Goal: Transaction & Acquisition: Purchase product/service

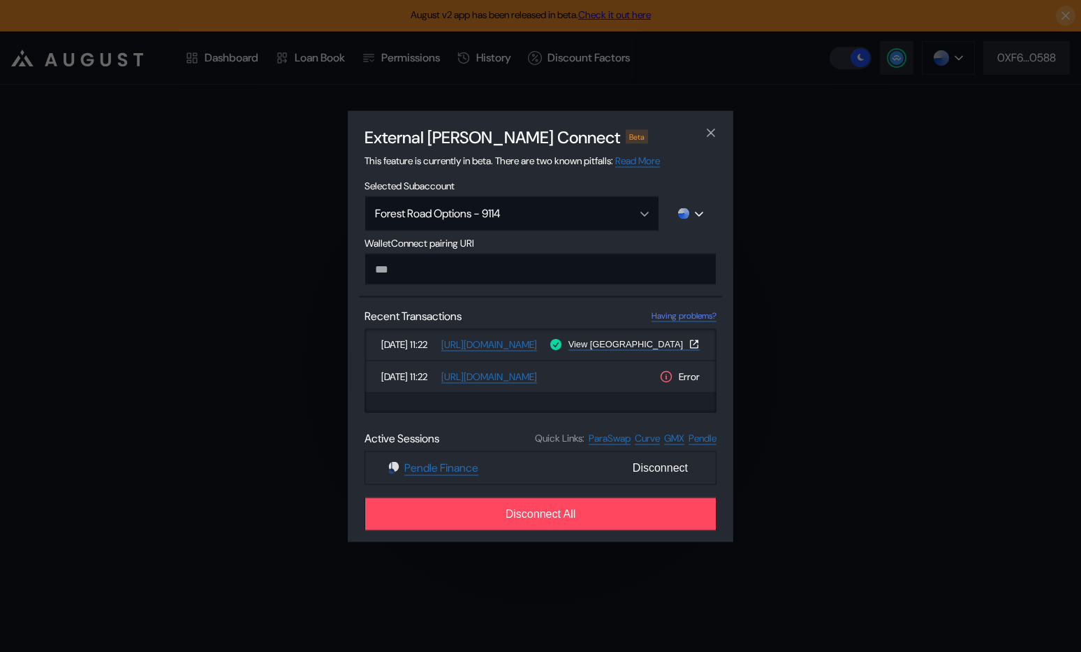
click at [265, 336] on div "External dApp Connect Beta This feature is currently in beta. There are two kno…" at bounding box center [540, 326] width 1081 height 652
click at [265, 336] on div "Enter the Dashboard Sign in to ensure your account is always secured. Login" at bounding box center [540, 368] width 1081 height 567
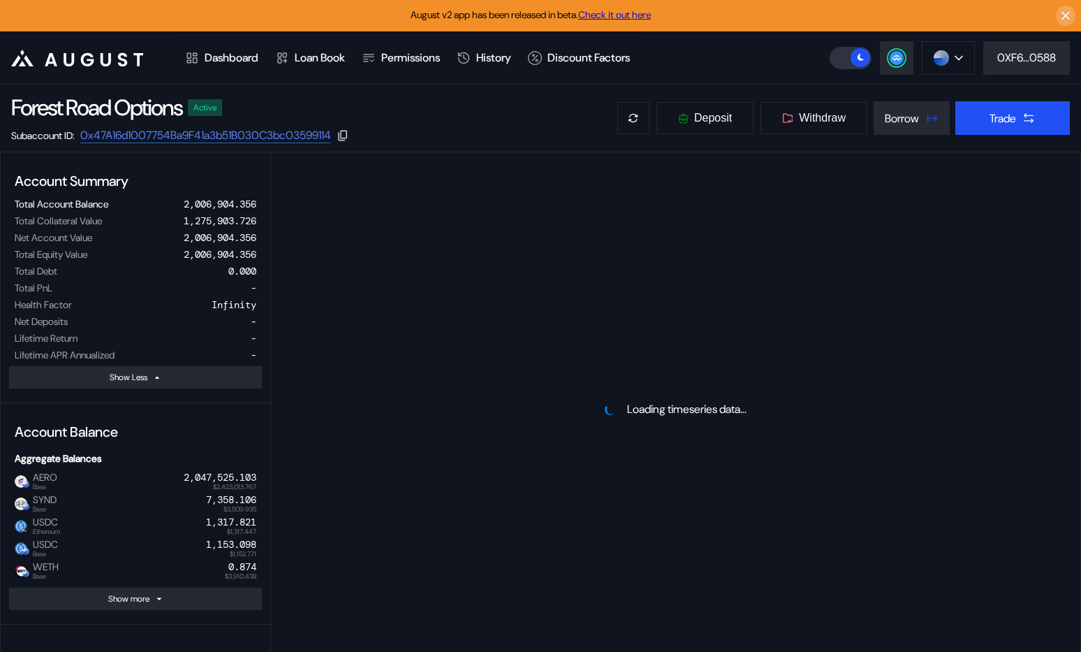
select select "*"
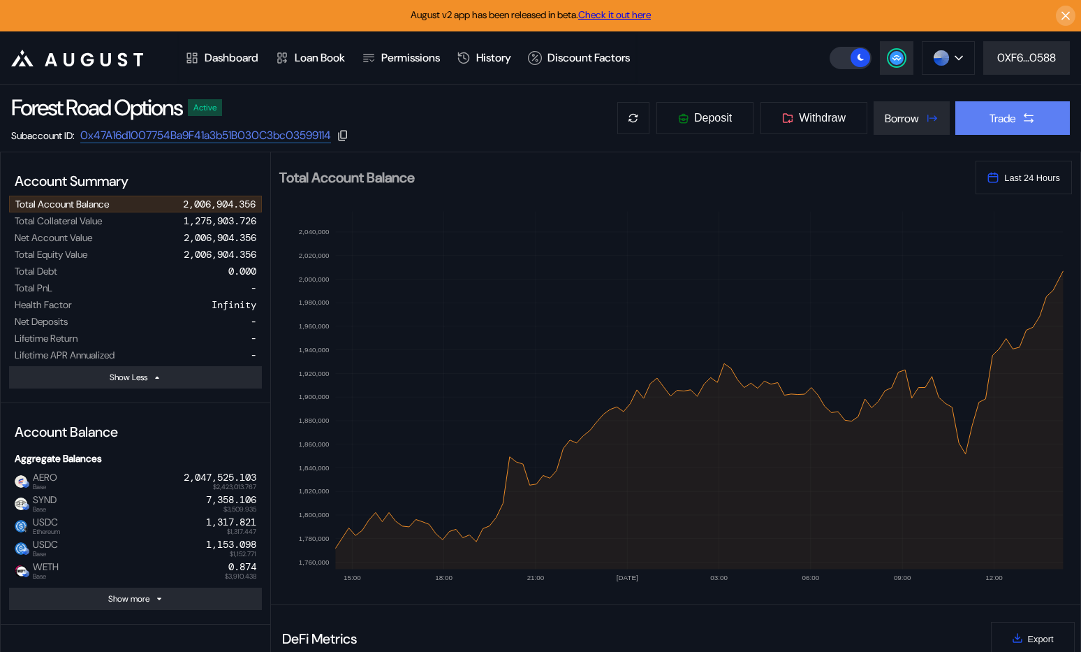
click at [998, 116] on div "Trade" at bounding box center [1003, 118] width 27 height 15
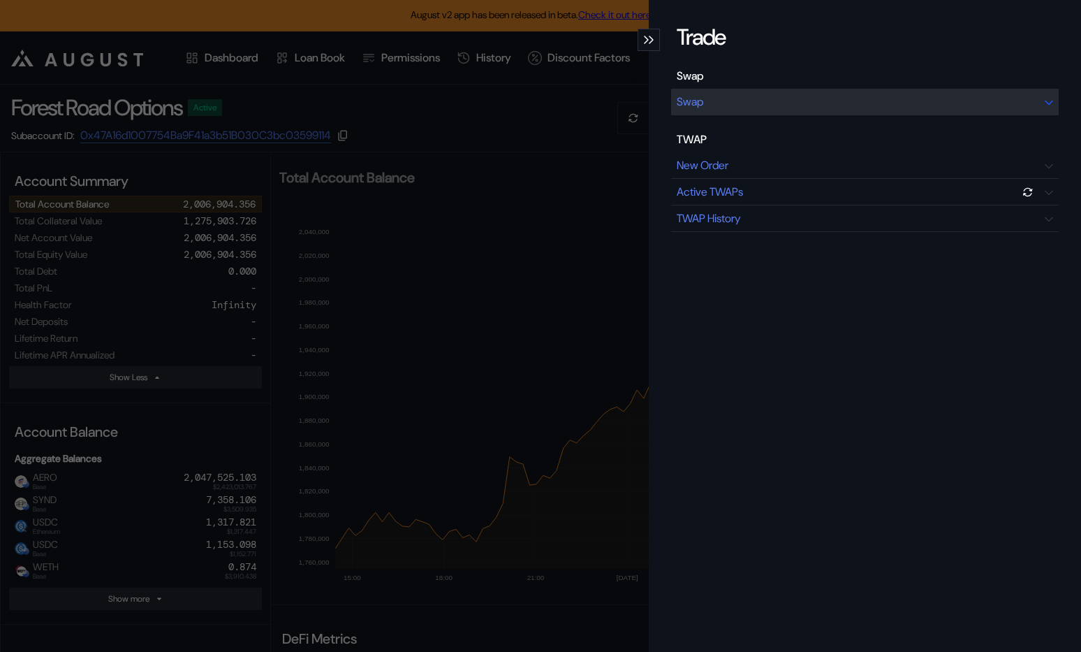
click at [823, 101] on div "Swap" at bounding box center [865, 102] width 388 height 27
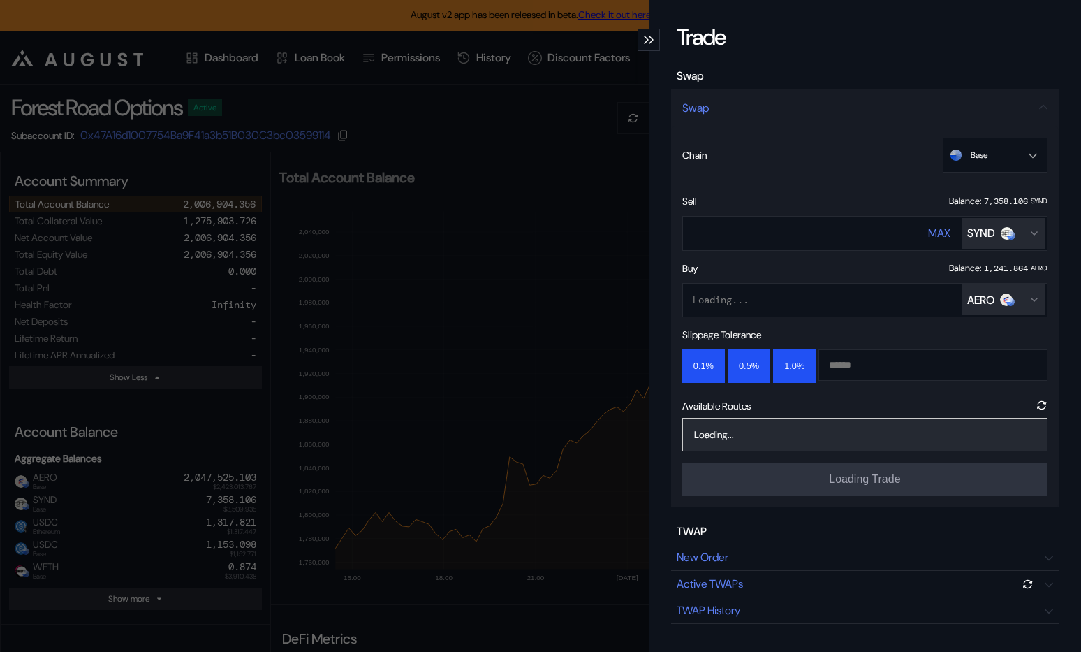
click at [987, 298] on div "AERO" at bounding box center [981, 300] width 27 height 15
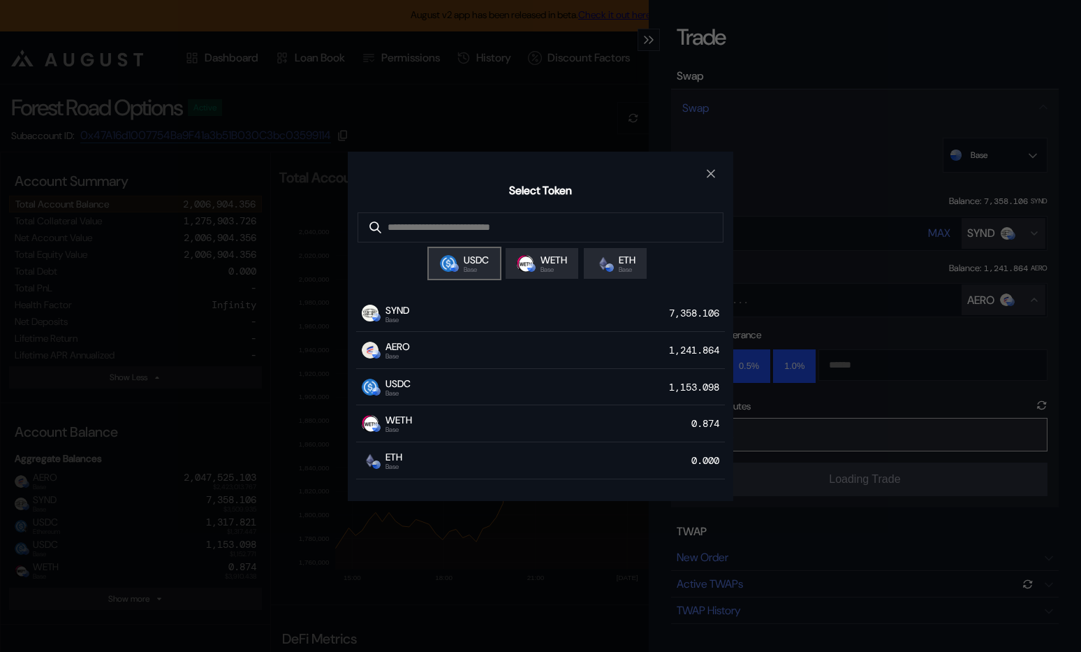
click at [483, 266] on span "USDC" at bounding box center [476, 260] width 25 height 13
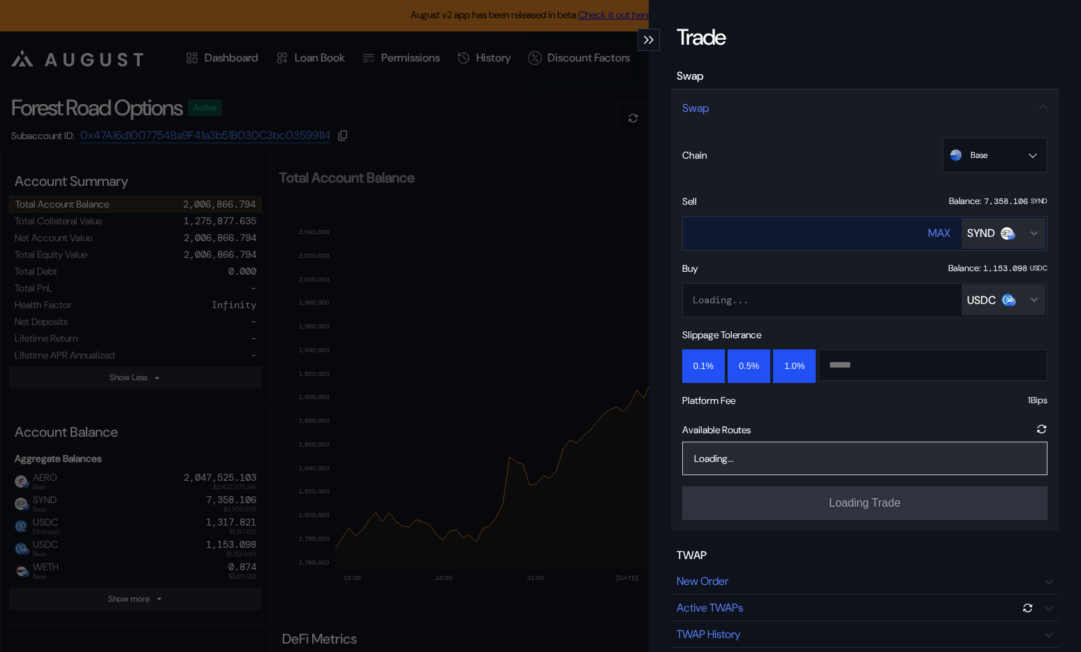
click at [937, 232] on div "MAX" at bounding box center [939, 233] width 22 height 15
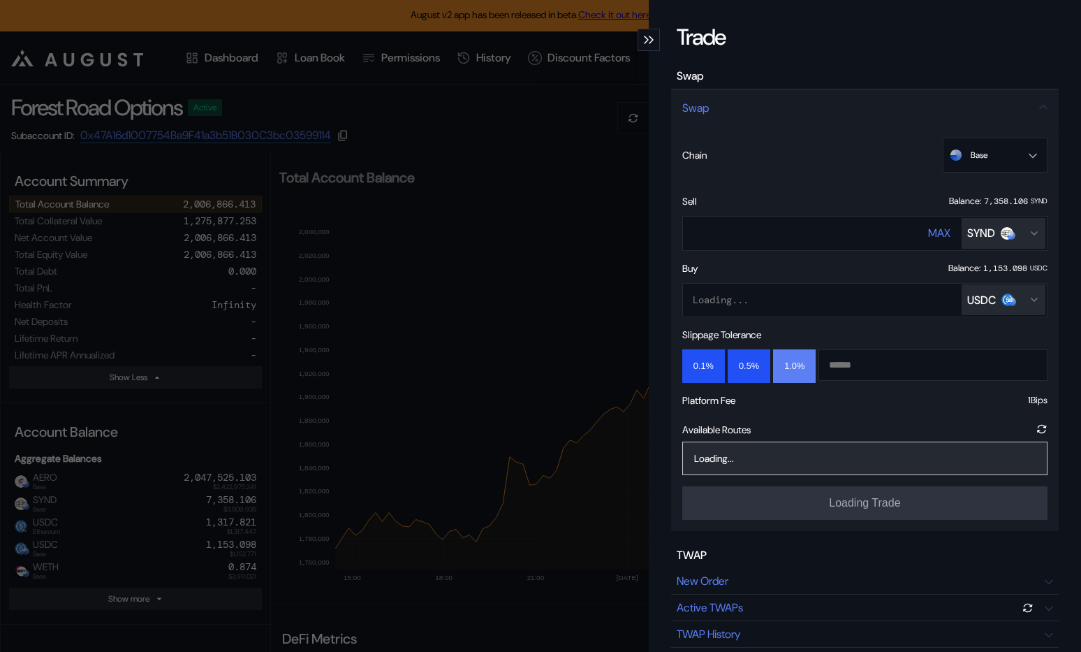
click at [805, 356] on button "1.0%" at bounding box center [794, 366] width 43 height 34
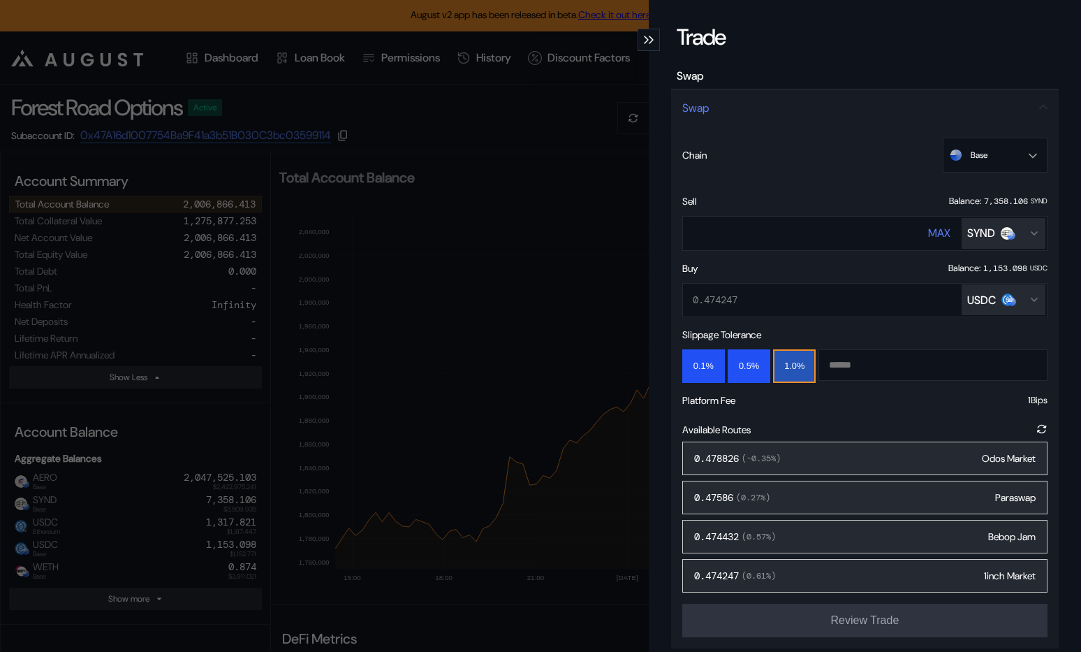
click at [806, 453] on div "0.478826 ( -0.35 %) Odos Market" at bounding box center [865, 459] width 365 height 34
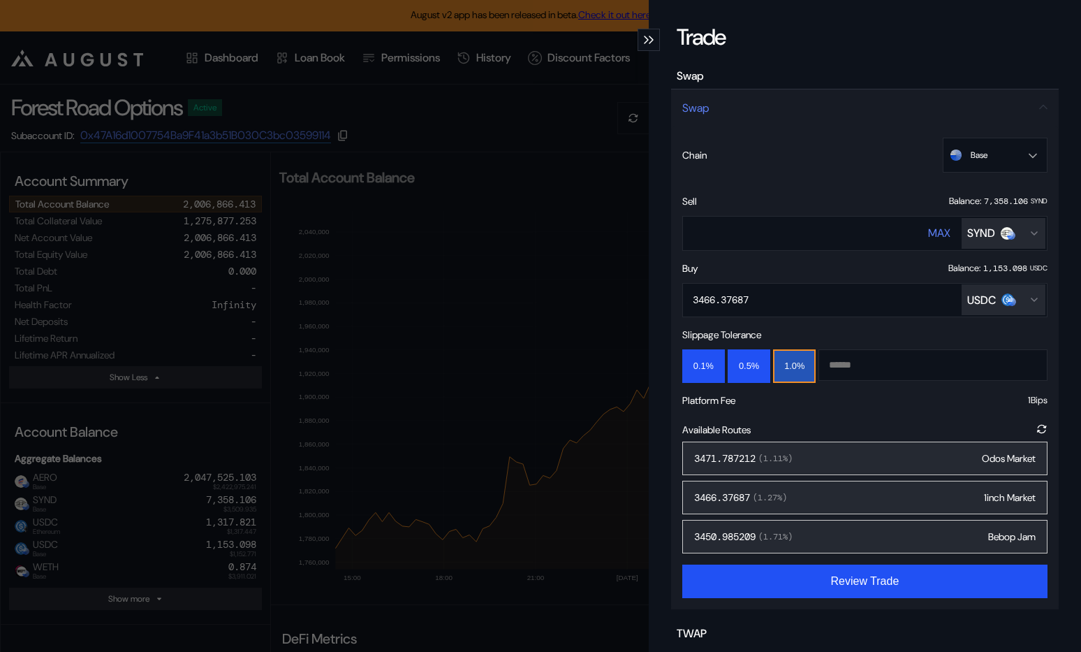
click at [806, 453] on div "3471.787212 ( 1.11 %) Odos Market" at bounding box center [865, 459] width 365 height 34
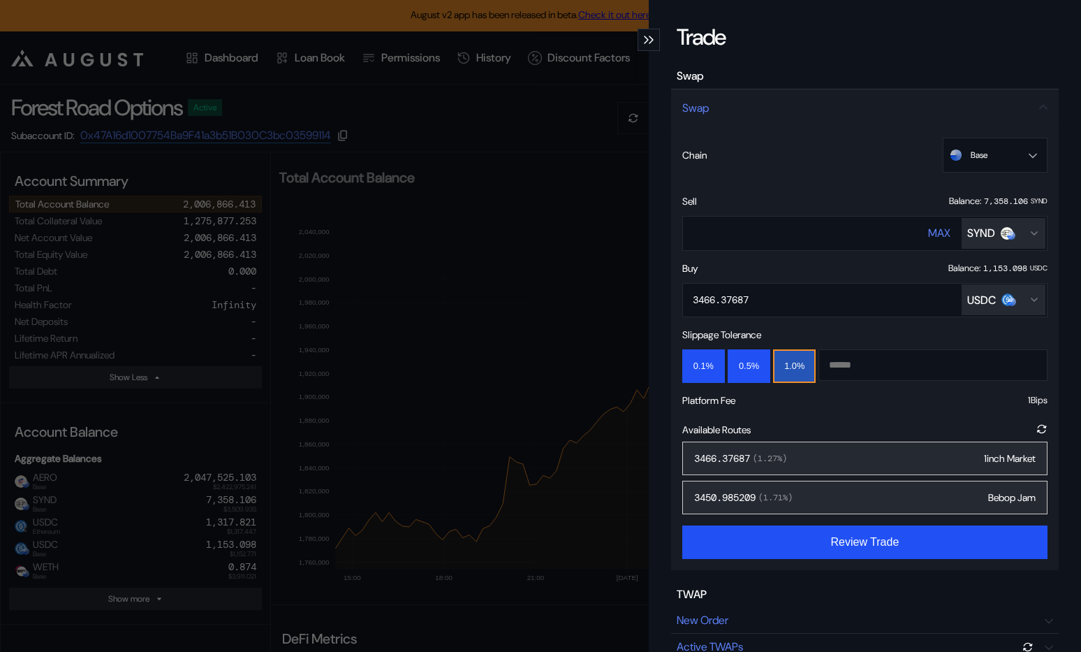
click at [820, 455] on div "3466.37687 ( 1.27 %) 1inch Market" at bounding box center [865, 459] width 365 height 34
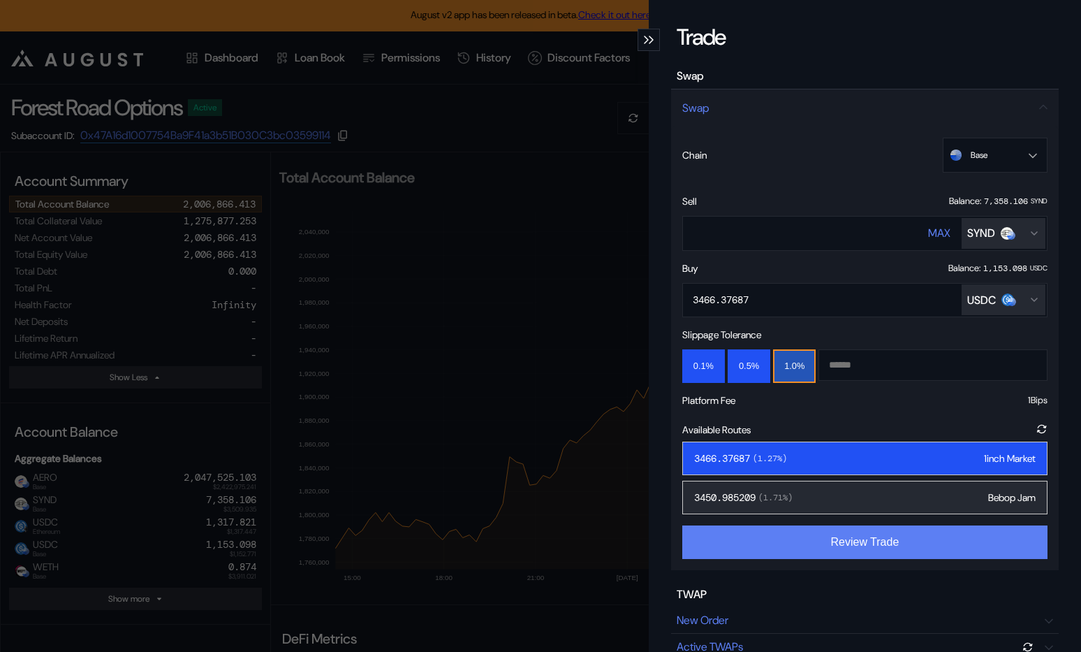
click at [820, 539] on button "Review Trade" at bounding box center [865, 542] width 365 height 34
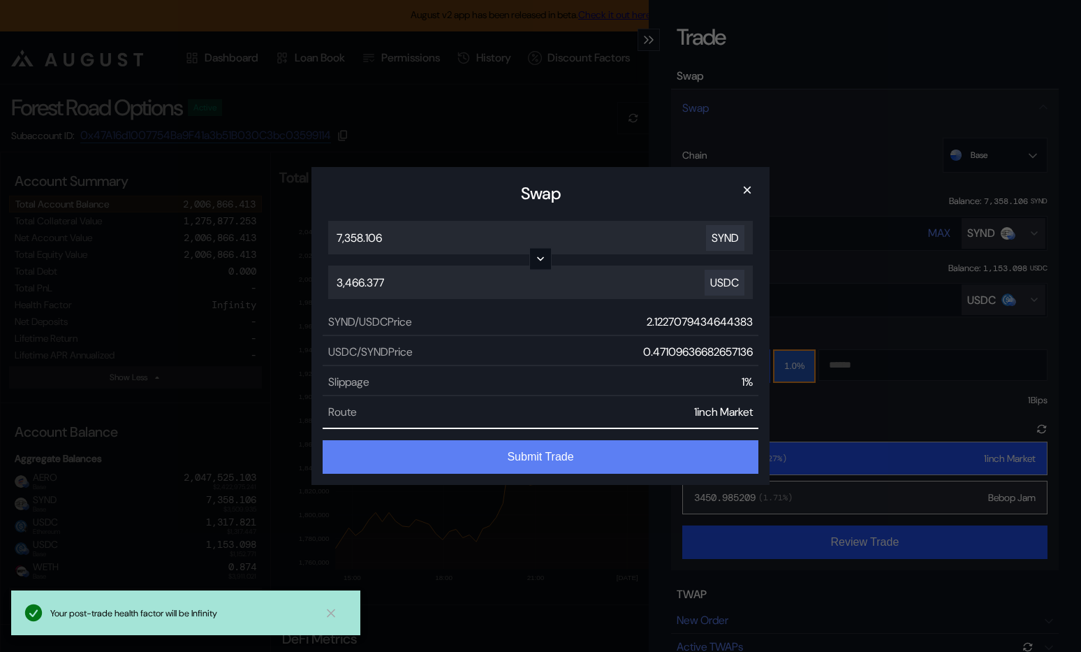
click at [578, 451] on button "Submit Trade" at bounding box center [541, 457] width 436 height 34
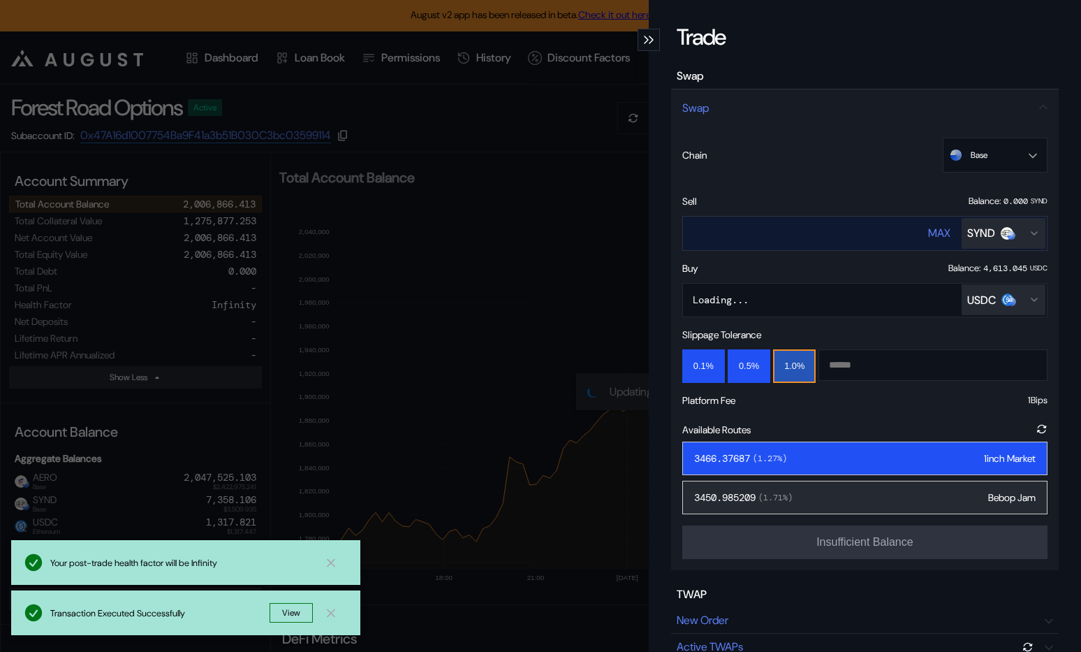
click at [1004, 234] on img "Open menu for selecting token for payment" at bounding box center [1007, 233] width 13 height 13
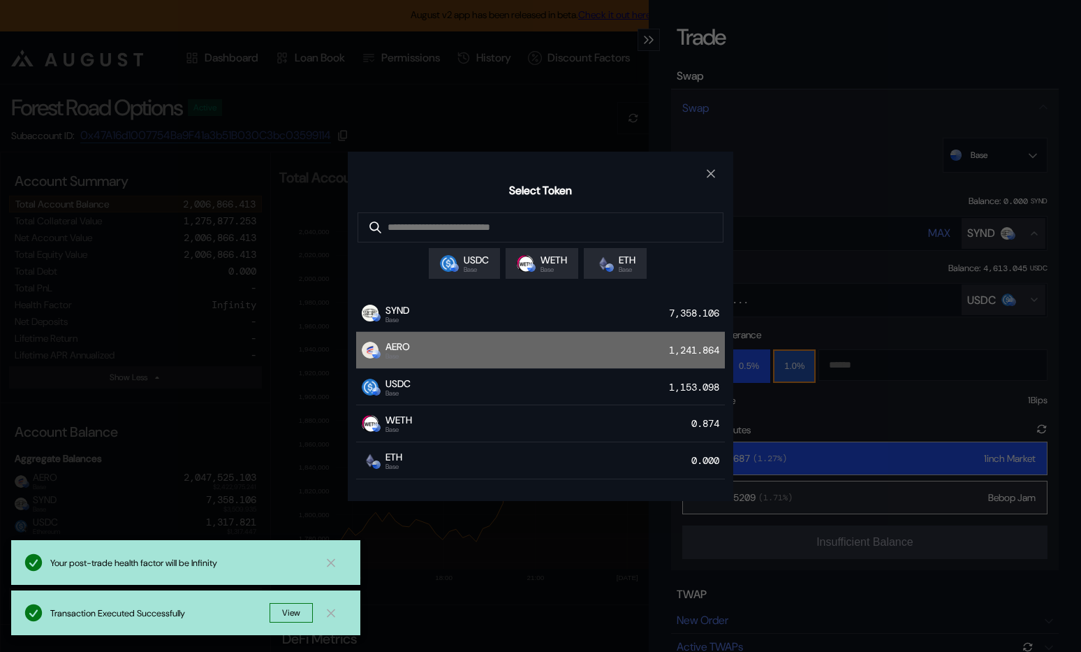
click at [594, 343] on div "AERO Base 1,241.864" at bounding box center [540, 350] width 369 height 37
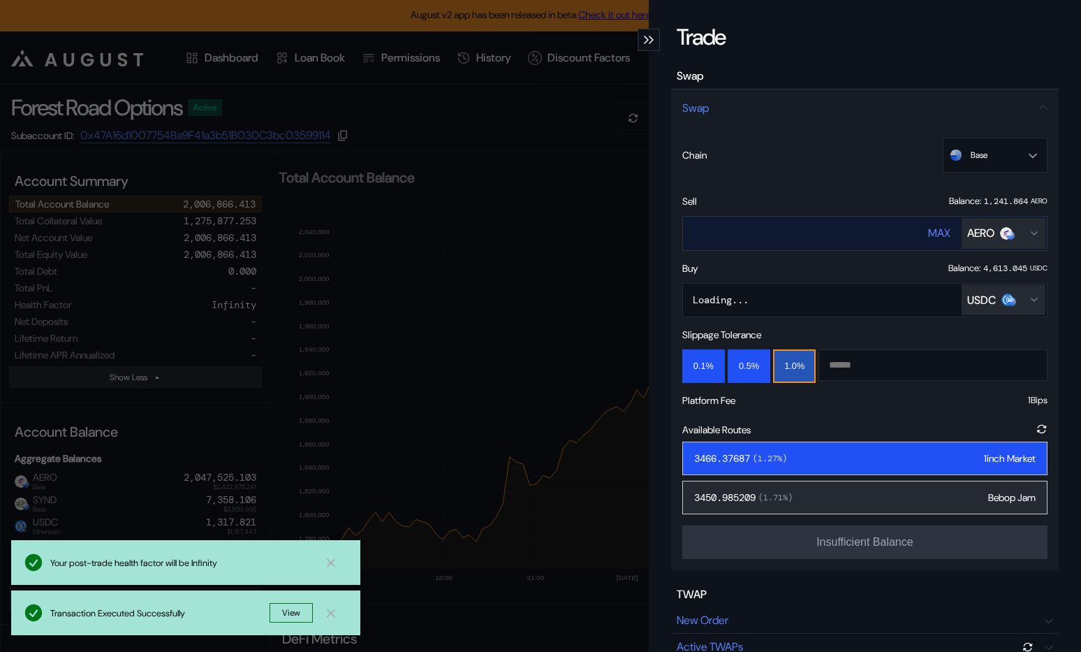
click at [944, 231] on div "MAX" at bounding box center [939, 233] width 22 height 15
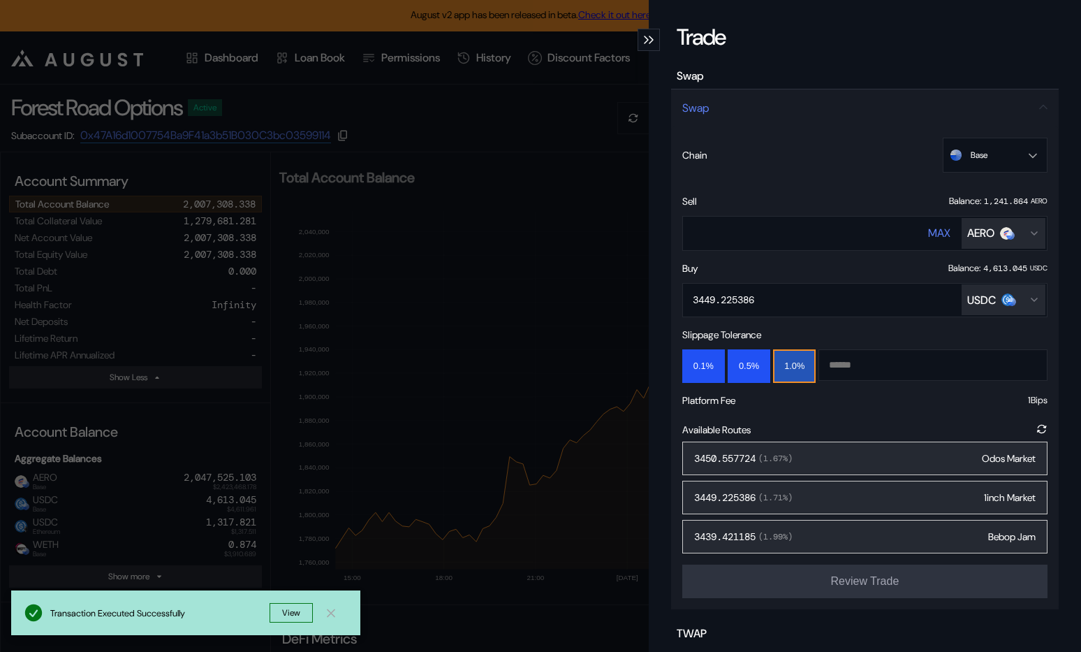
click at [838, 455] on div "3450.557724 ( 1.67 %) Odos Market" at bounding box center [865, 459] width 365 height 34
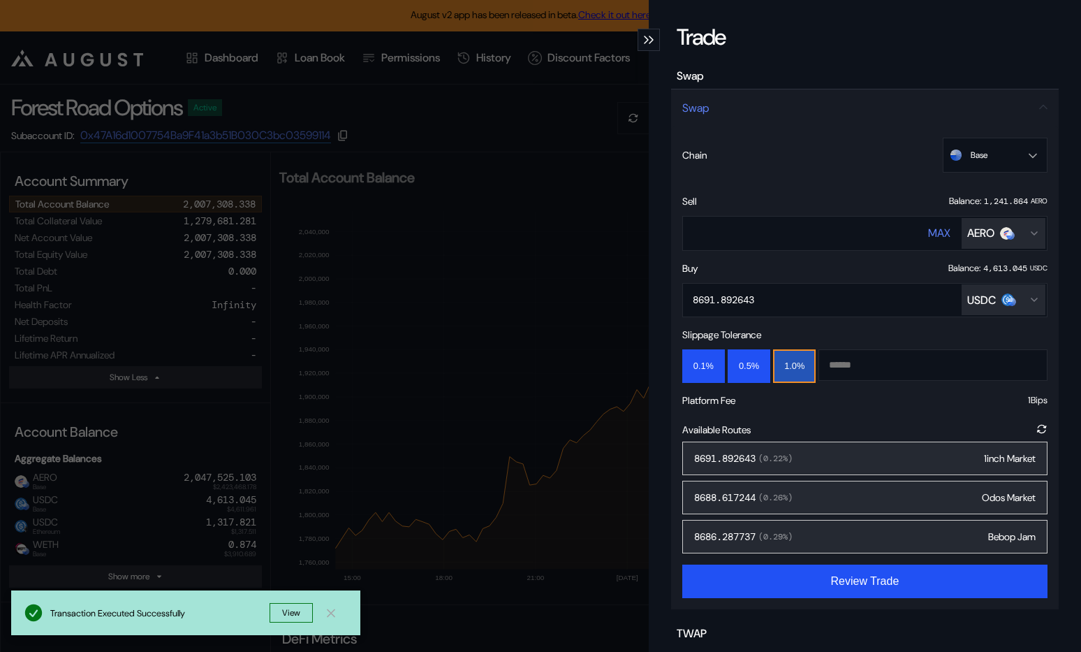
click at [835, 454] on div "8691.892643 ( 0.22 %) 1inch Market" at bounding box center [865, 459] width 365 height 34
click at [843, 455] on div "1468.404164 ( 0.12 %) 1inch Market" at bounding box center [865, 459] width 365 height 34
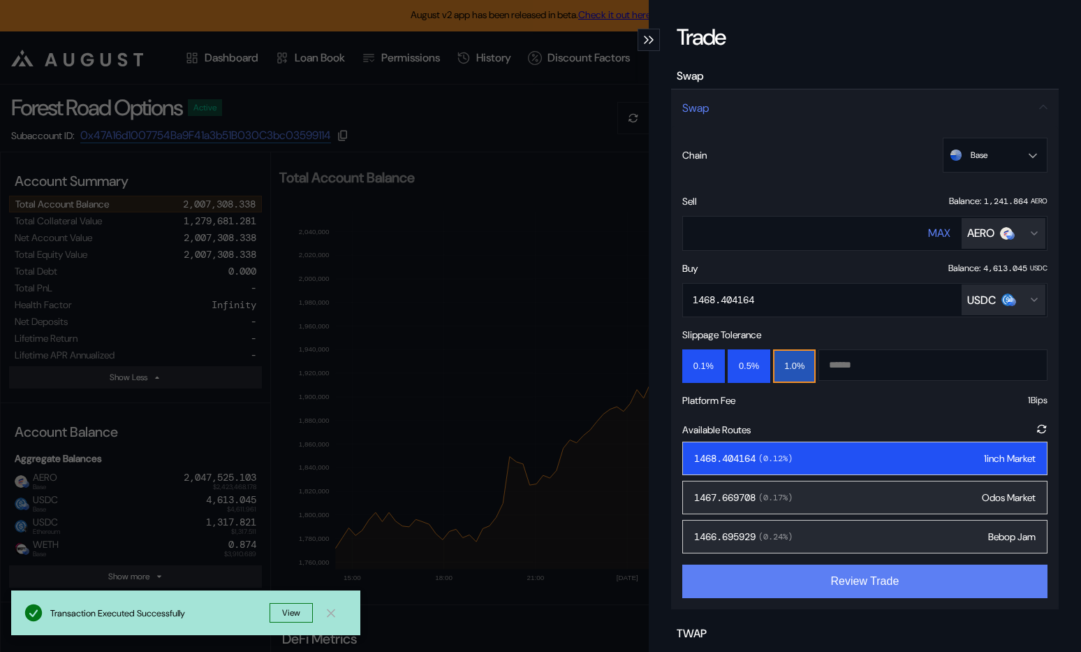
click at [829, 567] on button "Review Trade" at bounding box center [865, 581] width 365 height 34
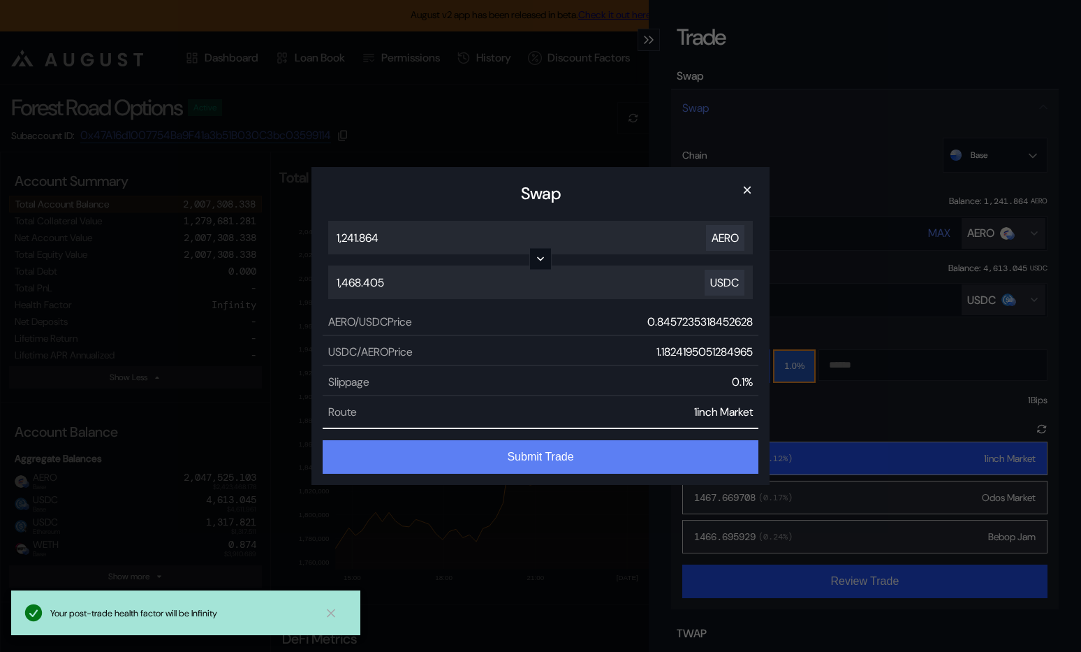
click at [571, 457] on button "Submit Trade" at bounding box center [541, 457] width 436 height 34
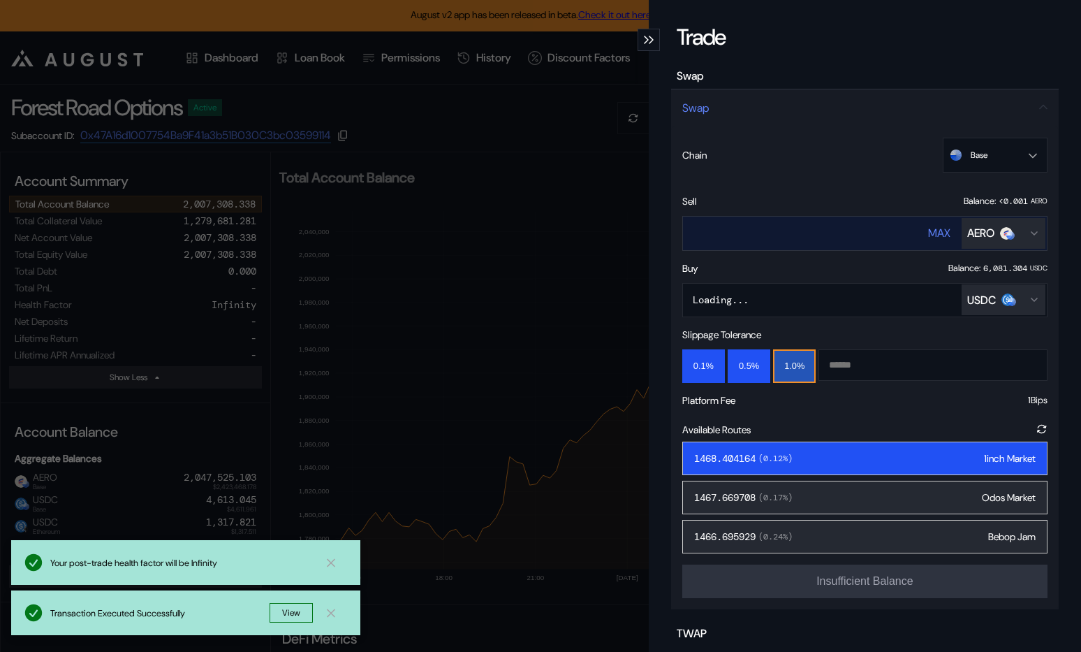
click at [976, 232] on div "AERO" at bounding box center [981, 233] width 27 height 15
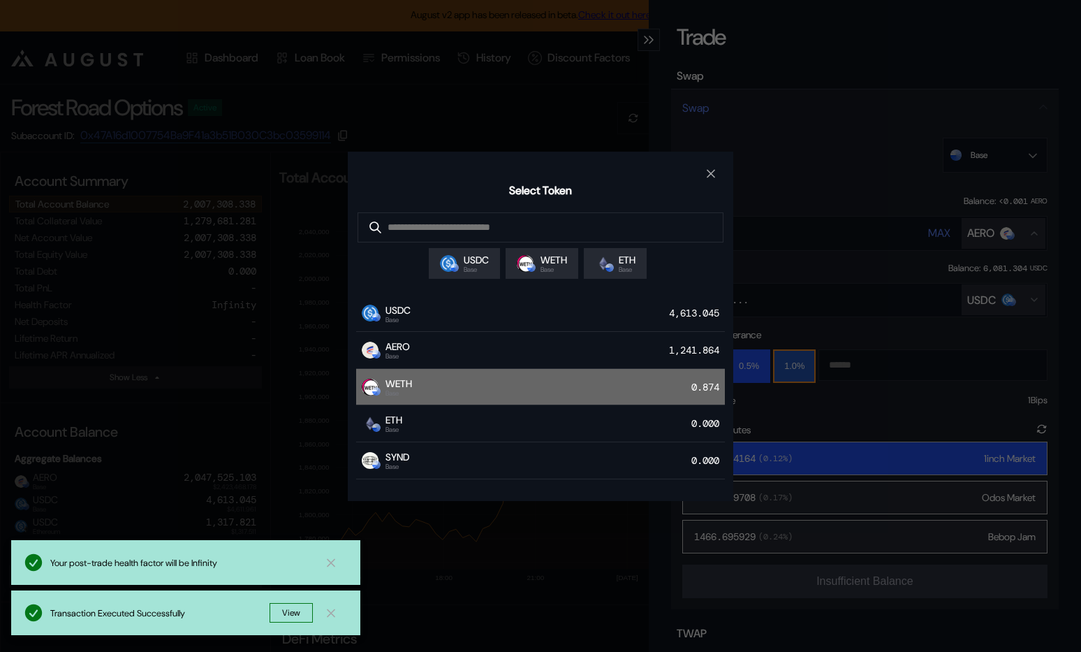
click at [600, 380] on div "WETH Base 0.874" at bounding box center [540, 387] width 369 height 37
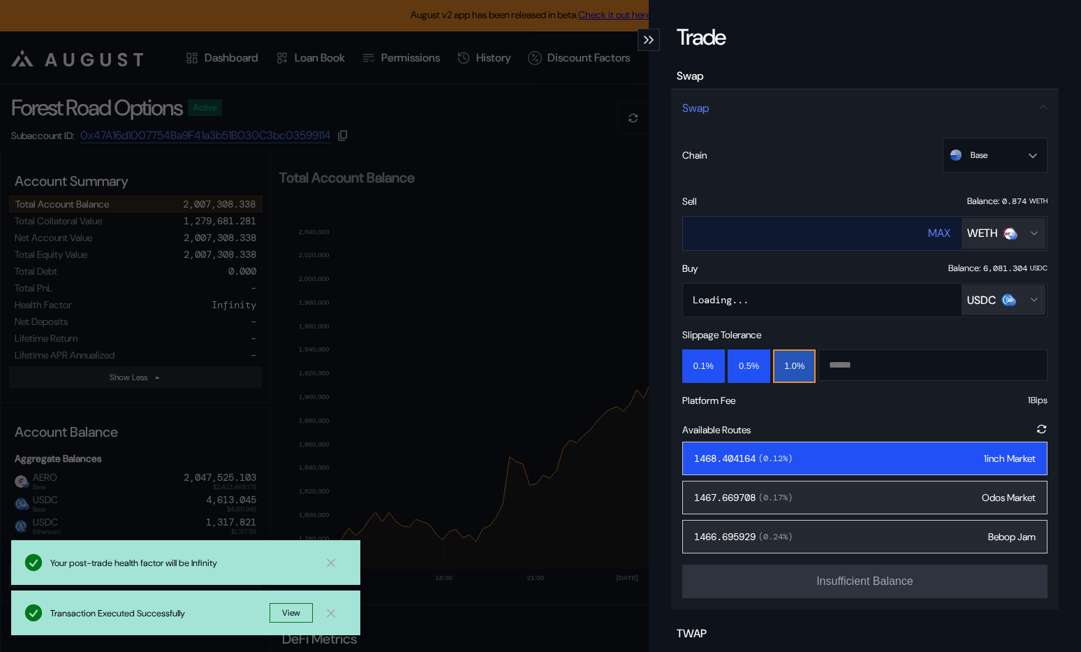
click at [945, 231] on div "MAX" at bounding box center [939, 233] width 22 height 15
type input "**********"
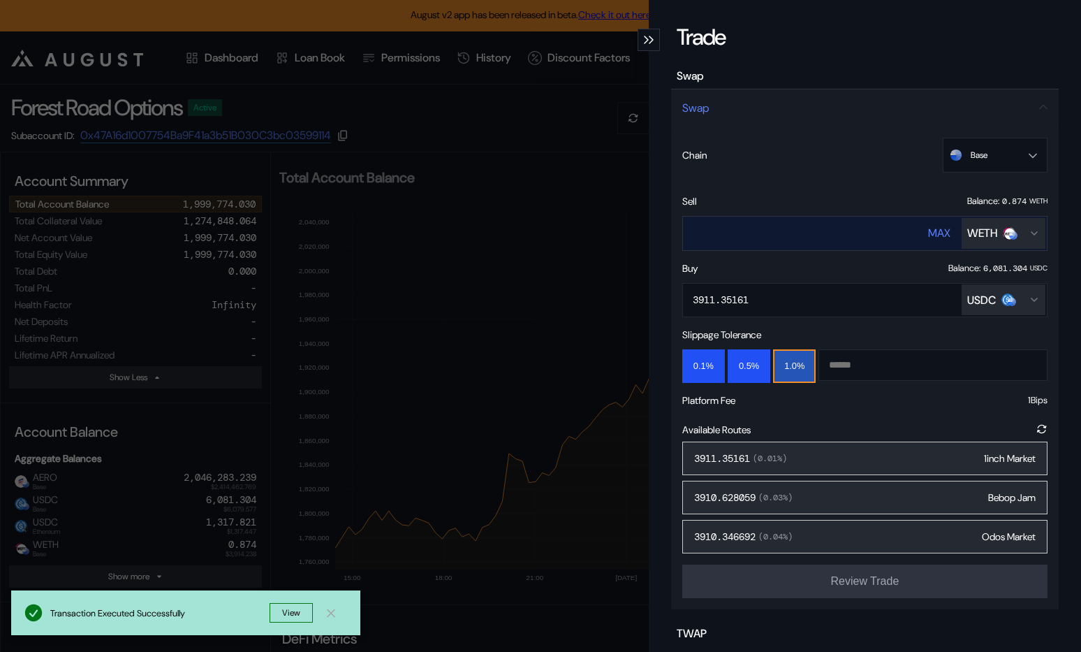
click at [989, 224] on button "WETH" at bounding box center [1004, 233] width 84 height 31
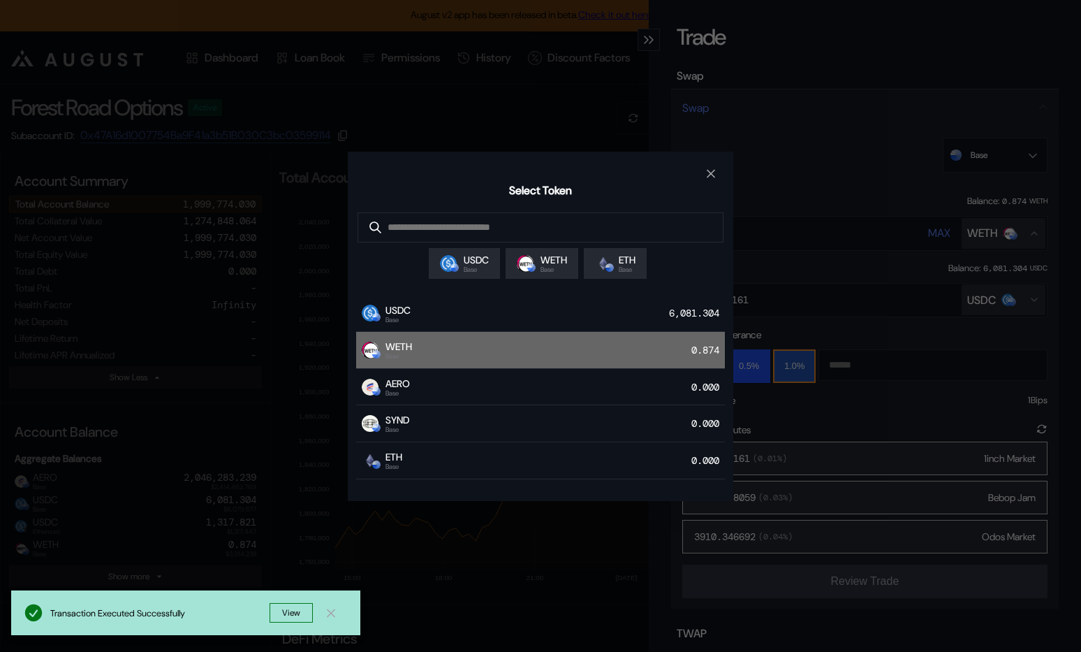
click at [551, 339] on div "WETH Base 0.874" at bounding box center [540, 350] width 369 height 37
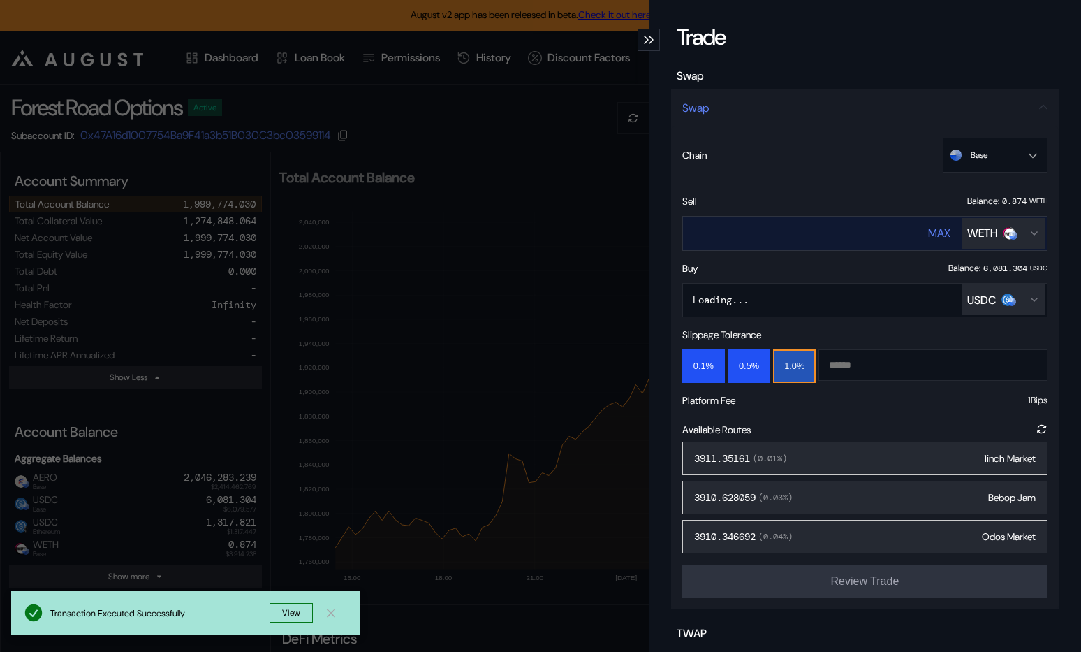
click at [940, 231] on div "MAX" at bounding box center [939, 233] width 22 height 15
click at [803, 460] on div "3911.35161 ( 0.01 %) 1inch Market" at bounding box center [865, 459] width 365 height 34
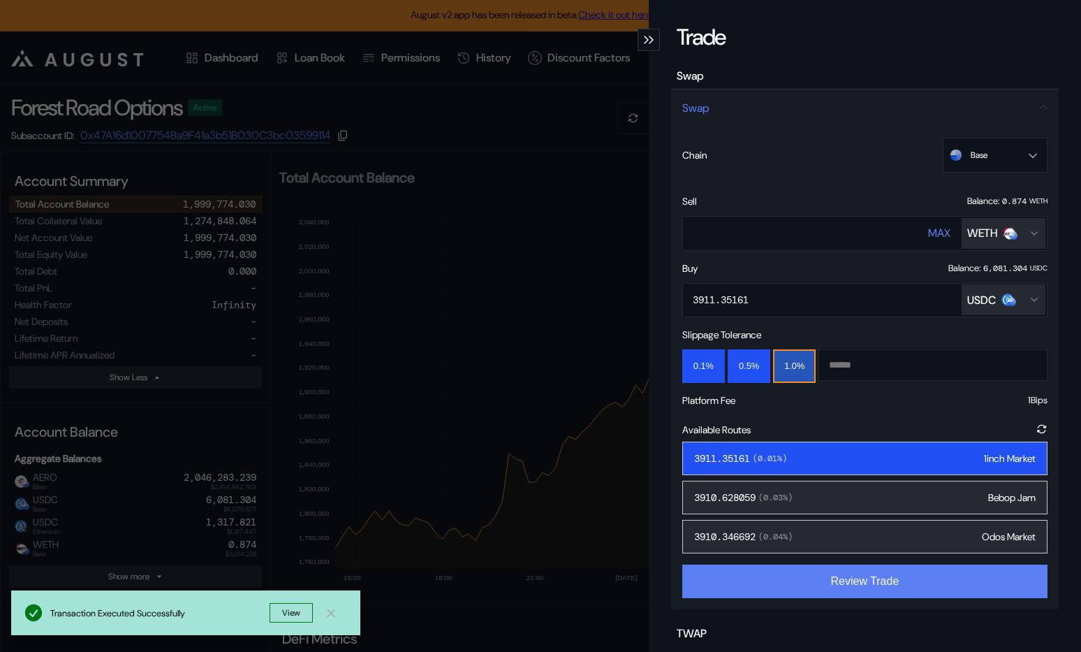
click at [847, 587] on button "Review Trade" at bounding box center [865, 581] width 365 height 34
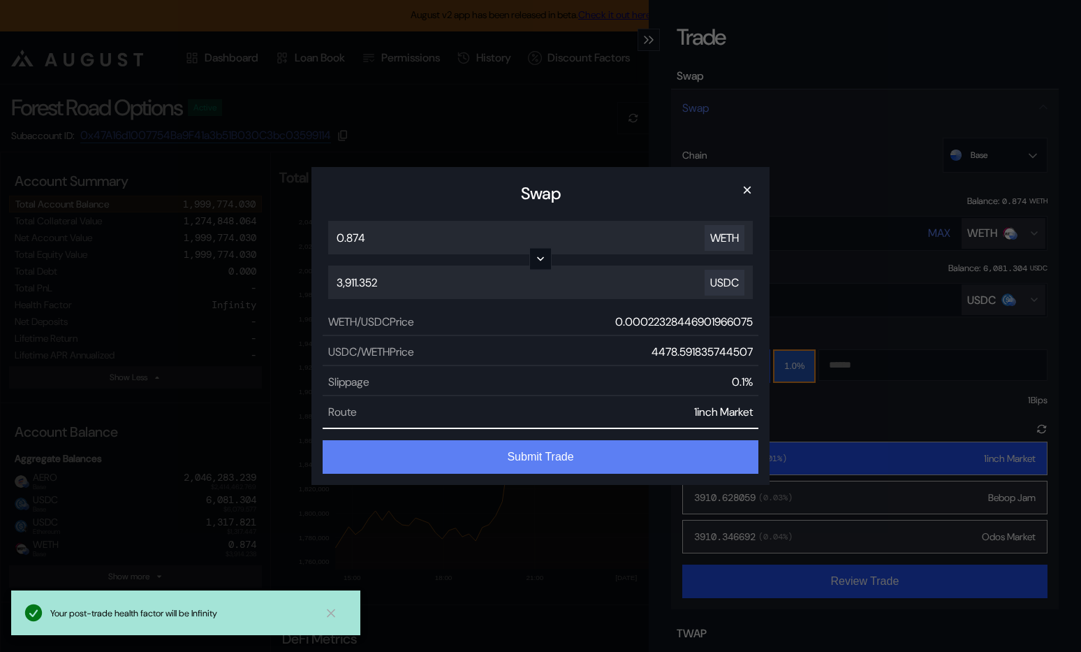
click at [553, 465] on button "Submit Trade" at bounding box center [541, 457] width 436 height 34
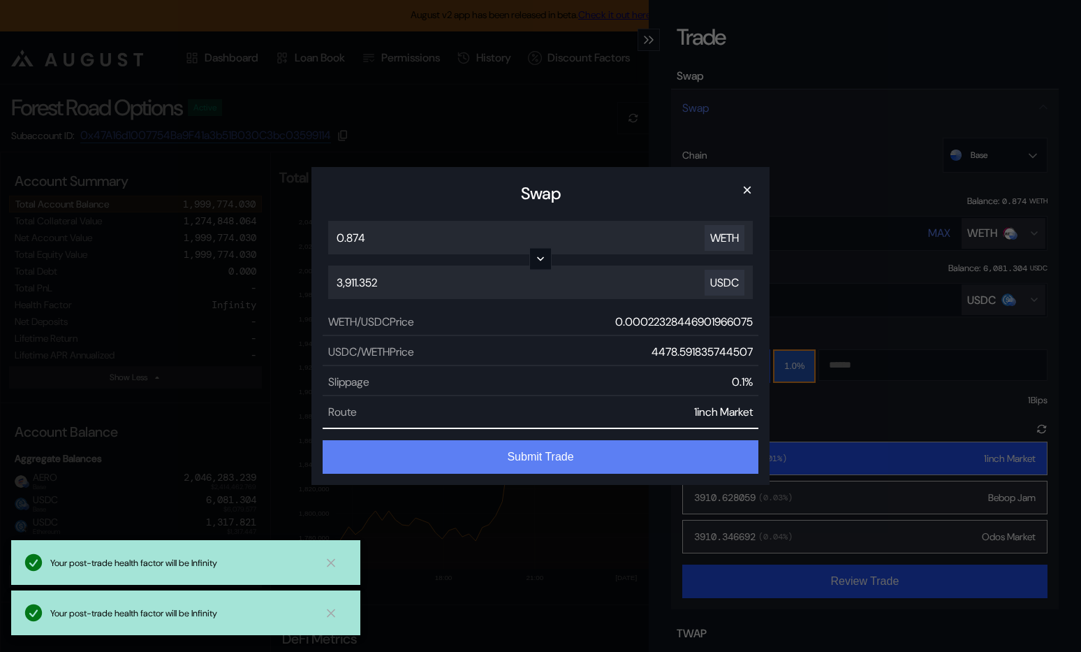
click at [553, 465] on button "Submit Trade" at bounding box center [541, 457] width 436 height 34
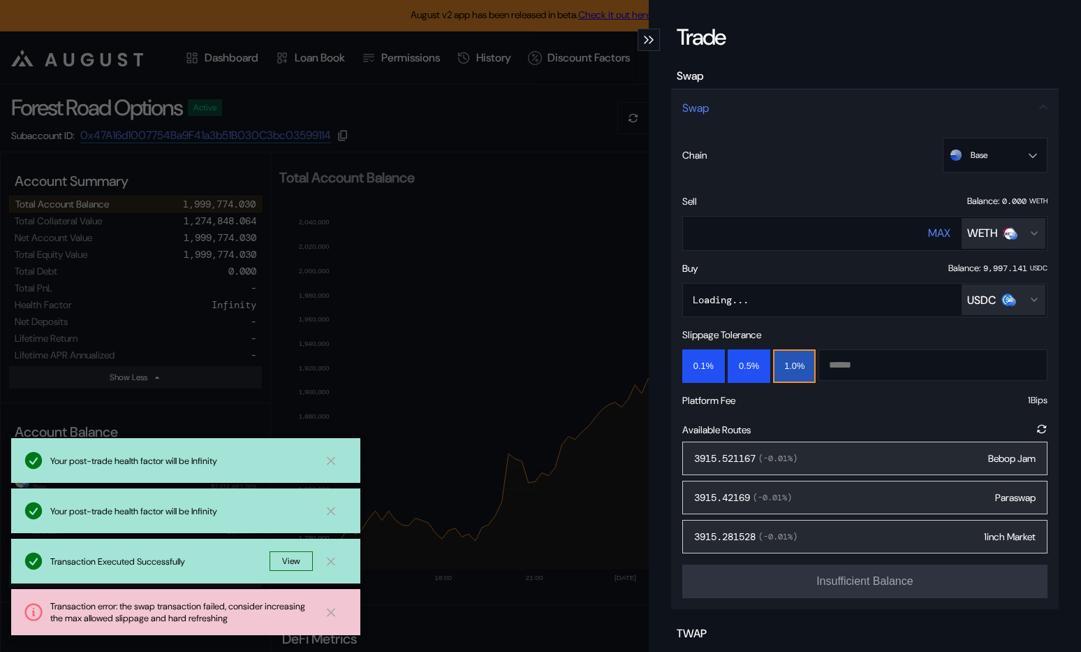
click at [378, 221] on div "**********" at bounding box center [540, 326] width 1081 height 652
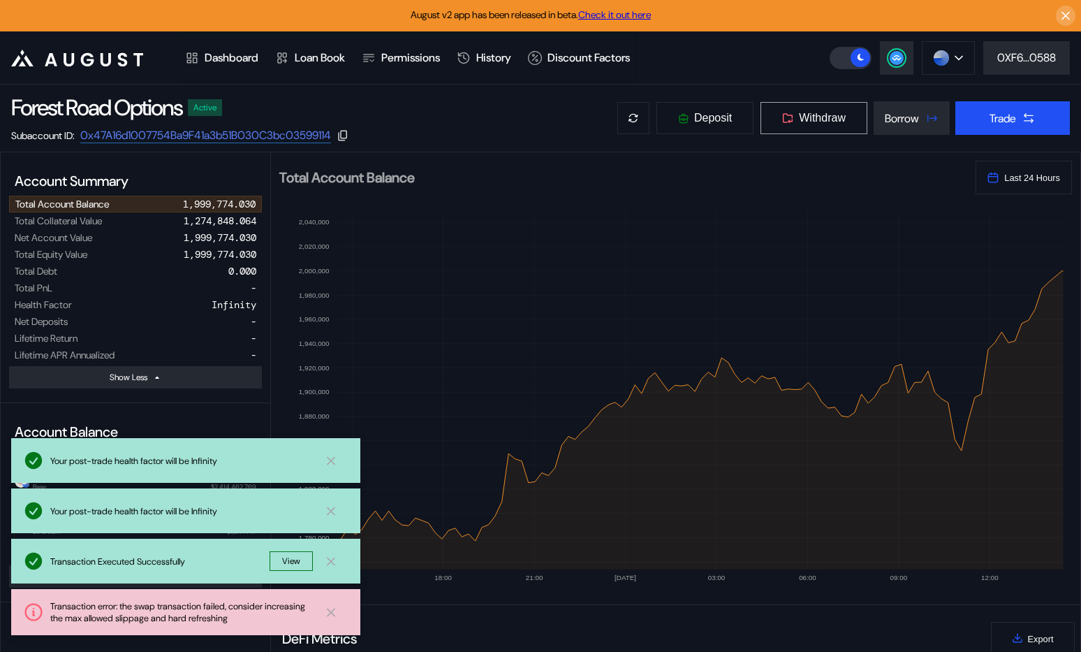
click at [817, 119] on span "Withdraw" at bounding box center [822, 118] width 47 height 13
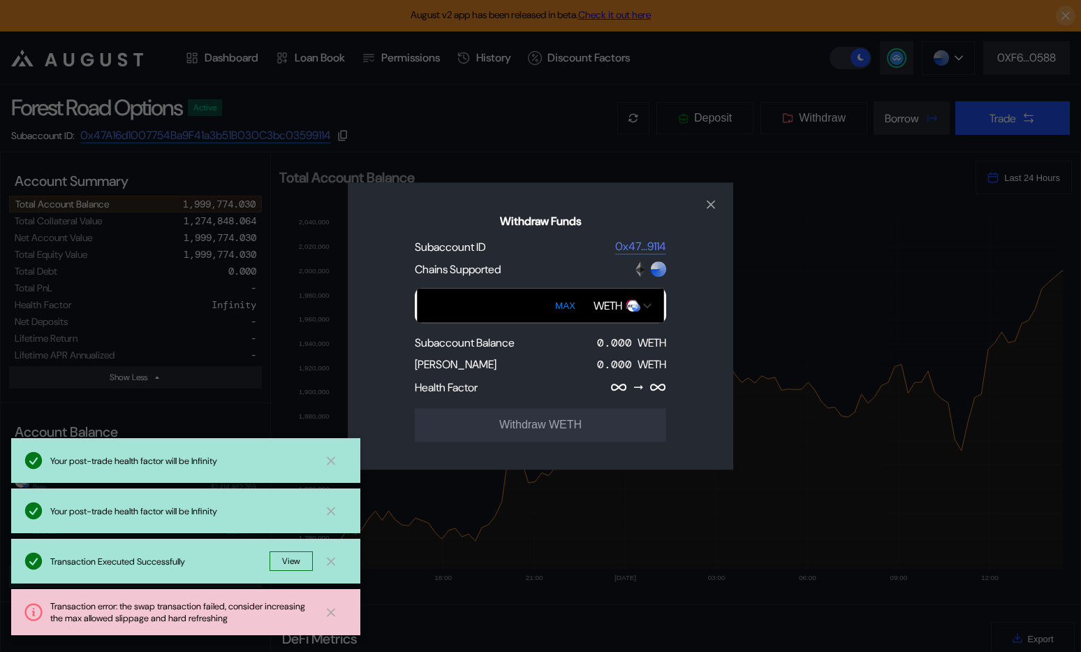
click at [618, 294] on div "WETH" at bounding box center [623, 305] width 72 height 24
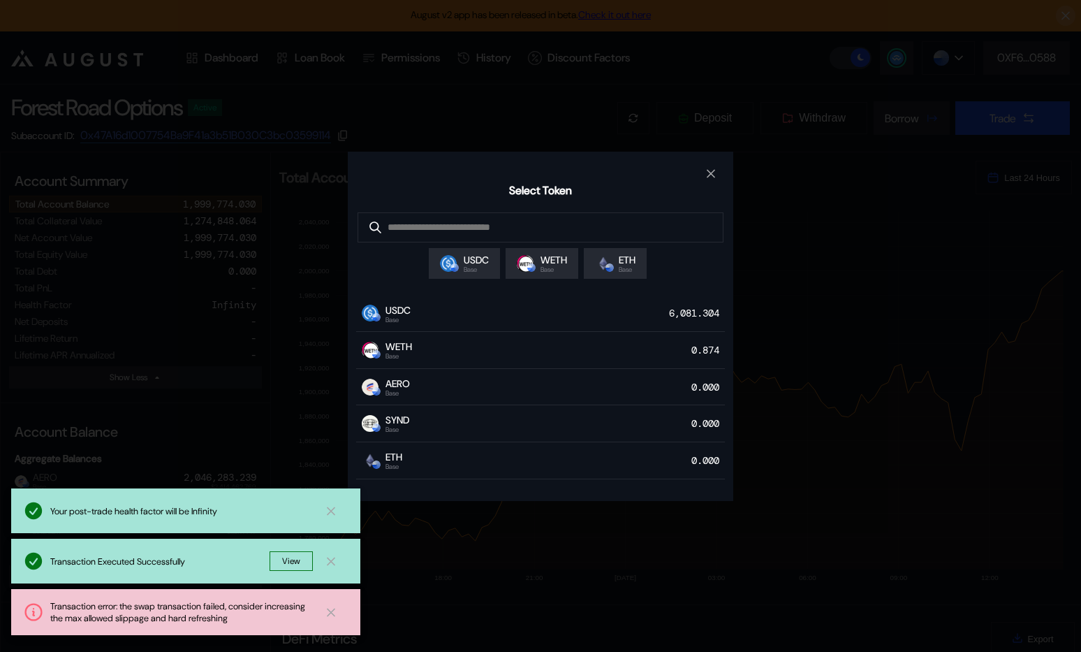
click at [780, 281] on div "Select Token USDC Base WETH Base ETH Base USDC Base 6,081.304 WETH Base 0.874 A…" at bounding box center [540, 326] width 1081 height 652
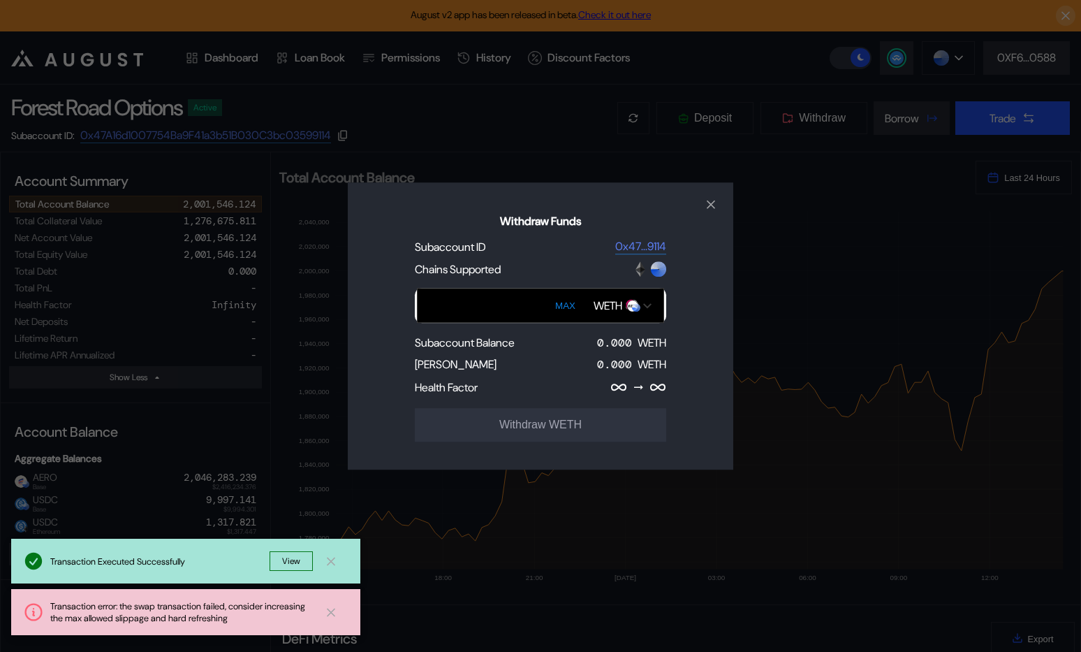
click at [973, 129] on div "Withdraw Funds Subaccount ID 0x47...9114 Chains Supported MAX WETH Subaccount B…" at bounding box center [540, 326] width 1081 height 652
click at [1000, 119] on div "Withdraw Funds Subaccount ID 0x47...9114 Chains Supported MAX WETH Subaccount B…" at bounding box center [540, 326] width 1081 height 652
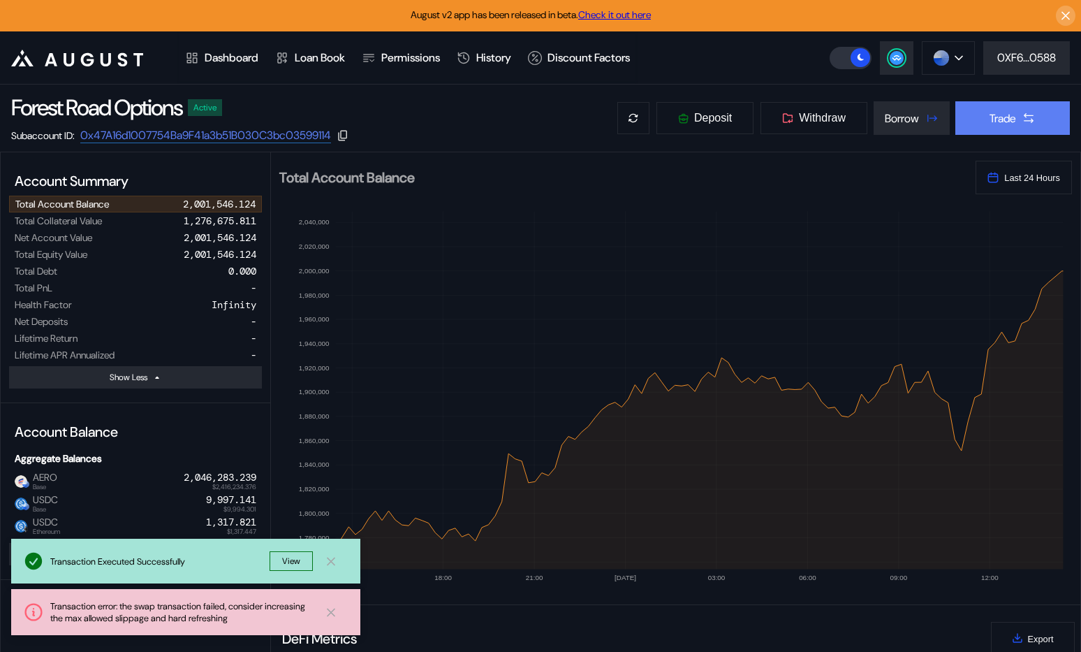
click at [1004, 115] on div "Trade" at bounding box center [1003, 118] width 27 height 15
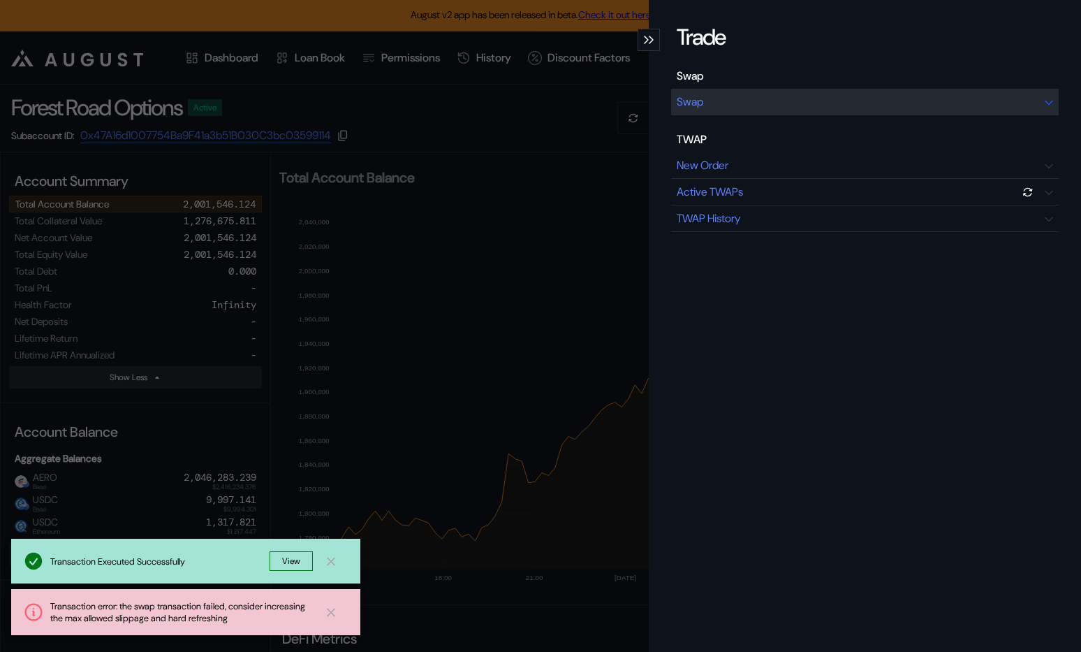
click at [809, 111] on div "Swap" at bounding box center [865, 102] width 388 height 27
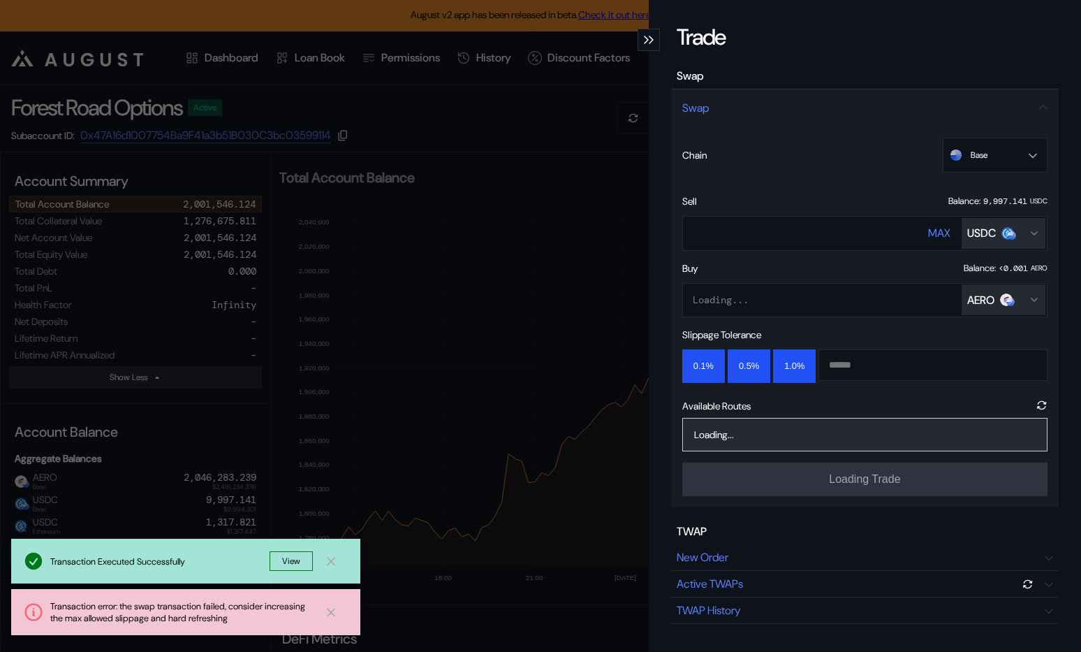
click at [490, 314] on div "Trade Swap Swap Chain Base Ethereum Base Sell Balance: 9,997.141 USDC **** MAX …" at bounding box center [540, 326] width 1081 height 652
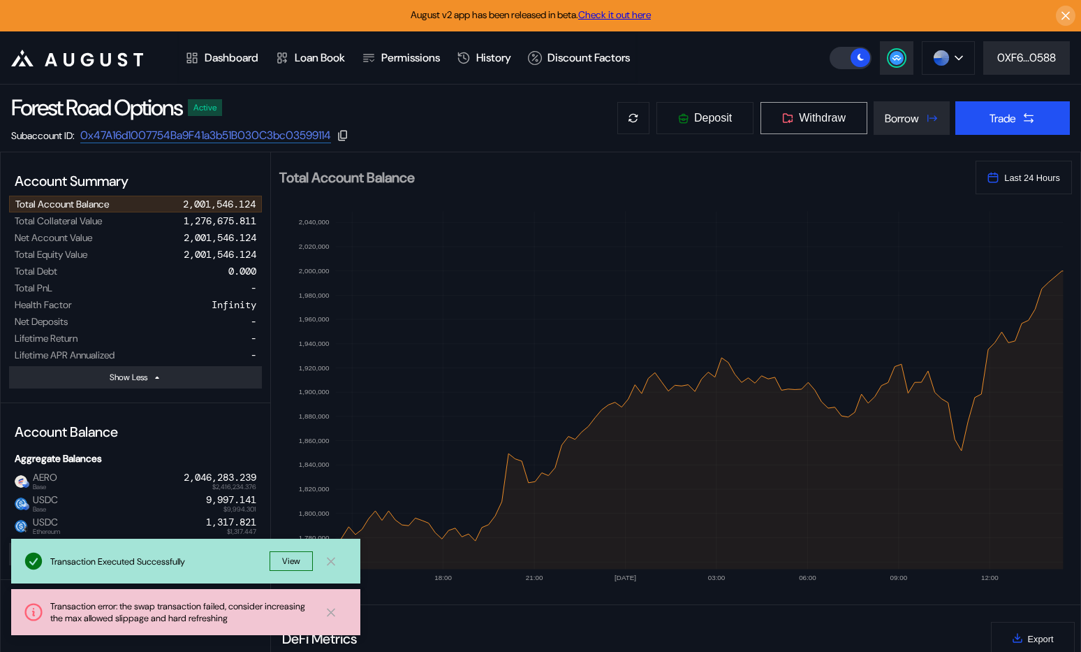
click at [789, 134] on div "Forest Road Options Active Subaccount ID: 0x47A16d1007754Ba9F41a3b51B030C3bc035…" at bounding box center [540, 118] width 1081 height 67
click at [789, 133] on button "Withdraw" at bounding box center [814, 118] width 108 height 34
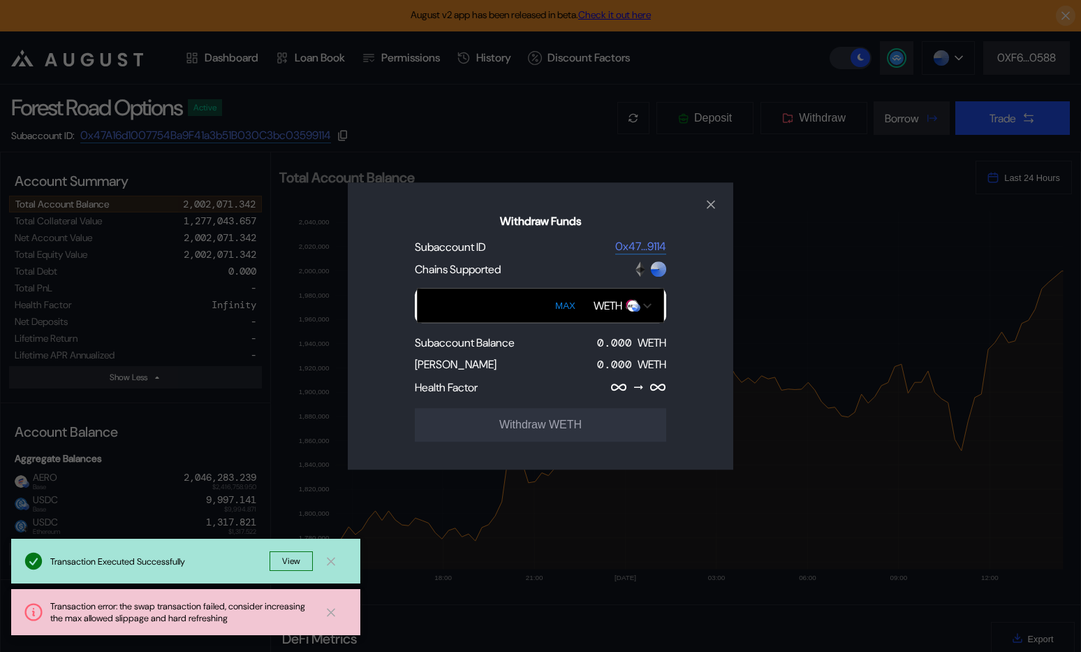
click at [602, 304] on div "WETH" at bounding box center [608, 305] width 29 height 15
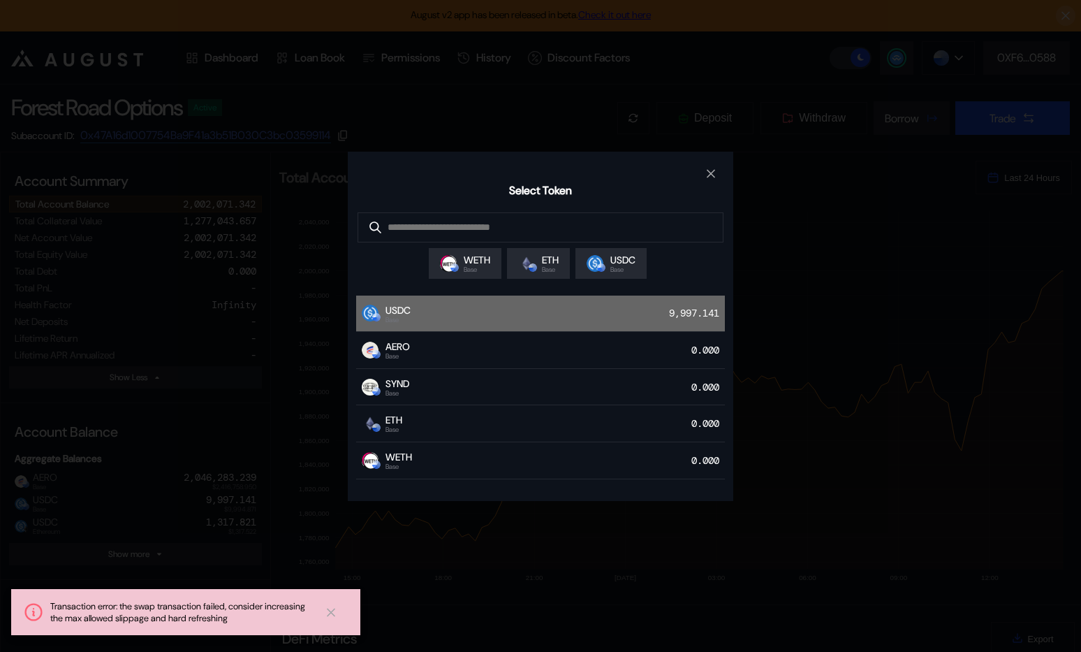
click at [536, 332] on div "USDC Base 9,997.141" at bounding box center [540, 314] width 369 height 37
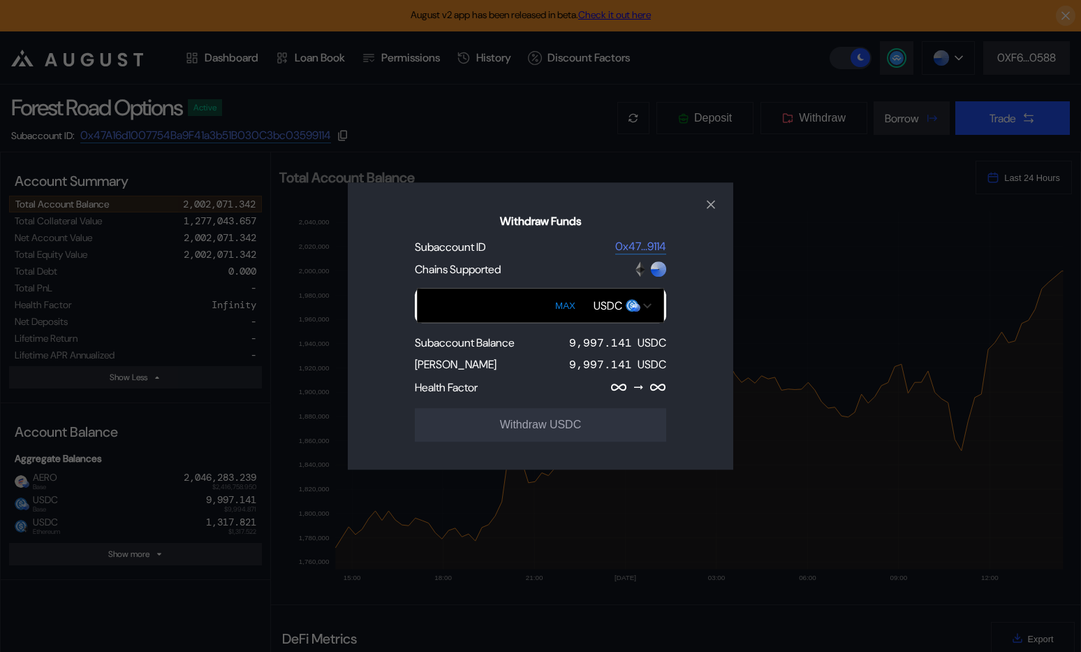
click at [564, 307] on button "MAX" at bounding box center [565, 305] width 29 height 32
type input "**********"
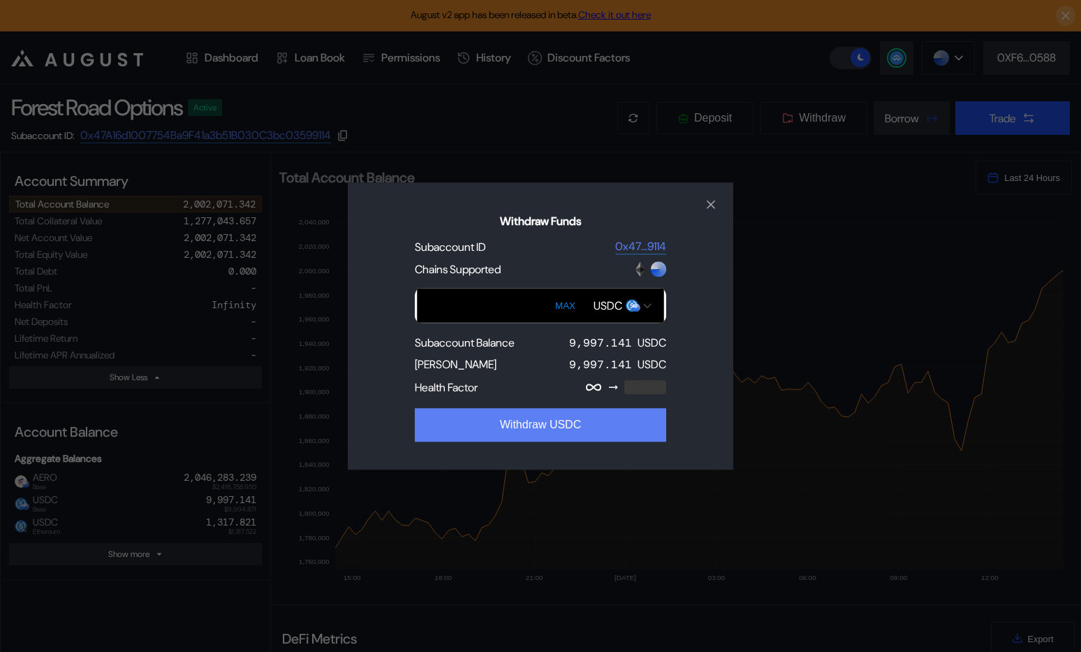
click at [578, 423] on button "Withdraw USDC" at bounding box center [541, 425] width 252 height 34
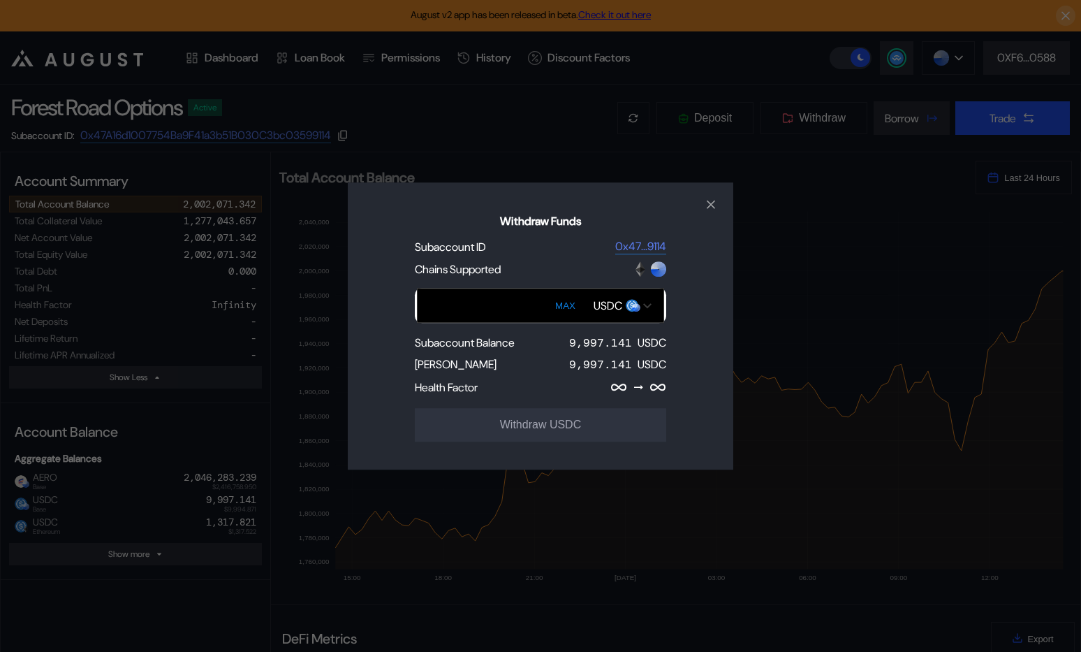
click at [569, 309] on button "MAX" at bounding box center [565, 305] width 29 height 32
type input "**********"
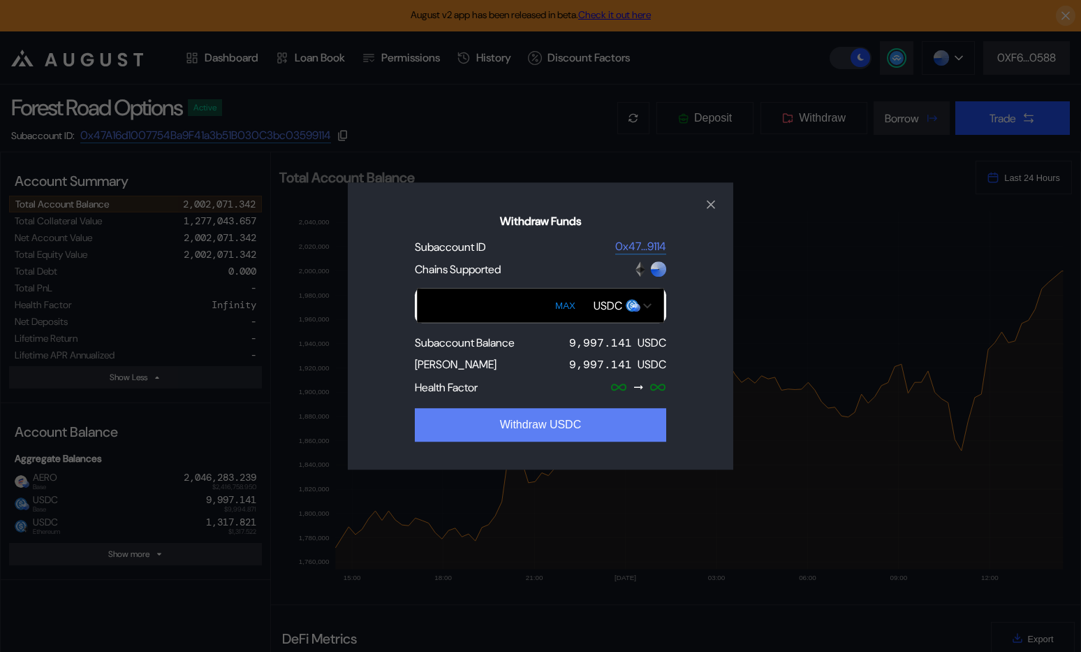
click at [589, 433] on button "Withdraw USDC" at bounding box center [541, 425] width 252 height 34
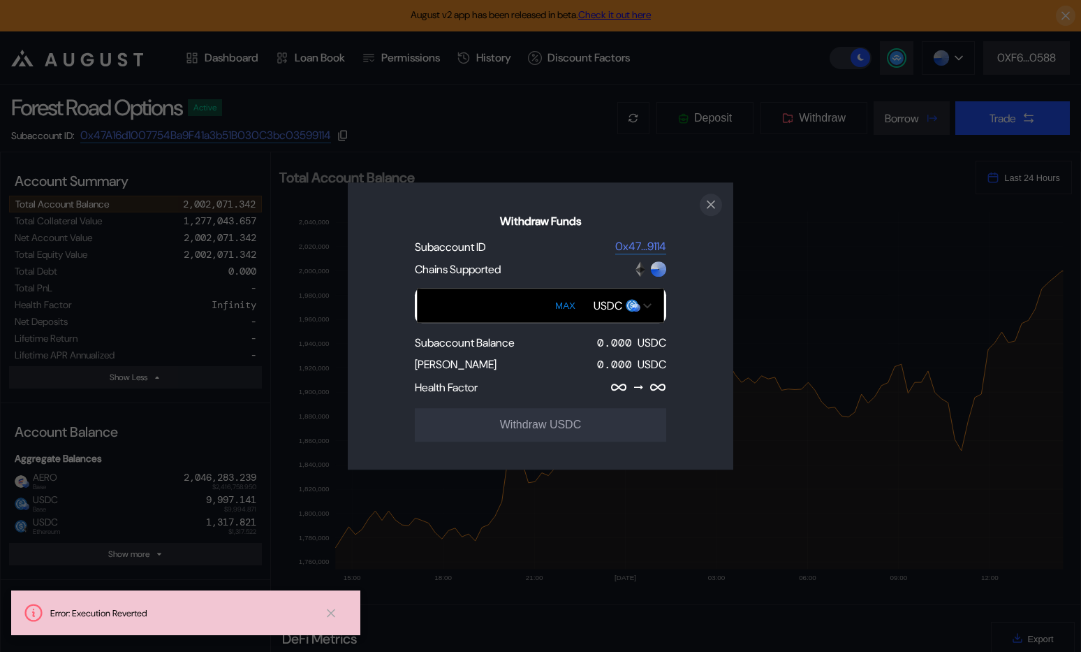
click at [713, 198] on icon "close modal" at bounding box center [711, 204] width 14 height 15
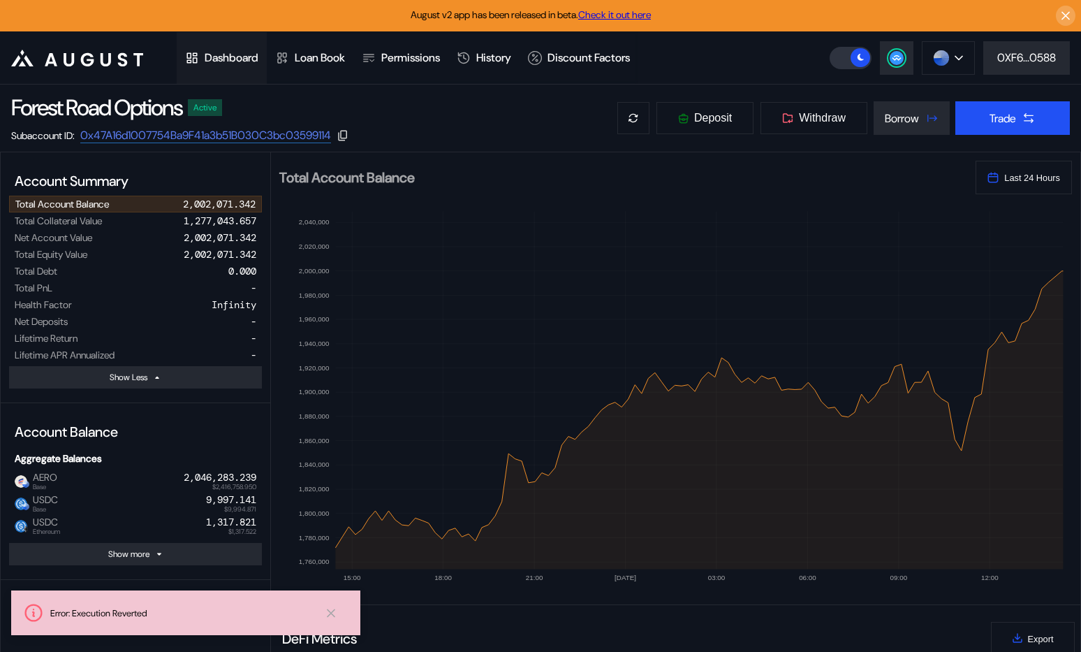
click at [217, 59] on div "Dashboard" at bounding box center [232, 57] width 54 height 15
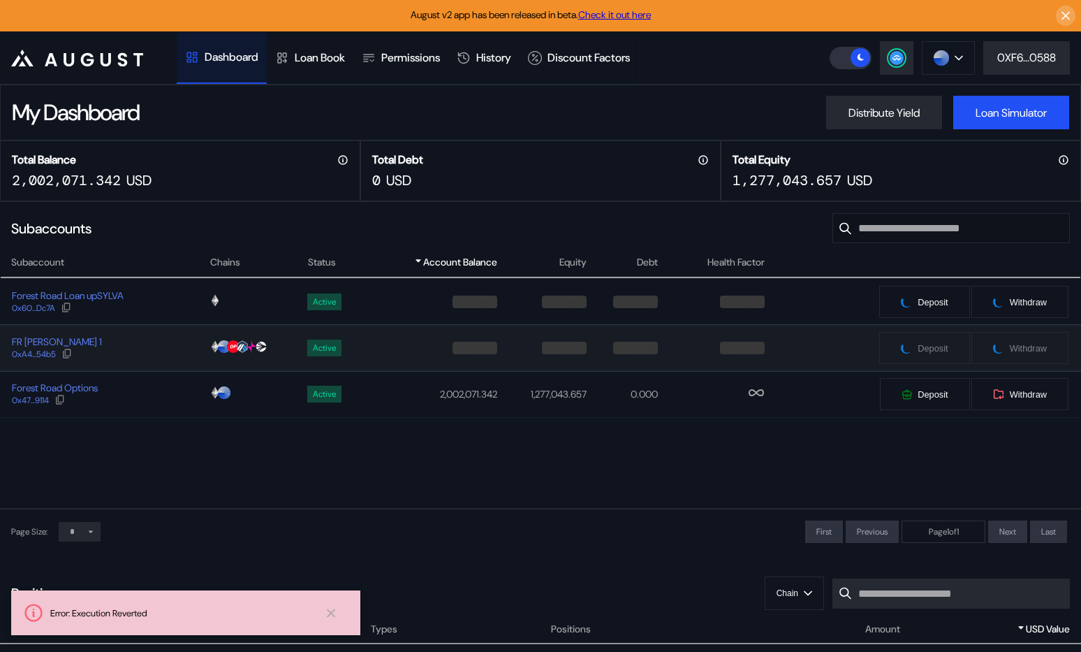
click at [154, 352] on div "FR [PERSON_NAME] 1 0xA4...54b5" at bounding box center [105, 347] width 208 height 25
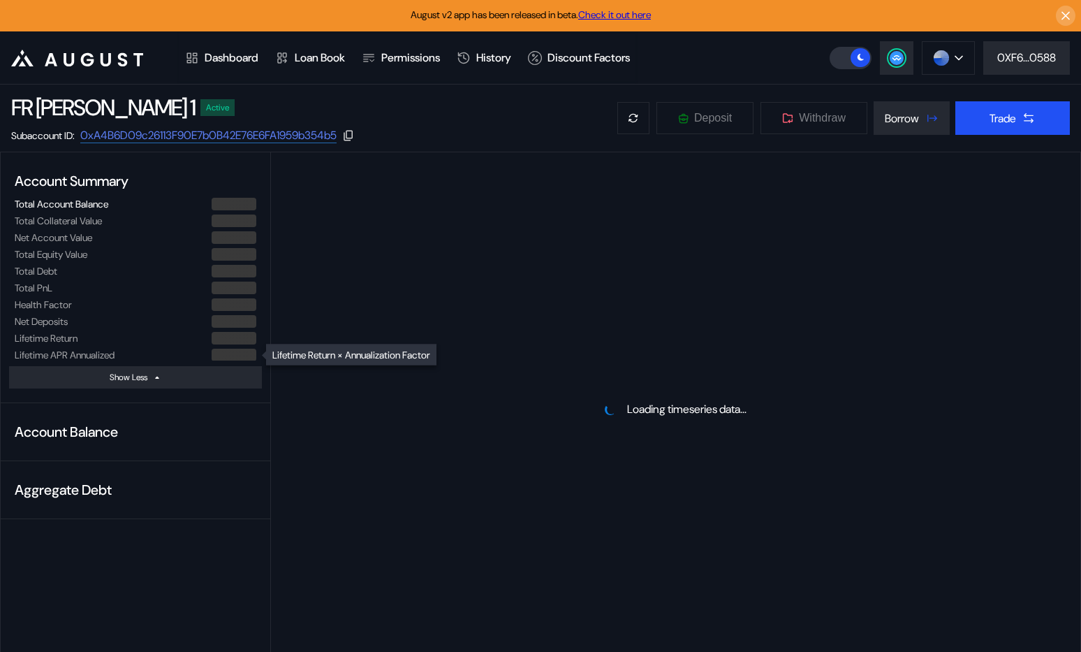
select select "*"
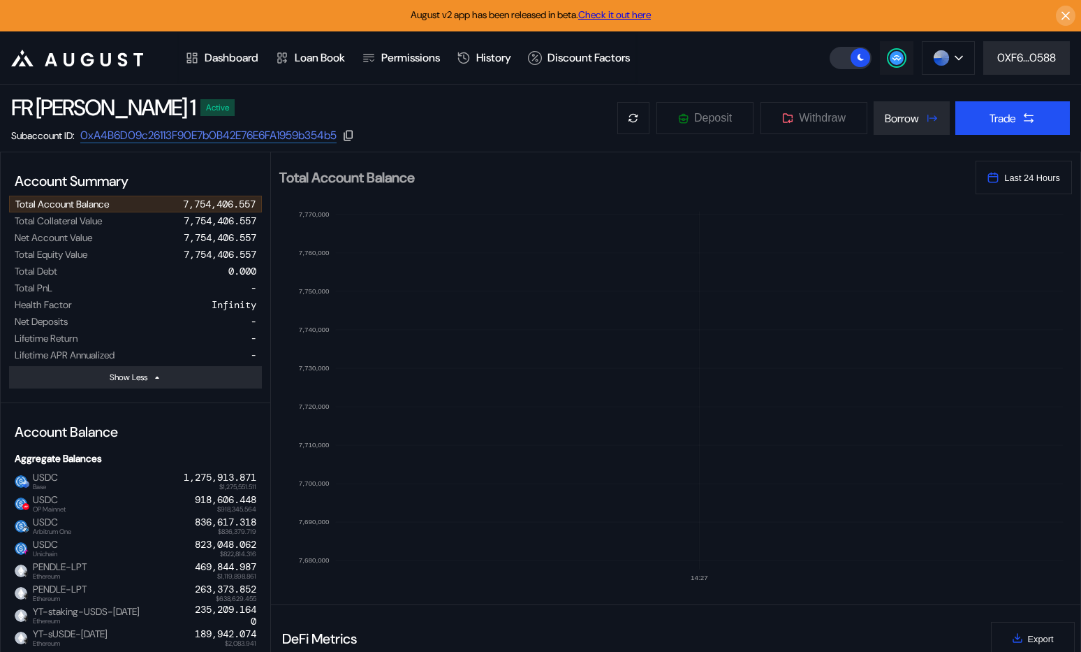
click at [903, 54] on button at bounding box center [897, 58] width 34 height 34
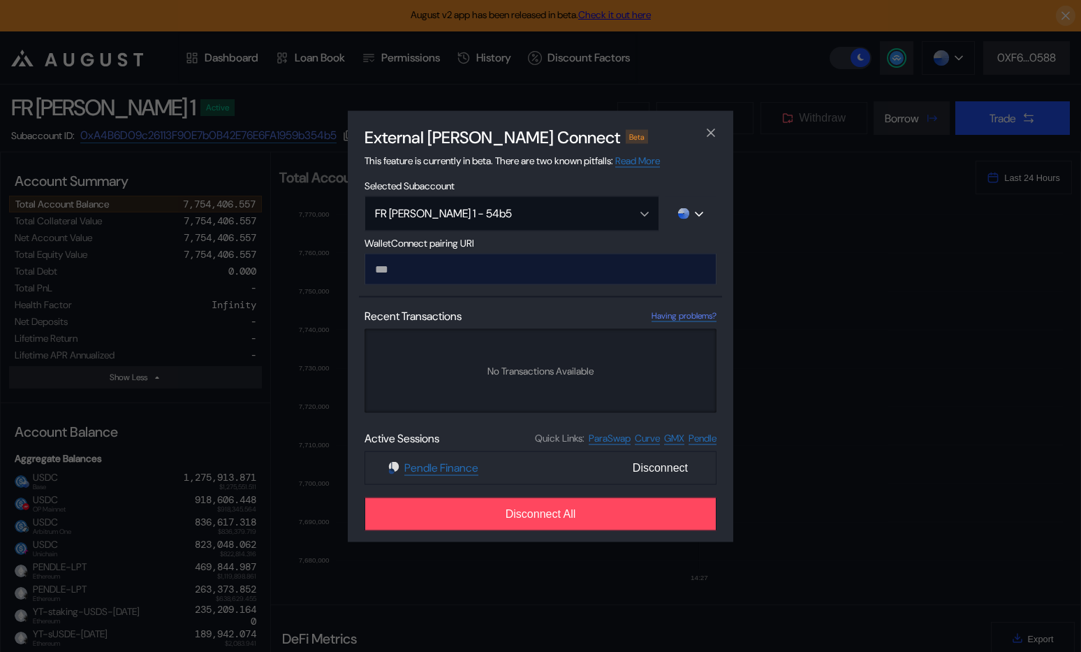
type input "**********"
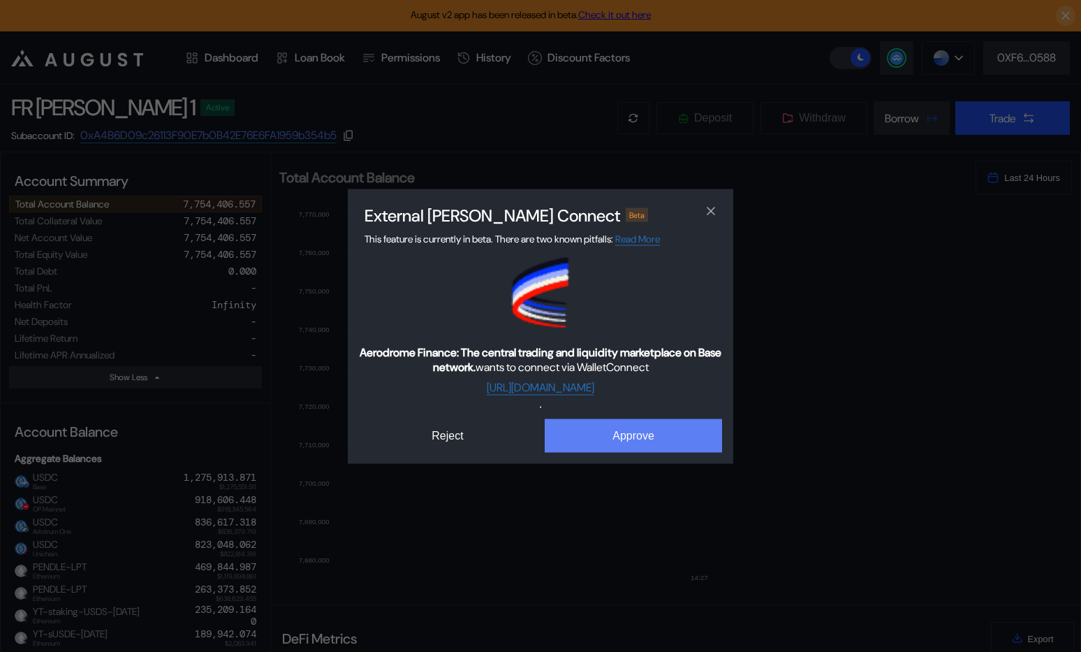
click at [628, 430] on button "Approve" at bounding box center [633, 435] width 177 height 34
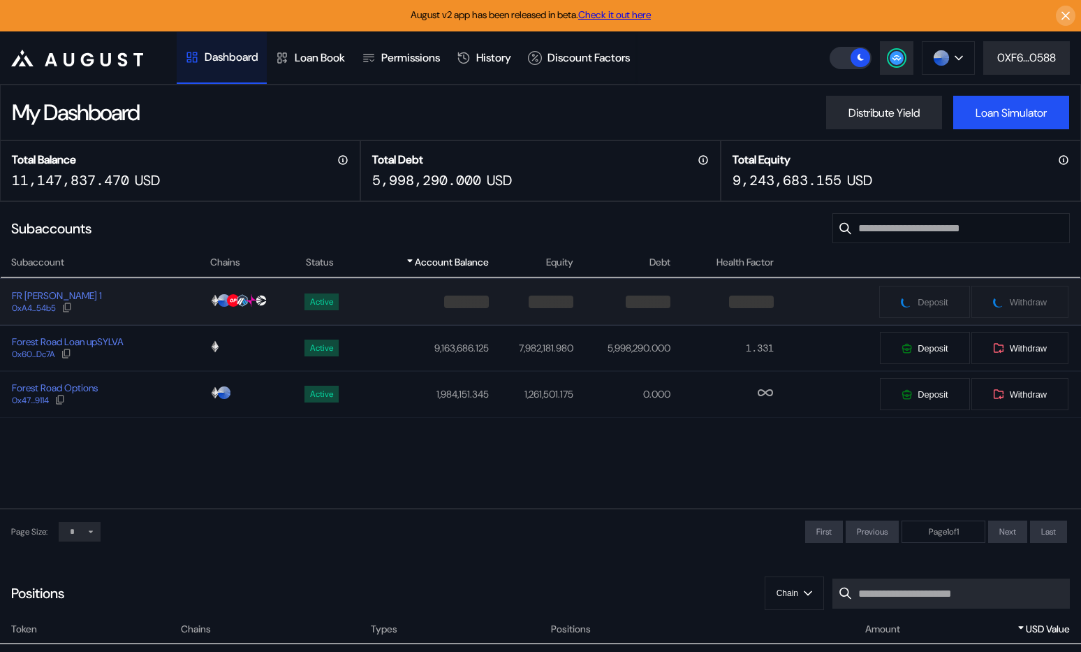
click at [163, 294] on div "FR [PERSON_NAME] 1 0xA4...54b5" at bounding box center [105, 301] width 208 height 25
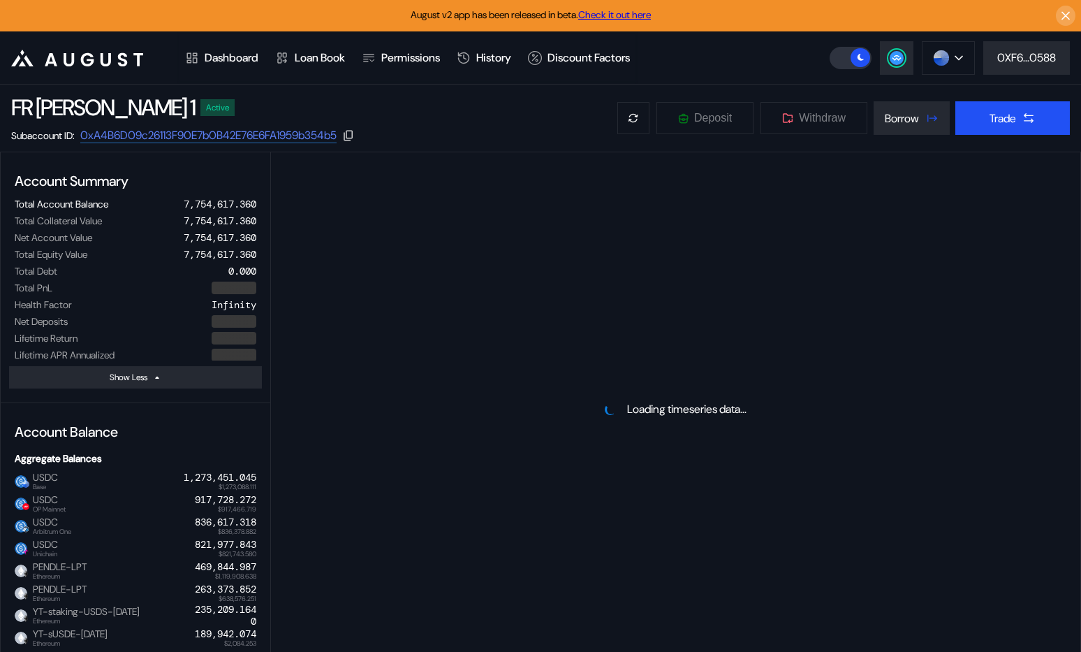
select select "*"
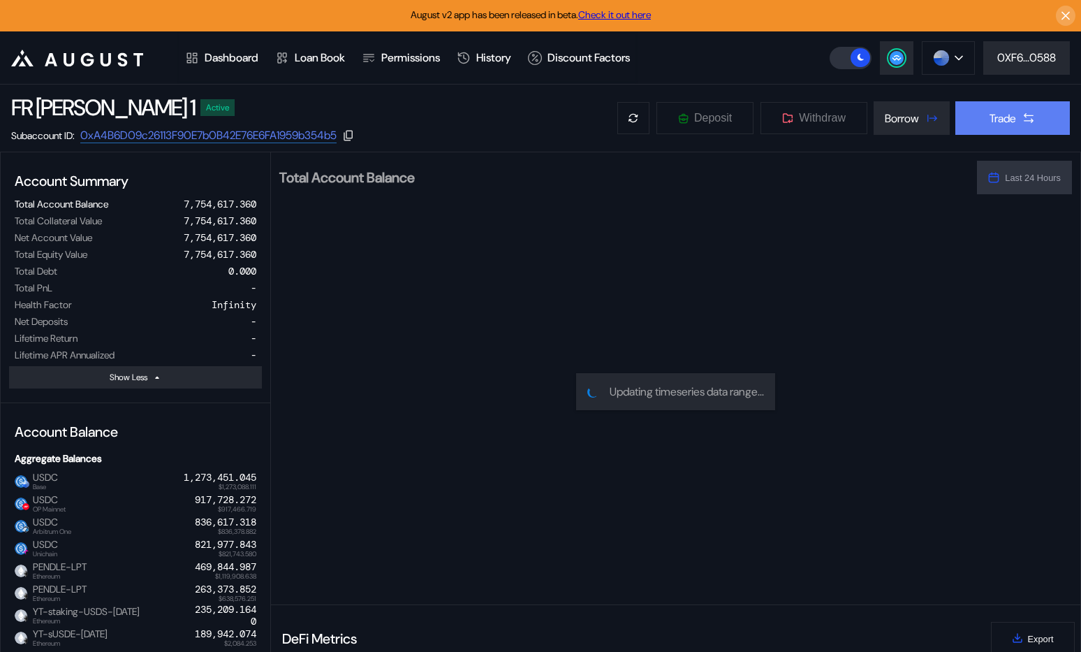
click at [1032, 115] on icon at bounding box center [1029, 118] width 10 height 10
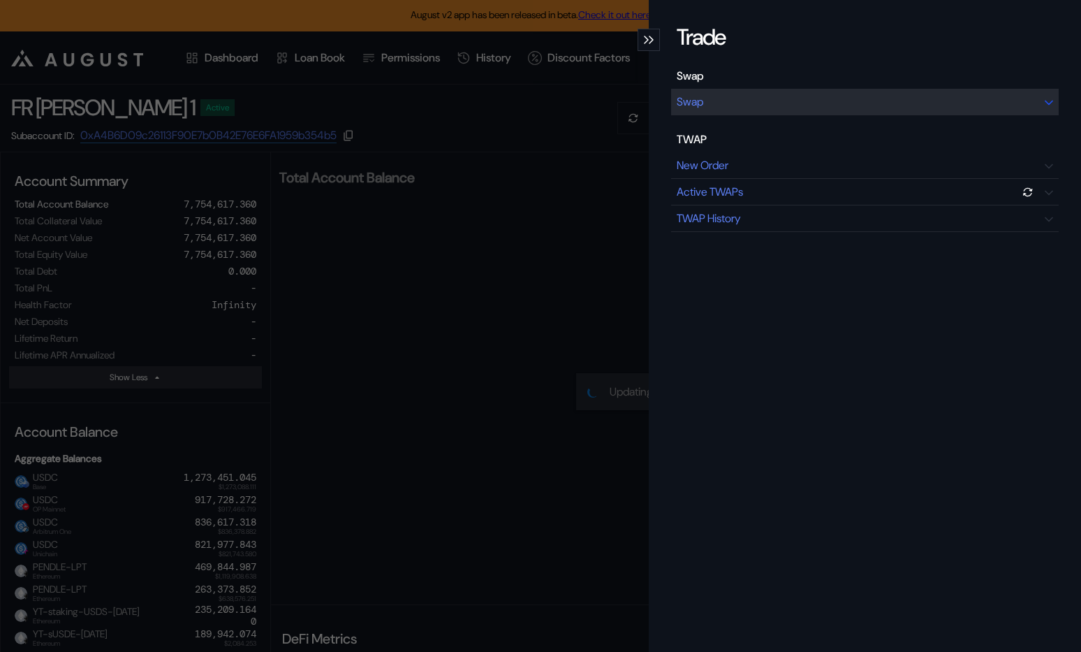
click at [801, 94] on div "Swap" at bounding box center [865, 102] width 388 height 27
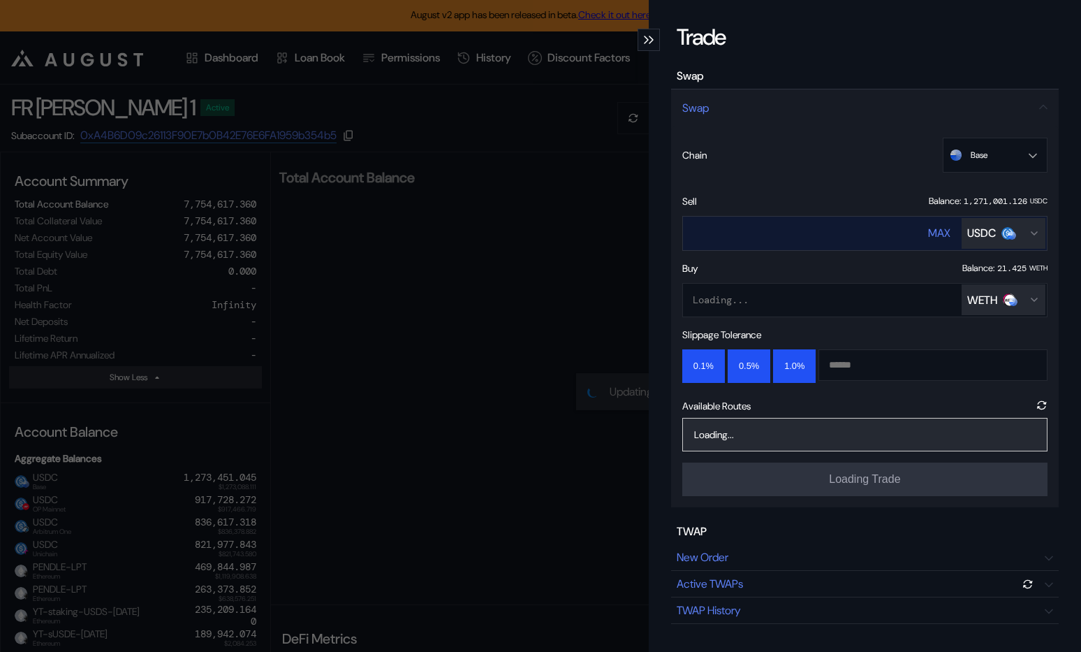
click at [983, 232] on div "USDC" at bounding box center [982, 233] width 29 height 15
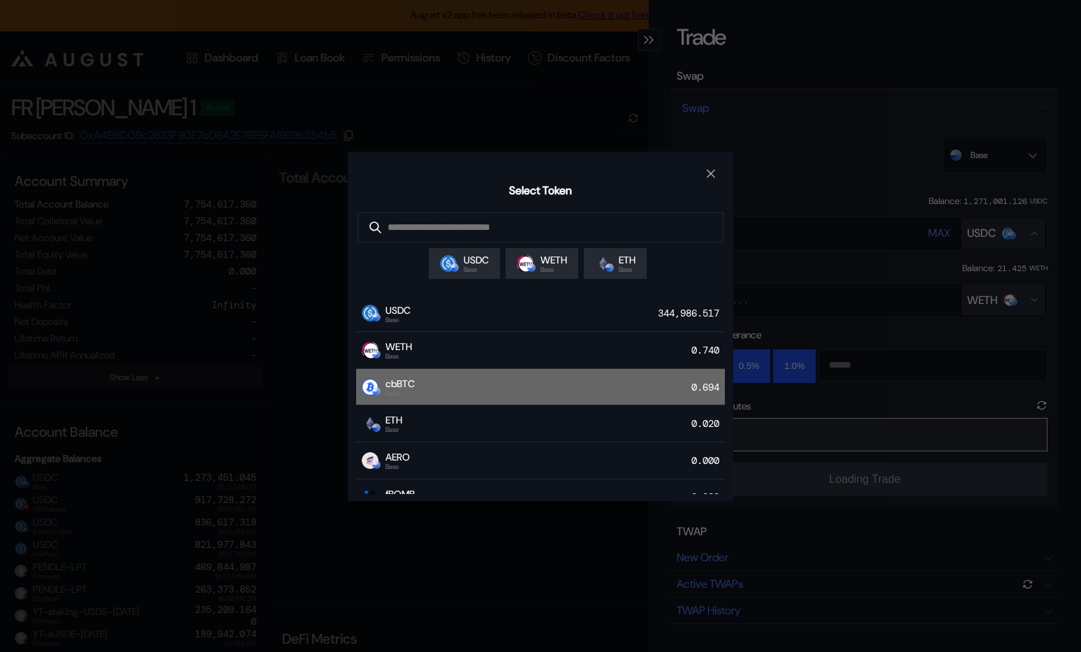
click at [646, 377] on div "cbBTC Base 0.694" at bounding box center [540, 387] width 369 height 37
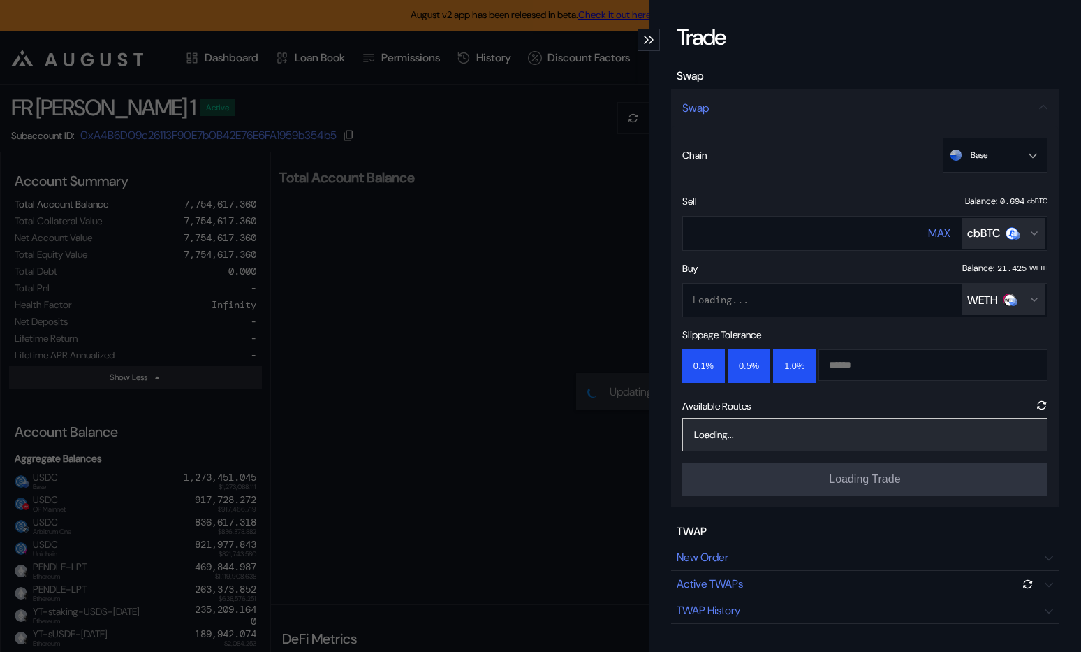
click at [983, 284] on button "WETH" at bounding box center [1004, 299] width 84 height 31
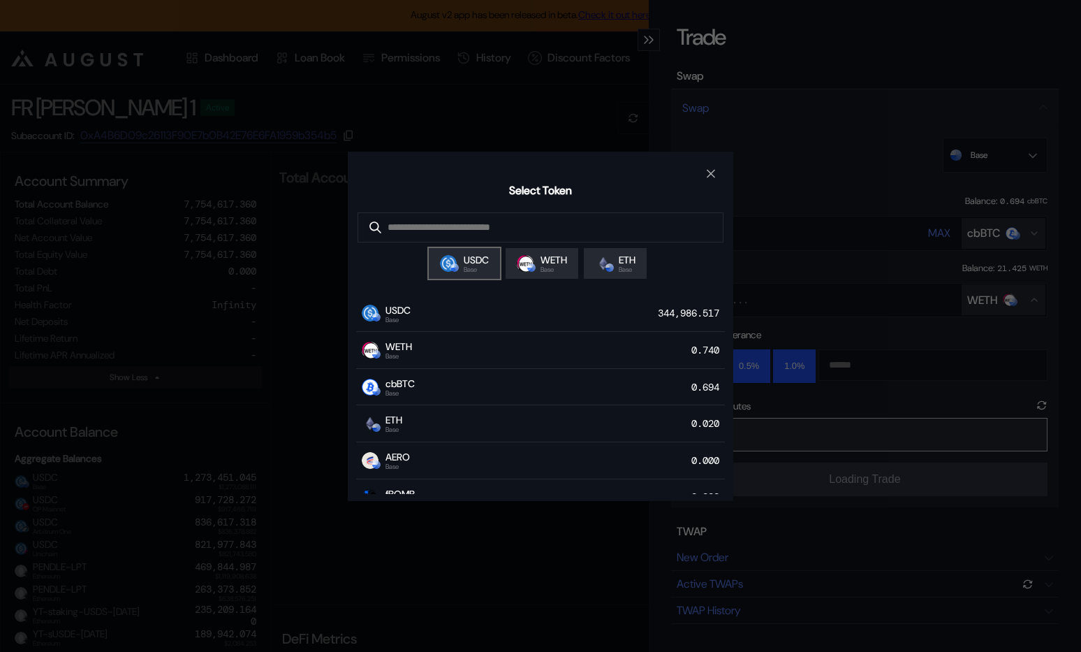
click at [472, 263] on span "USDC" at bounding box center [476, 260] width 25 height 13
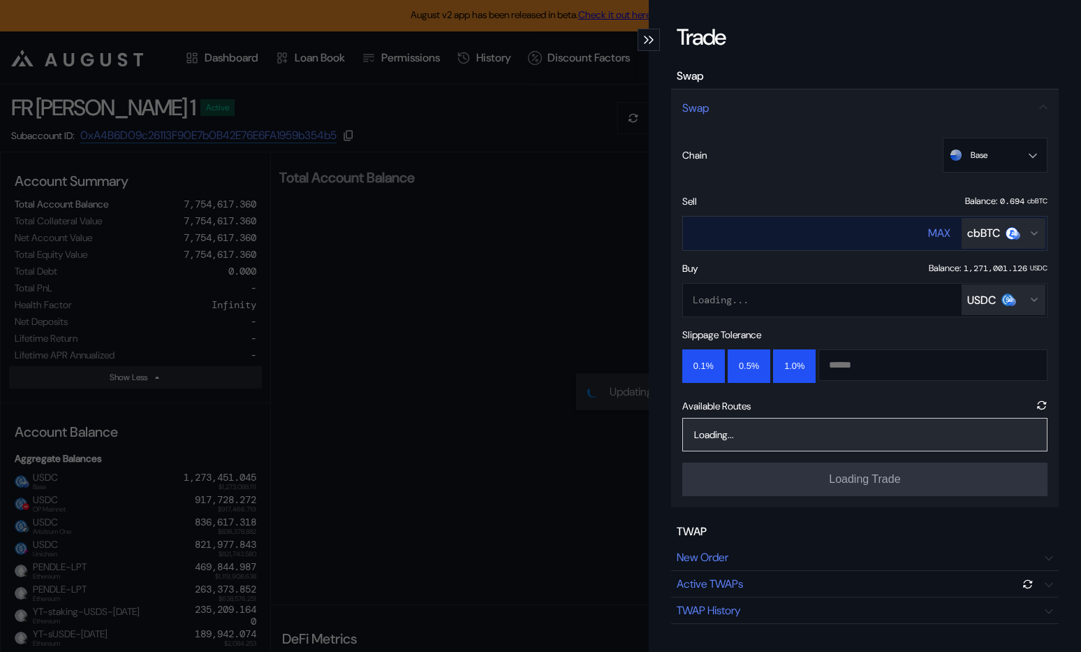
click at [935, 227] on div "MAX" at bounding box center [939, 233] width 22 height 15
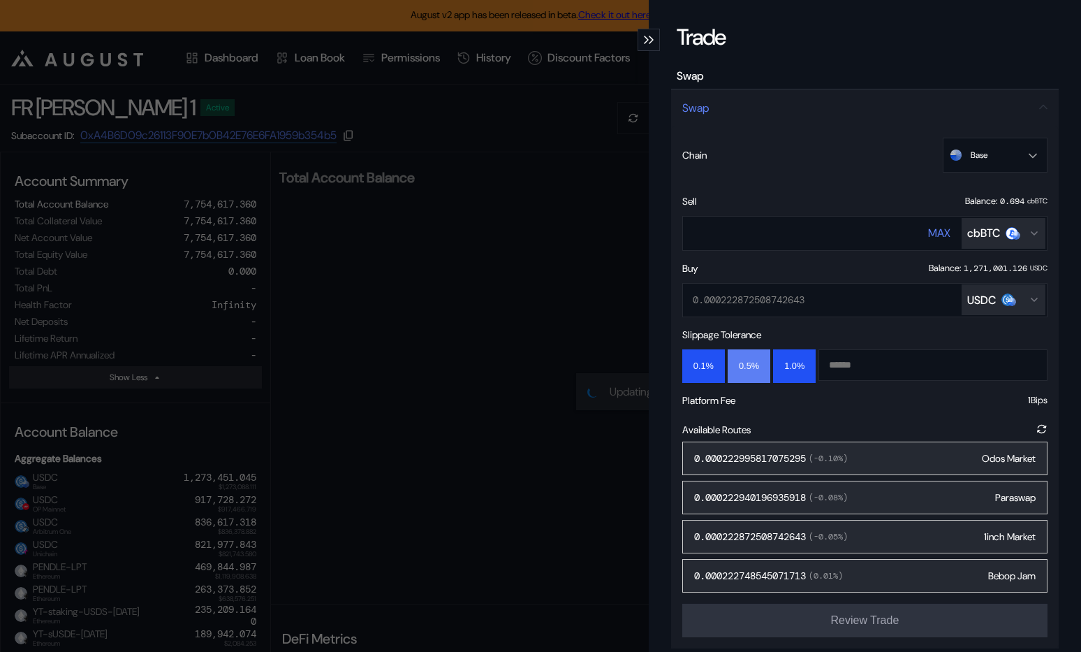
click at [752, 366] on button "0.5%" at bounding box center [749, 366] width 43 height 34
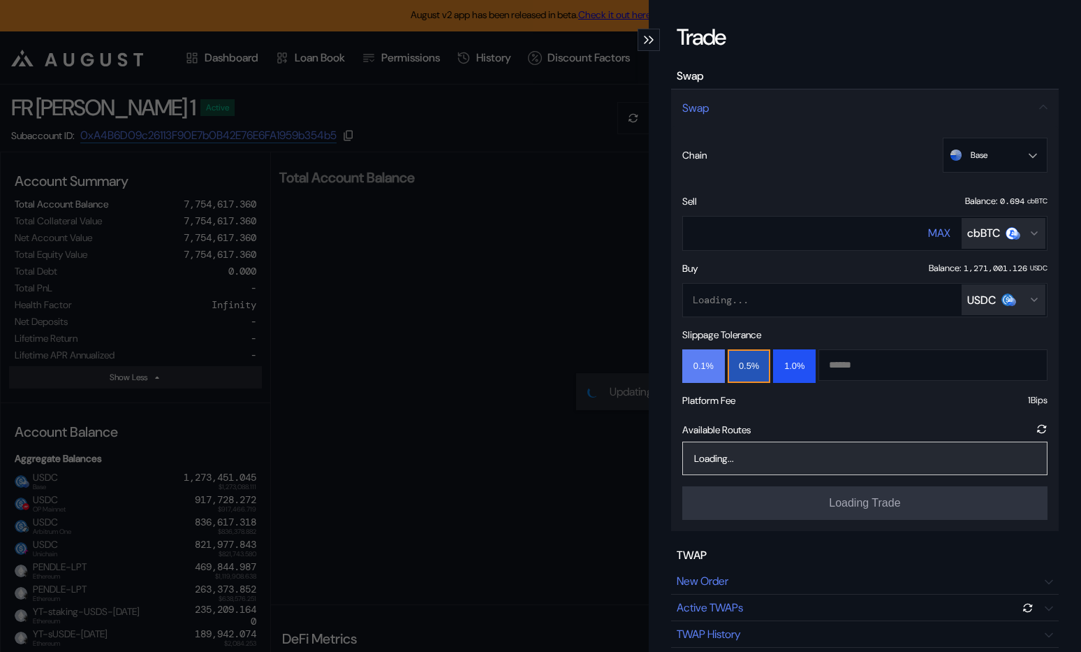
click at [709, 363] on button "0.1%" at bounding box center [704, 366] width 43 height 34
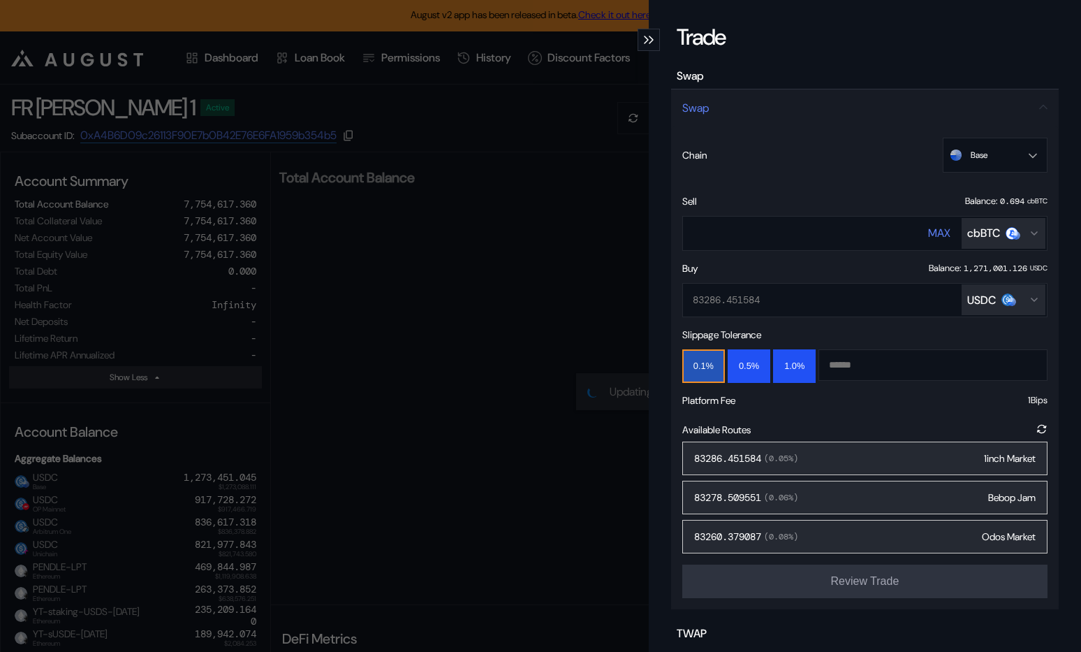
click at [870, 465] on div "83286.451584 ( 0.05 %) 1inch Market" at bounding box center [865, 459] width 365 height 34
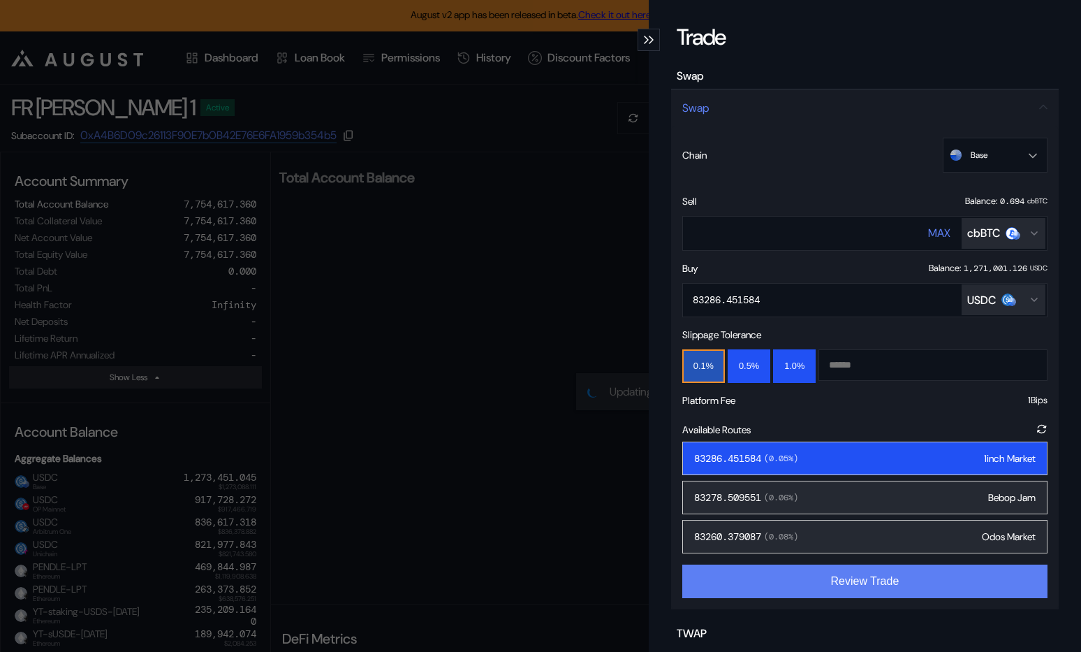
click at [838, 580] on button "Review Trade" at bounding box center [865, 581] width 365 height 34
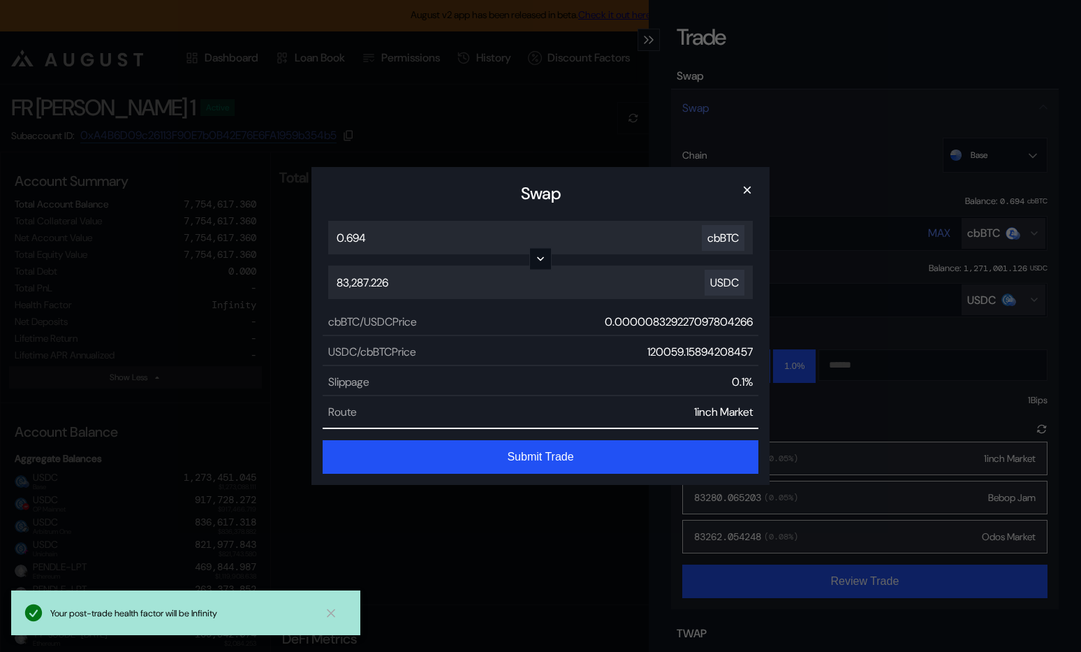
click at [576, 454] on button "Submit Trade" at bounding box center [541, 457] width 436 height 34
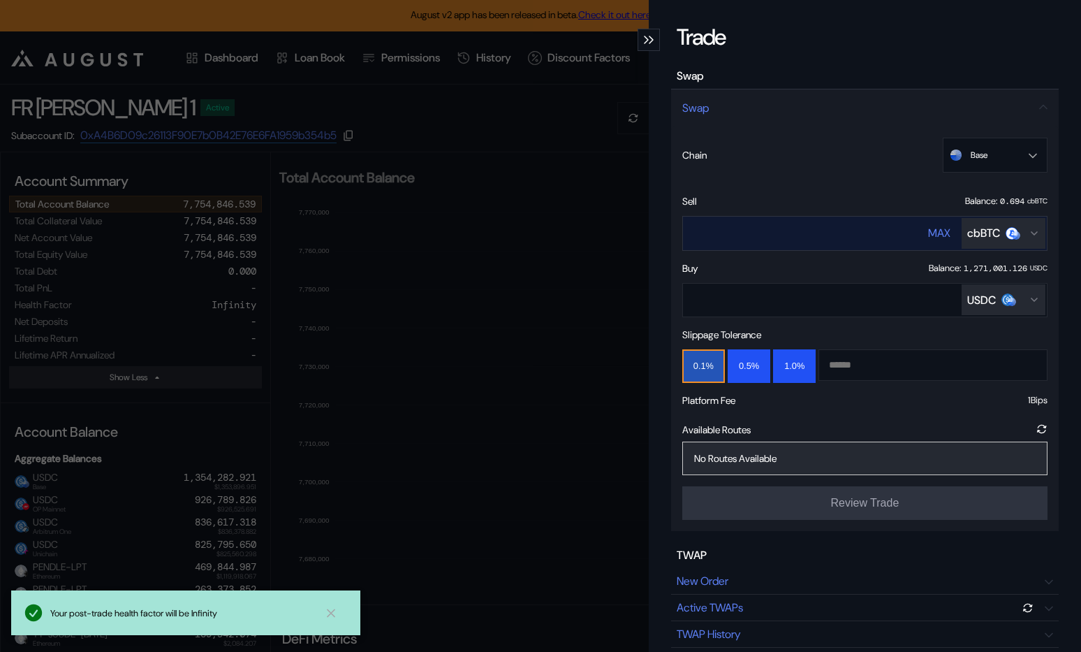
click at [1007, 235] on div "cbBTC" at bounding box center [993, 233] width 51 height 15
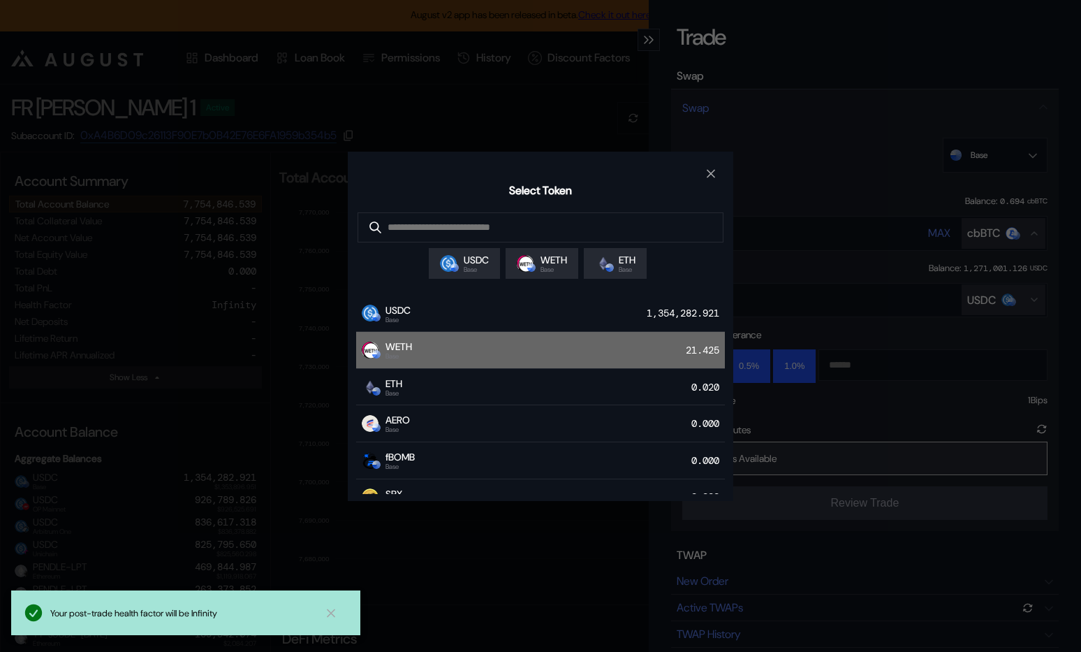
click at [553, 342] on div "WETH Base 21.425" at bounding box center [540, 350] width 369 height 37
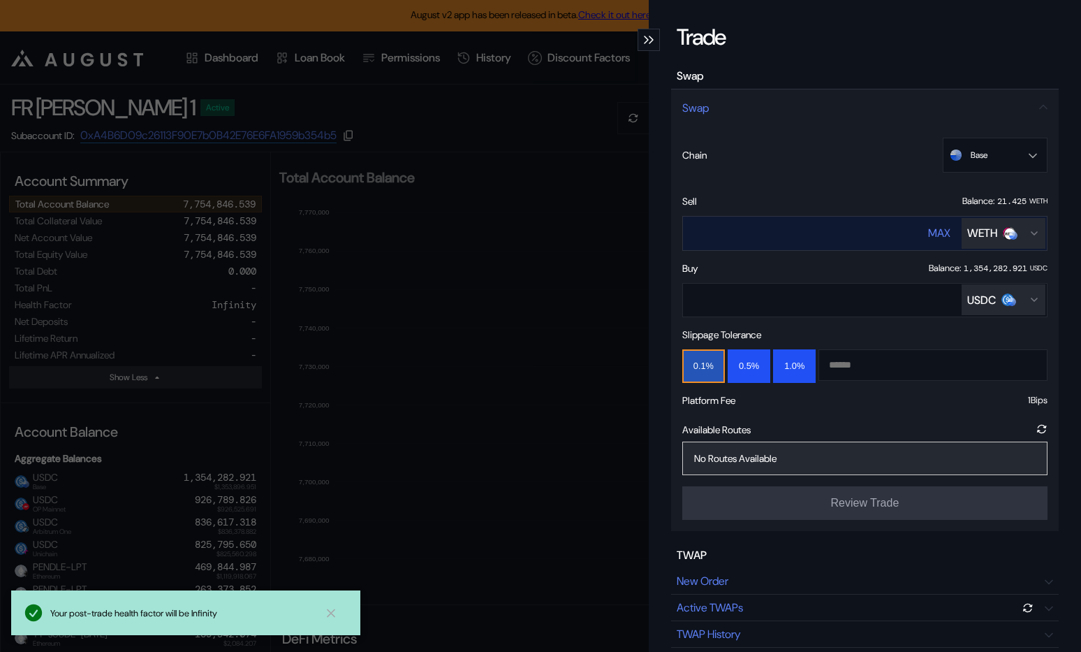
click at [943, 227] on div "MAX" at bounding box center [939, 233] width 22 height 15
type input "**********"
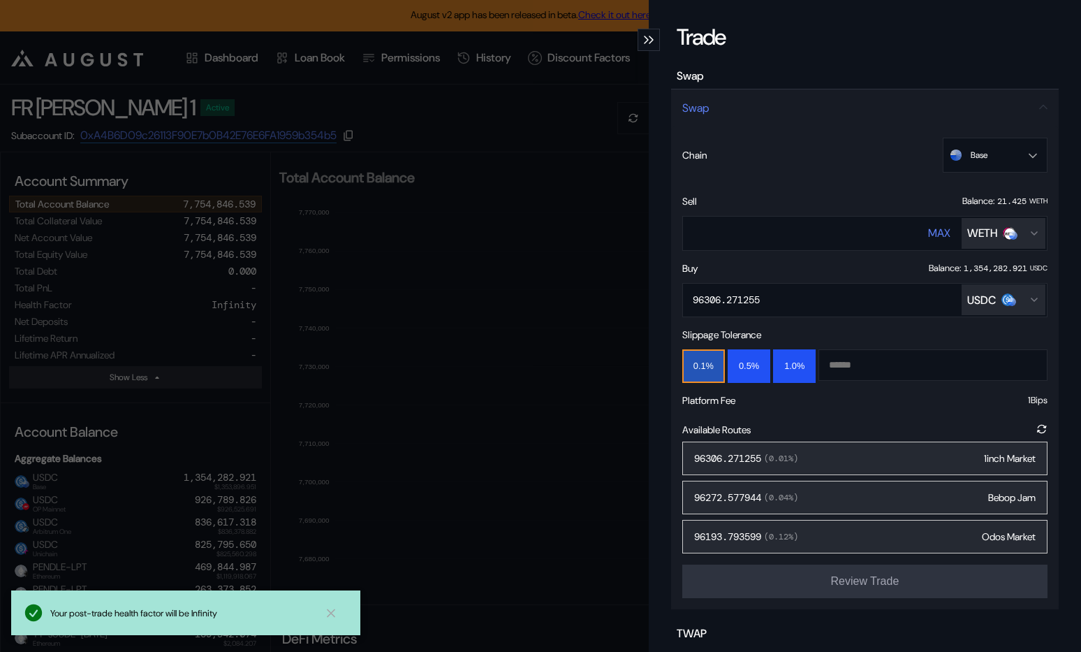
click at [901, 457] on div "96306.271255 ( 0.01 %) 1inch Market" at bounding box center [865, 459] width 365 height 34
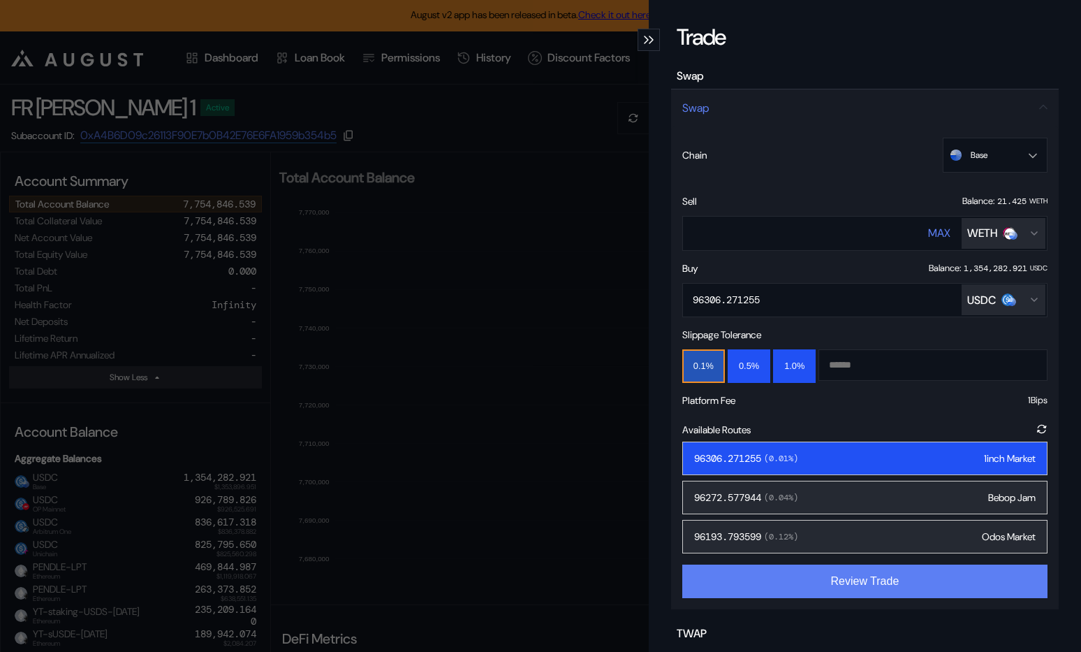
click at [854, 583] on button "Review Trade" at bounding box center [865, 581] width 365 height 34
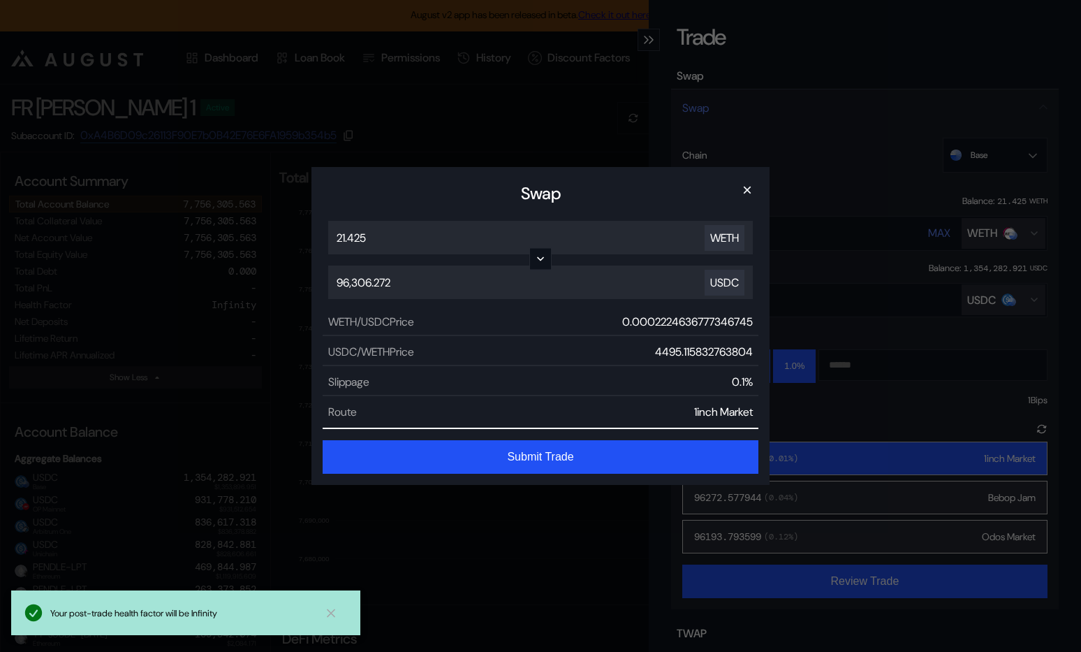
click at [571, 455] on button "Submit Trade" at bounding box center [541, 457] width 436 height 34
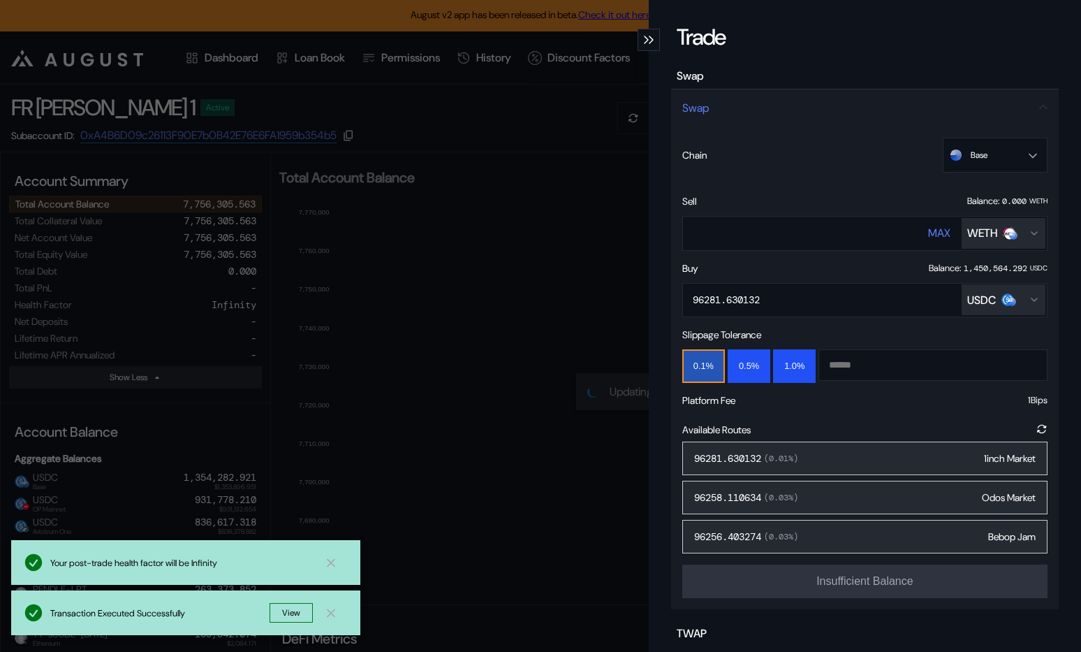
click at [514, 270] on div "**********" at bounding box center [540, 326] width 1081 height 652
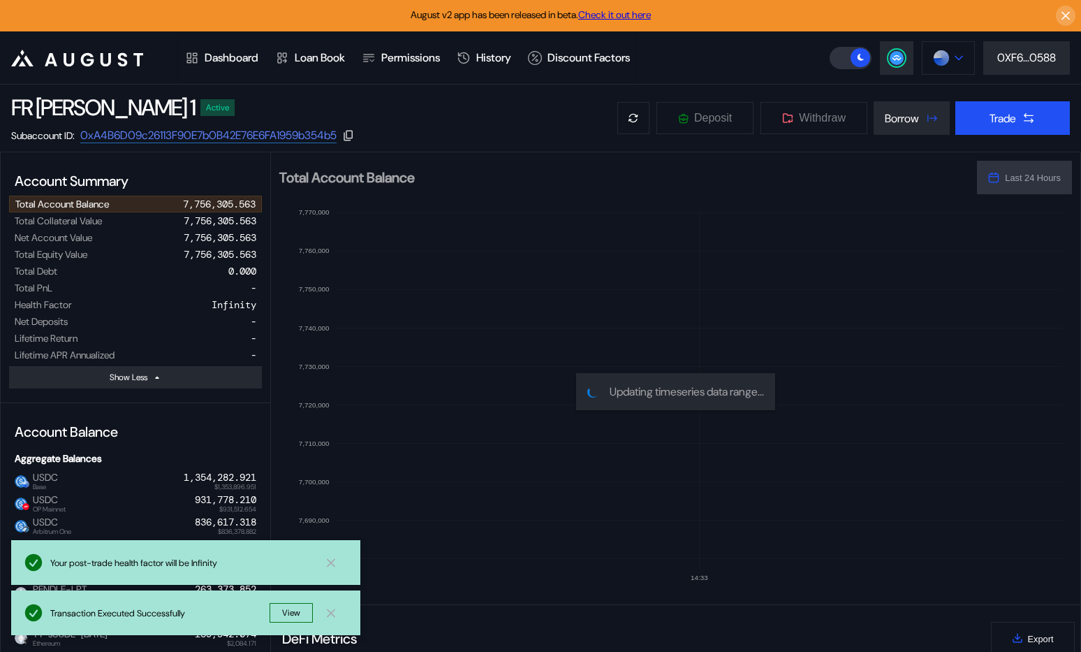
click at [938, 55] on img at bounding box center [941, 57] width 15 height 15
click at [899, 53] on circle at bounding box center [897, 58] width 14 height 14
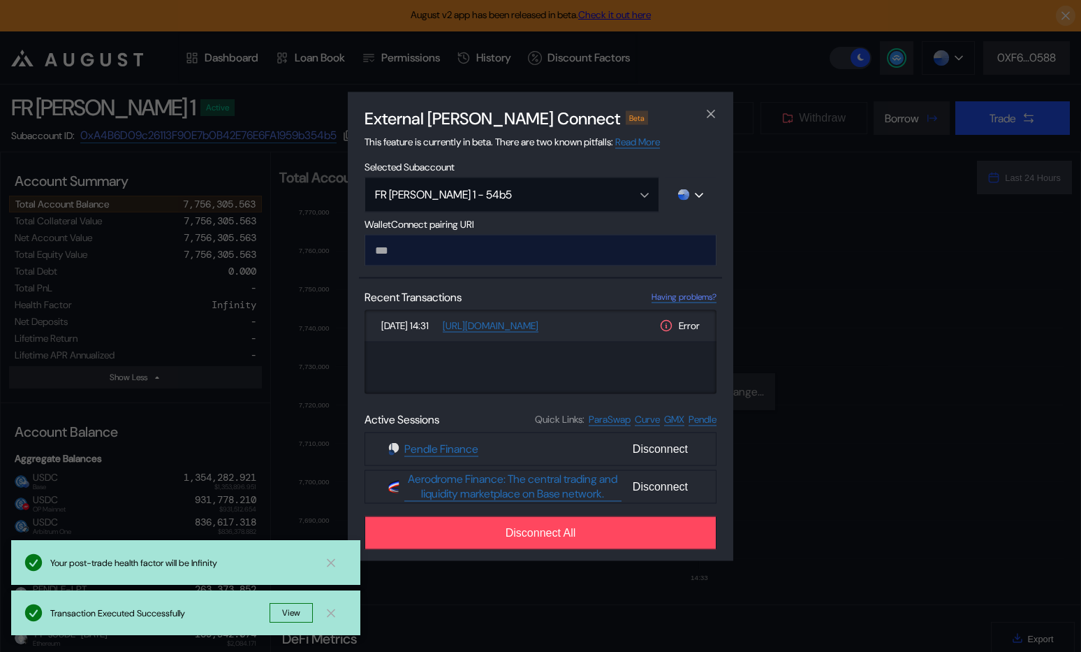
type input "**********"
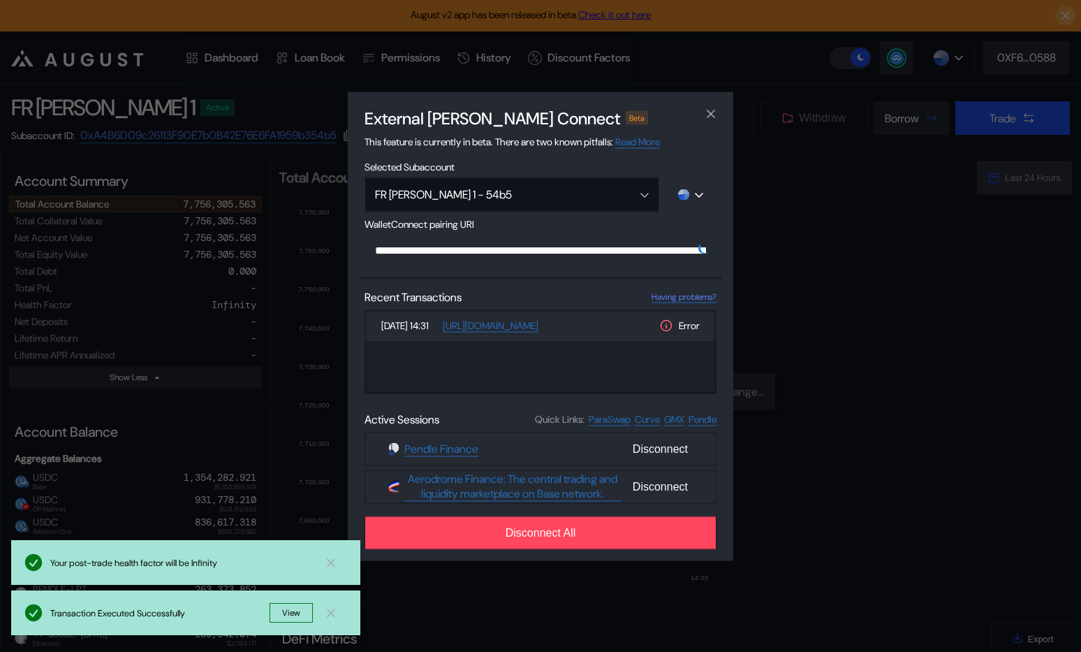
scroll to position [0, 843]
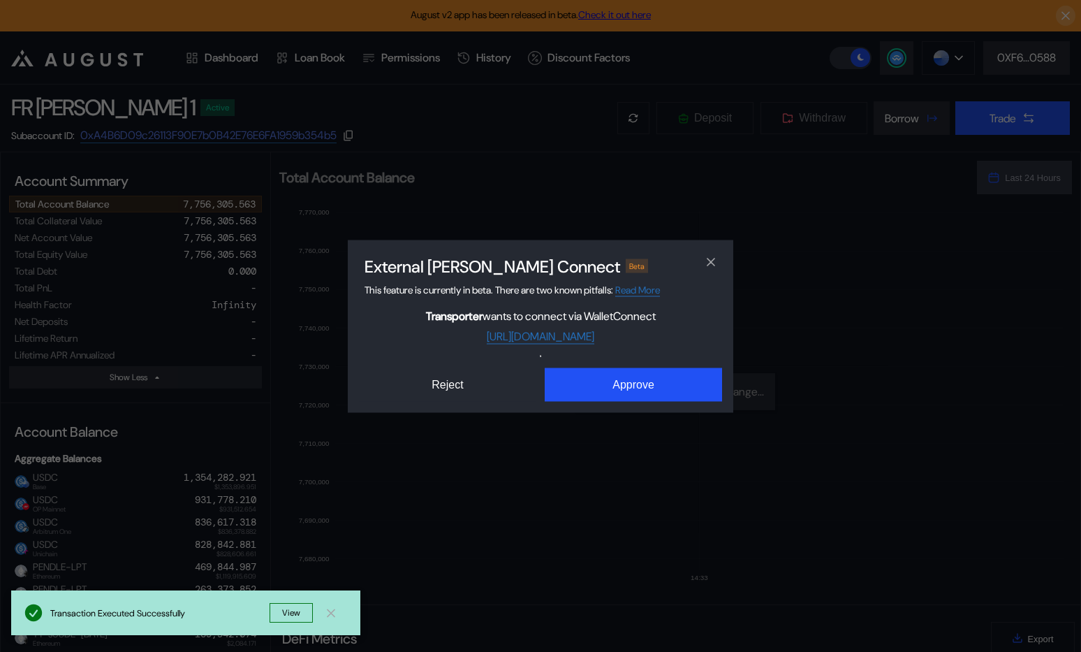
click at [650, 362] on div "Transporter wants to connect via WalletConnect [URL][DOMAIN_NAME] Reject Approve" at bounding box center [540, 354] width 363 height 93
click at [632, 380] on button "Approve" at bounding box center [633, 384] width 177 height 34
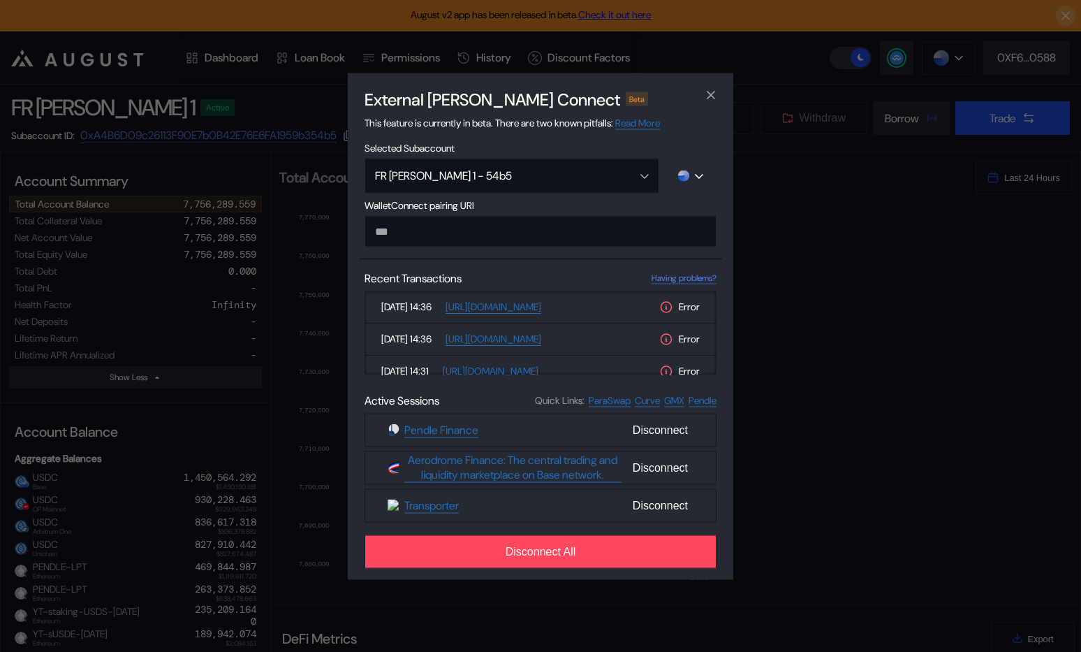
click at [307, 291] on div "External [PERSON_NAME] Connect Beta This feature is currently in beta. There ar…" at bounding box center [540, 326] width 1081 height 652
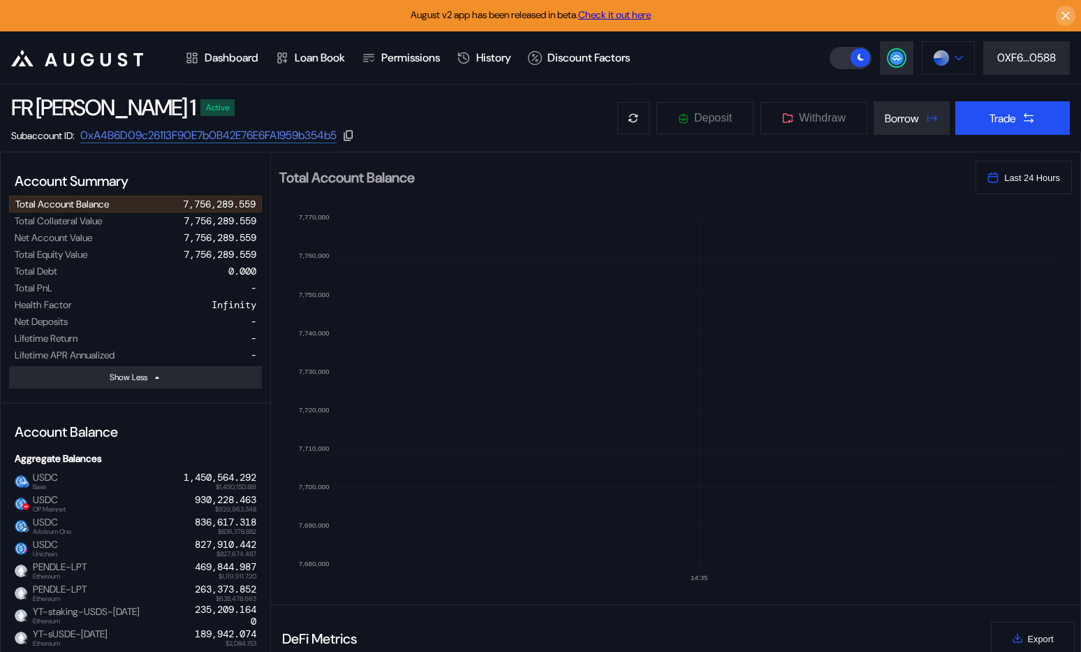
click at [949, 63] on button at bounding box center [948, 58] width 53 height 34
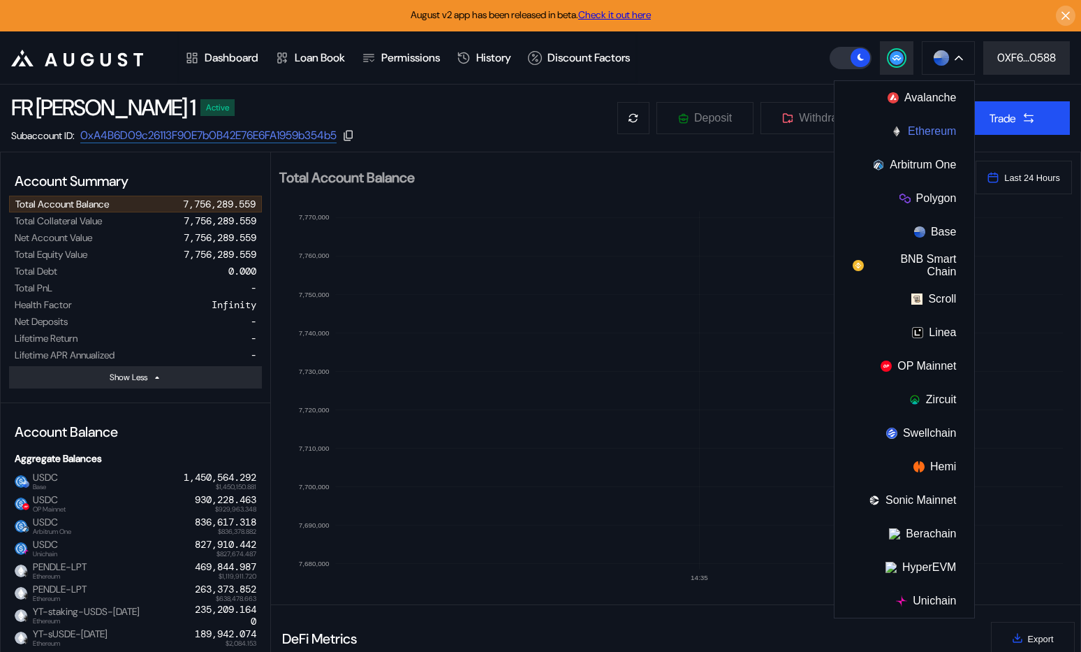
click at [926, 128] on button "Ethereum" at bounding box center [905, 132] width 140 height 34
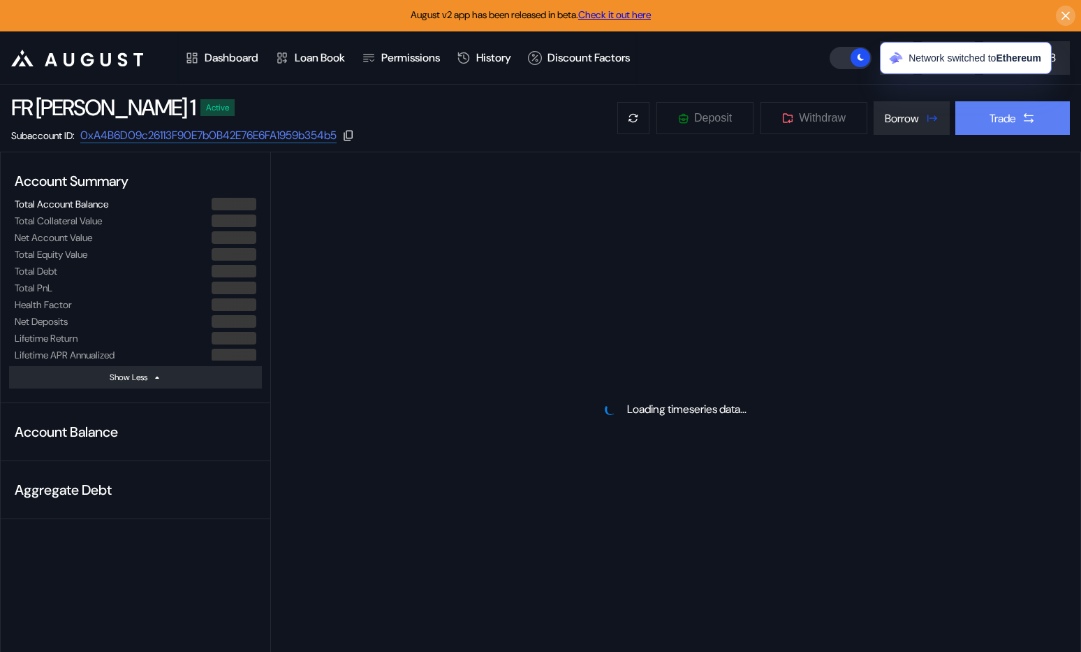
click at [998, 119] on div "Trade" at bounding box center [1003, 118] width 27 height 15
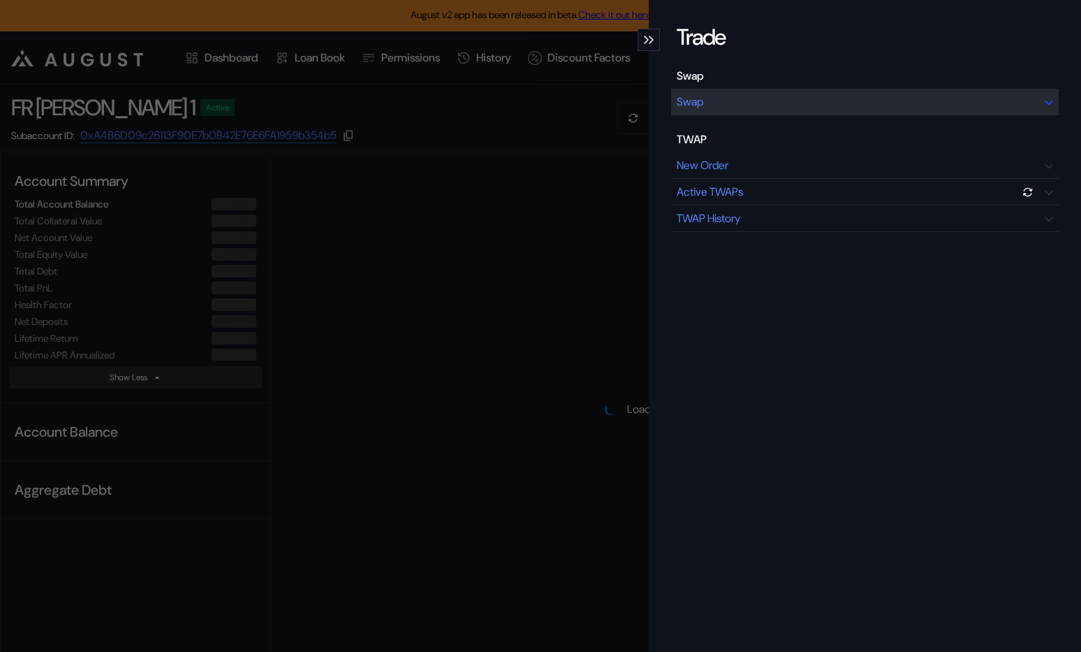
click at [882, 105] on div "Swap" at bounding box center [865, 102] width 388 height 27
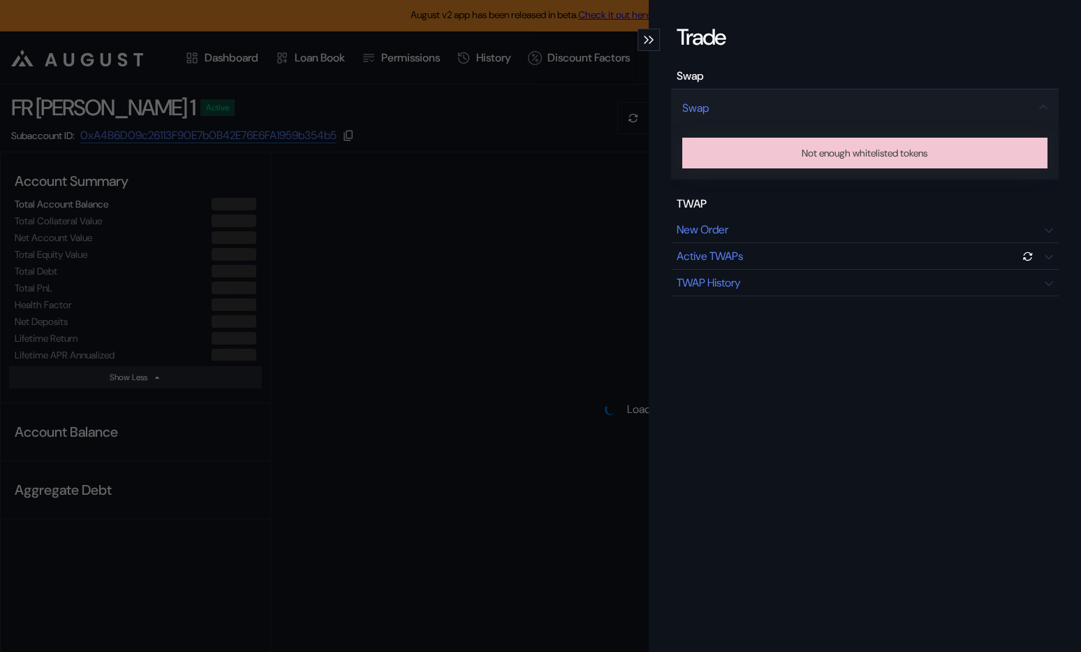
click at [576, 166] on div "Trade Swap Swap Not enough whitelisted tokens TWAP New Order Active TWAPs TWAP …" at bounding box center [540, 326] width 1081 height 652
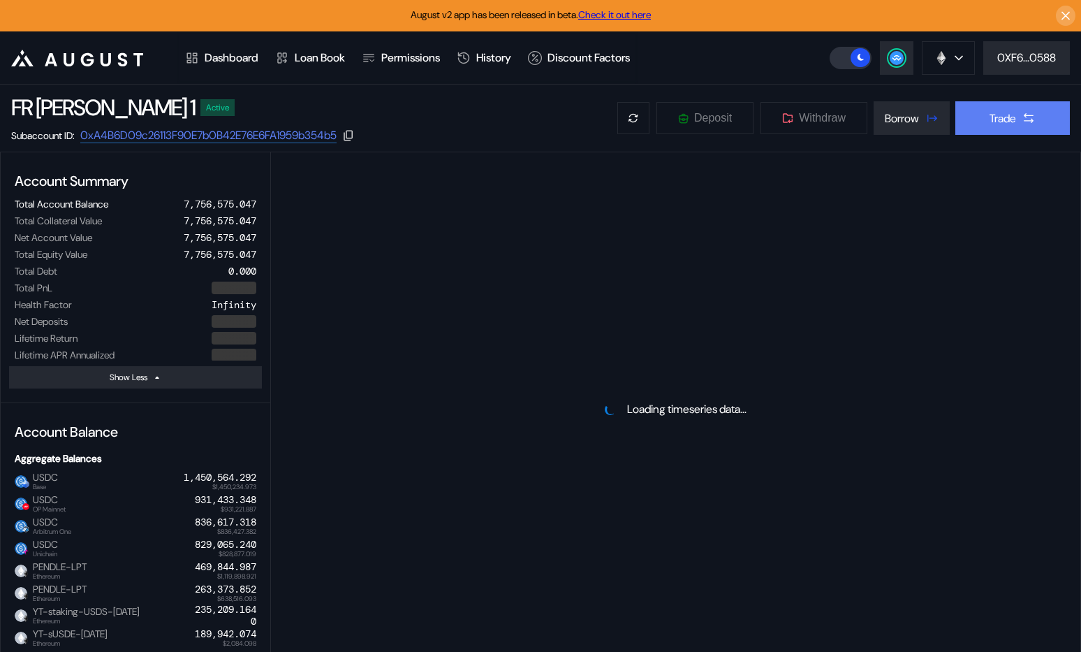
click at [974, 115] on button "Trade" at bounding box center [1013, 118] width 115 height 34
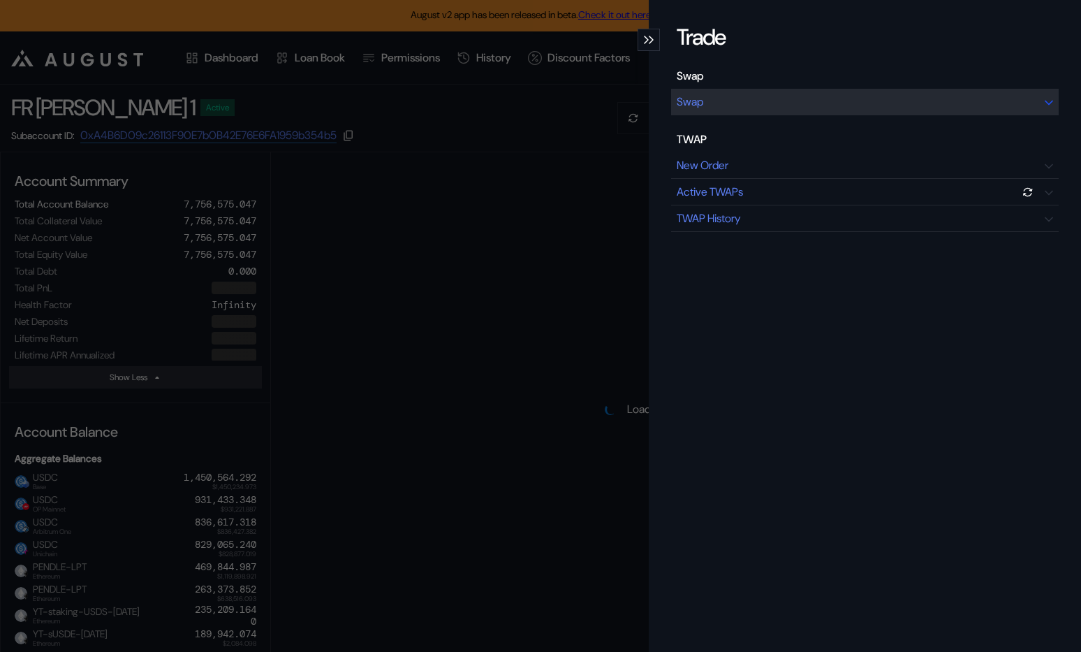
click at [798, 101] on div "Swap" at bounding box center [865, 102] width 388 height 27
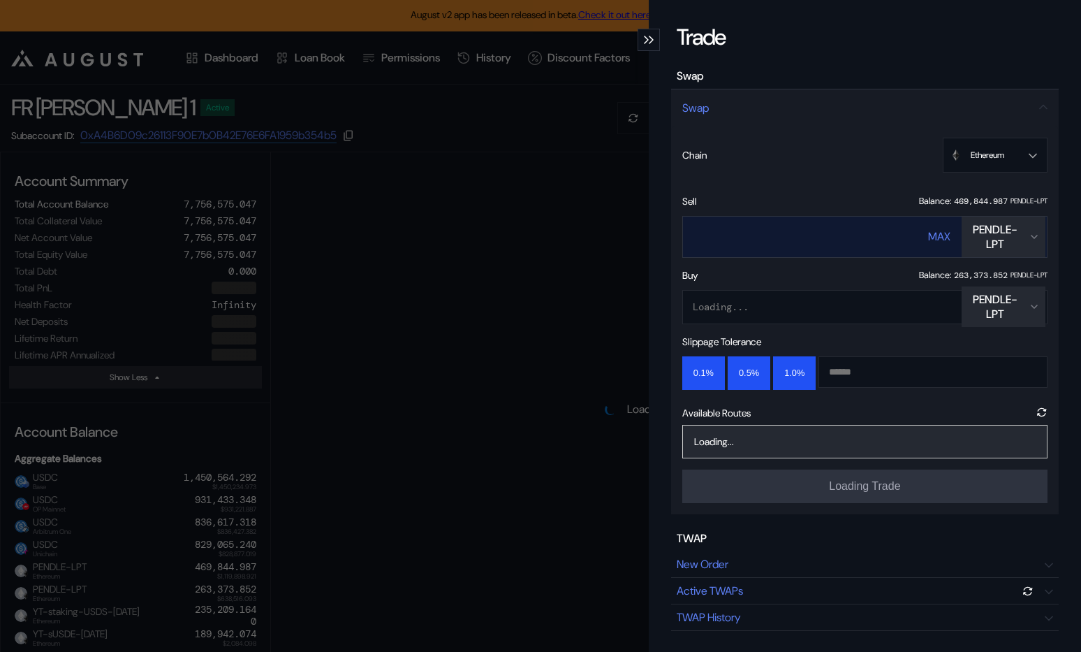
click at [989, 252] on button "PENDLE-LPT" at bounding box center [1004, 237] width 84 height 41
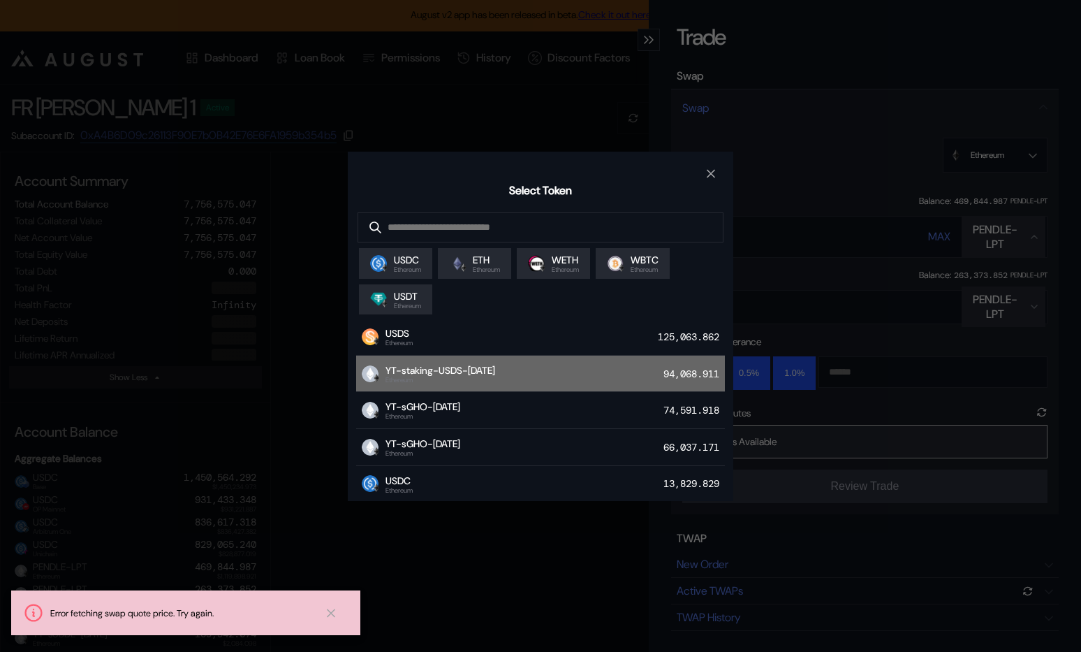
scroll to position [193, 0]
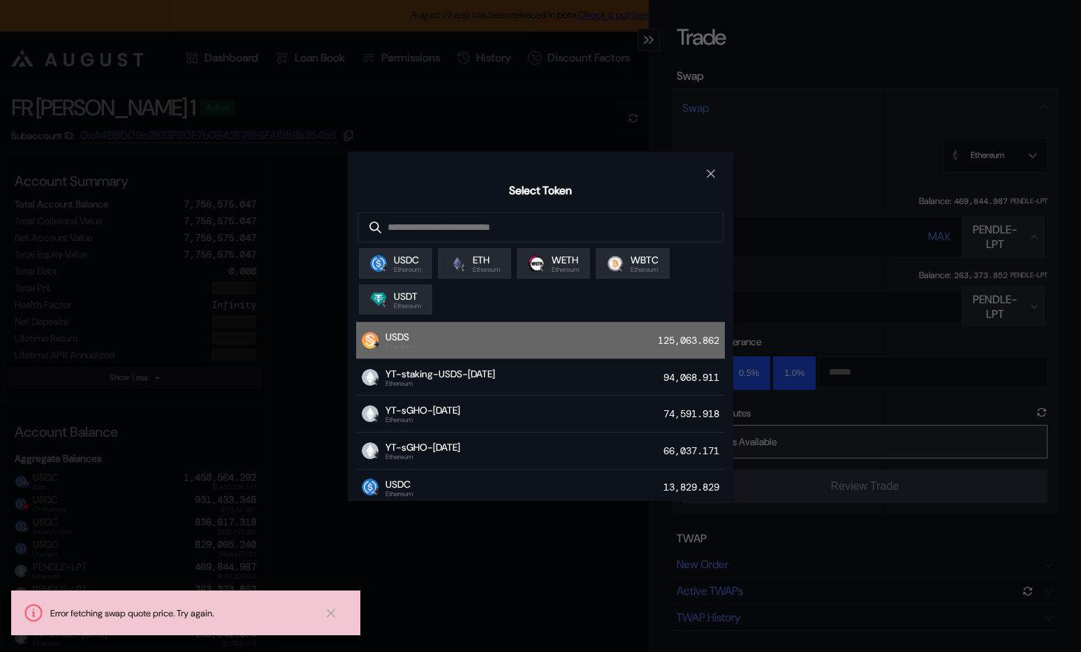
click at [515, 344] on div "USDS Ethereum 125,063.862" at bounding box center [540, 340] width 369 height 37
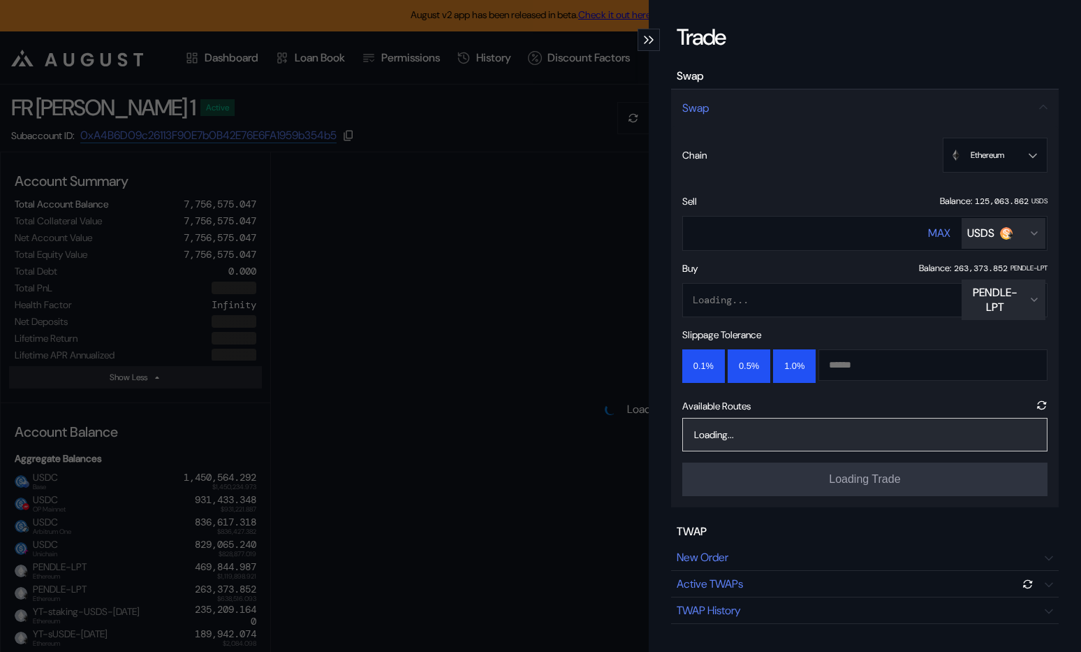
click at [996, 297] on div "PENDLE-LPT" at bounding box center [996, 299] width 56 height 29
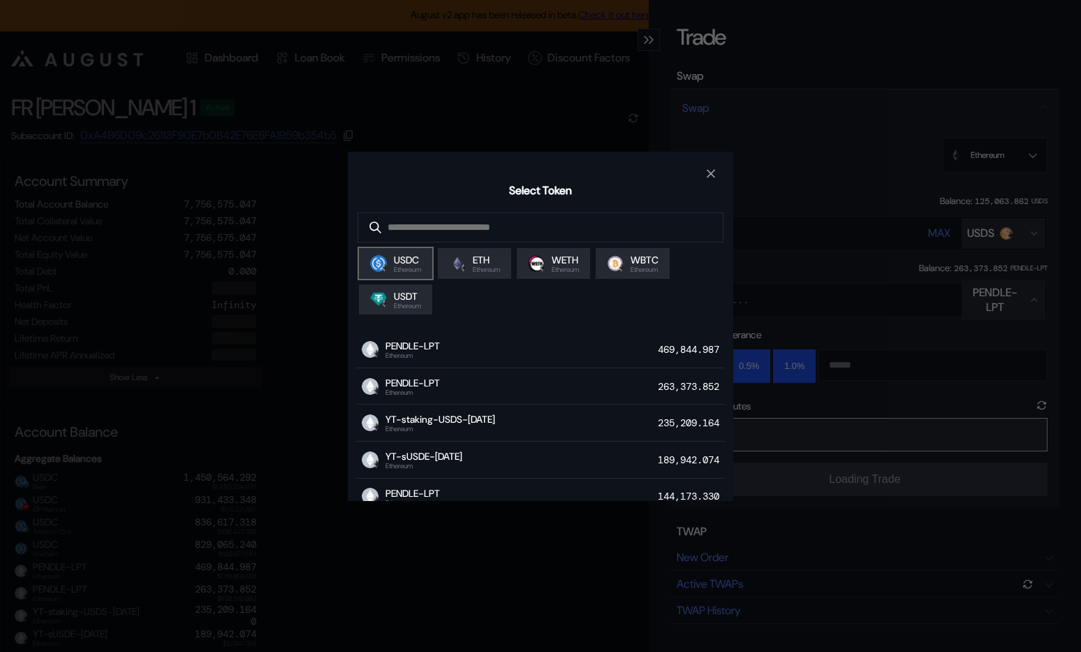
click at [402, 262] on span "USDC" at bounding box center [407, 260] width 27 height 13
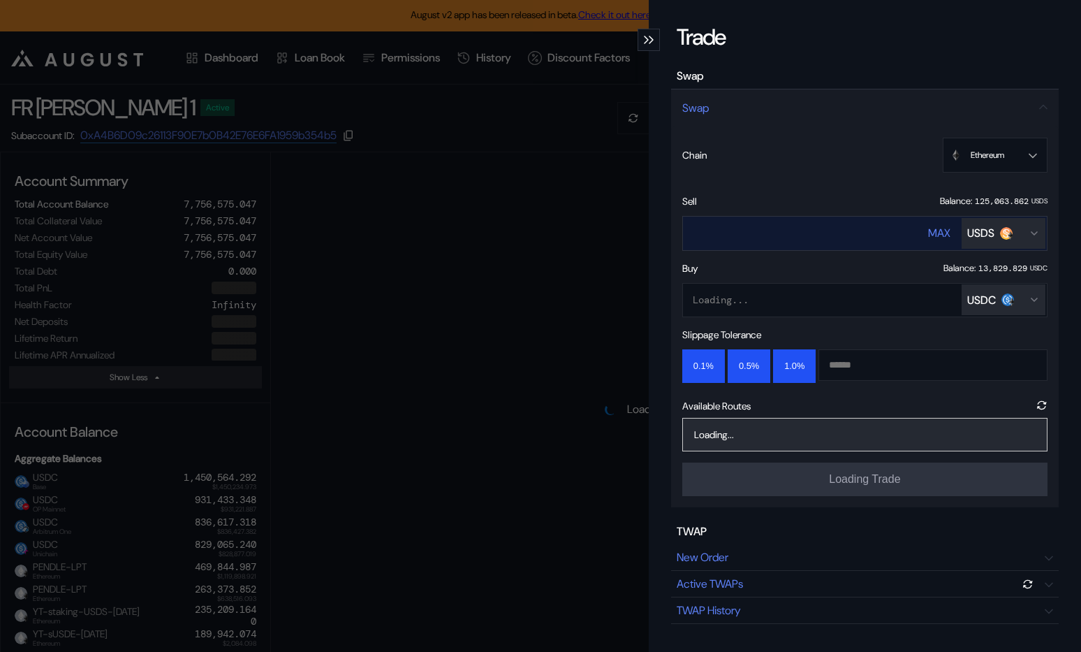
click at [941, 226] on div "MAX" at bounding box center [939, 233] width 22 height 15
type input "**********"
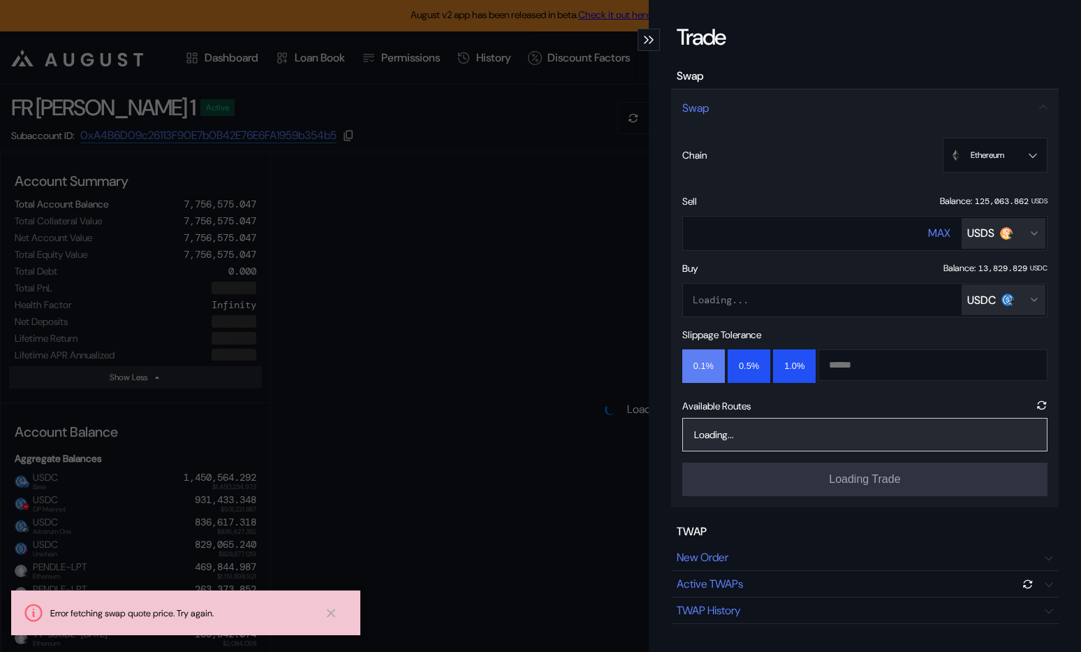
click at [703, 375] on button "0.1%" at bounding box center [704, 366] width 43 height 34
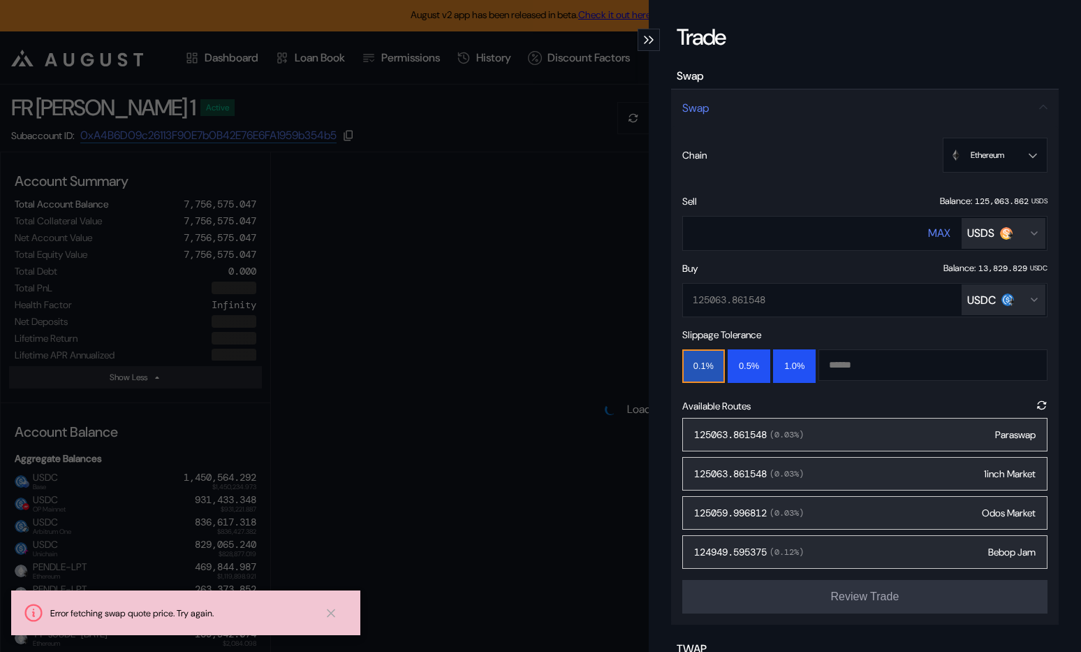
click at [852, 431] on div "125063.861548 ( 0.03 %) Paraswap" at bounding box center [865, 435] width 365 height 34
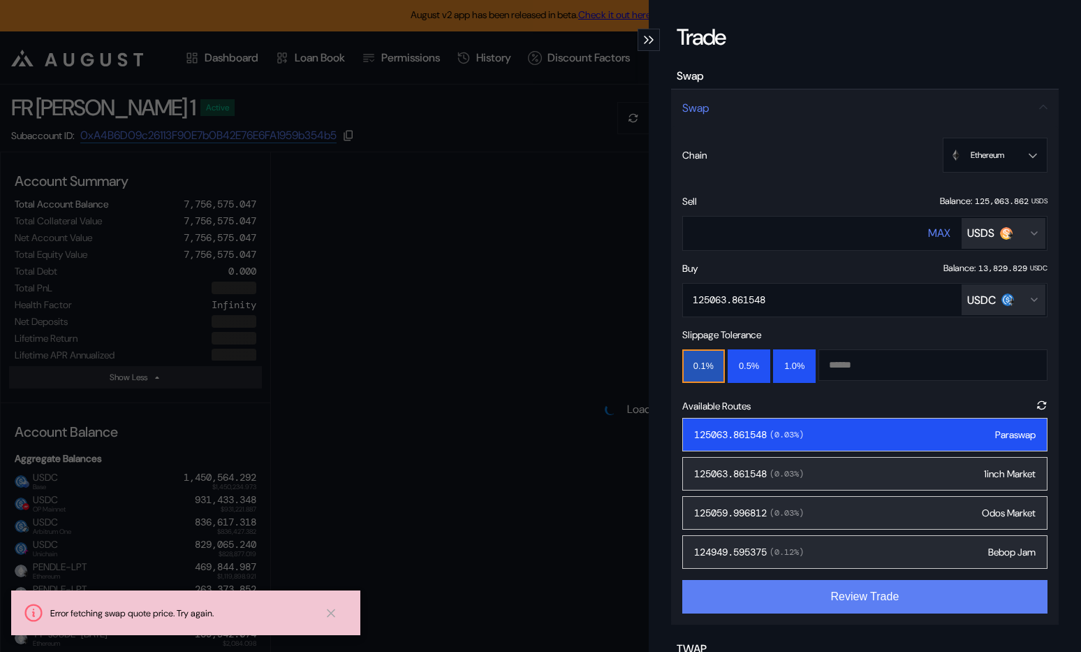
click at [828, 588] on button "Review Trade" at bounding box center [865, 597] width 365 height 34
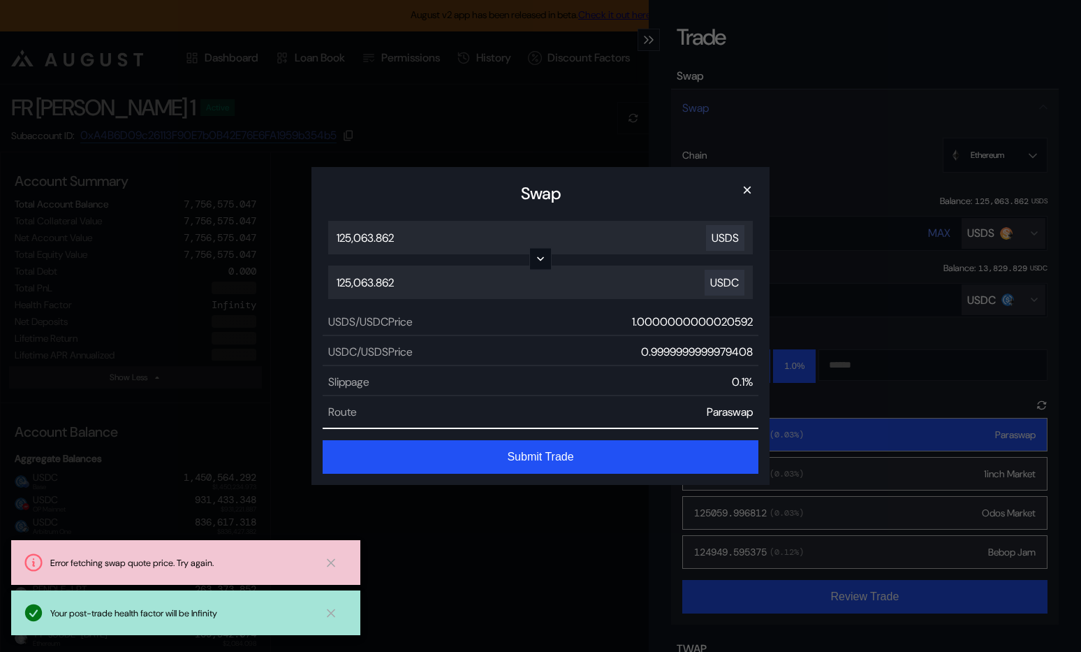
click at [554, 455] on button "Submit Trade" at bounding box center [541, 457] width 436 height 34
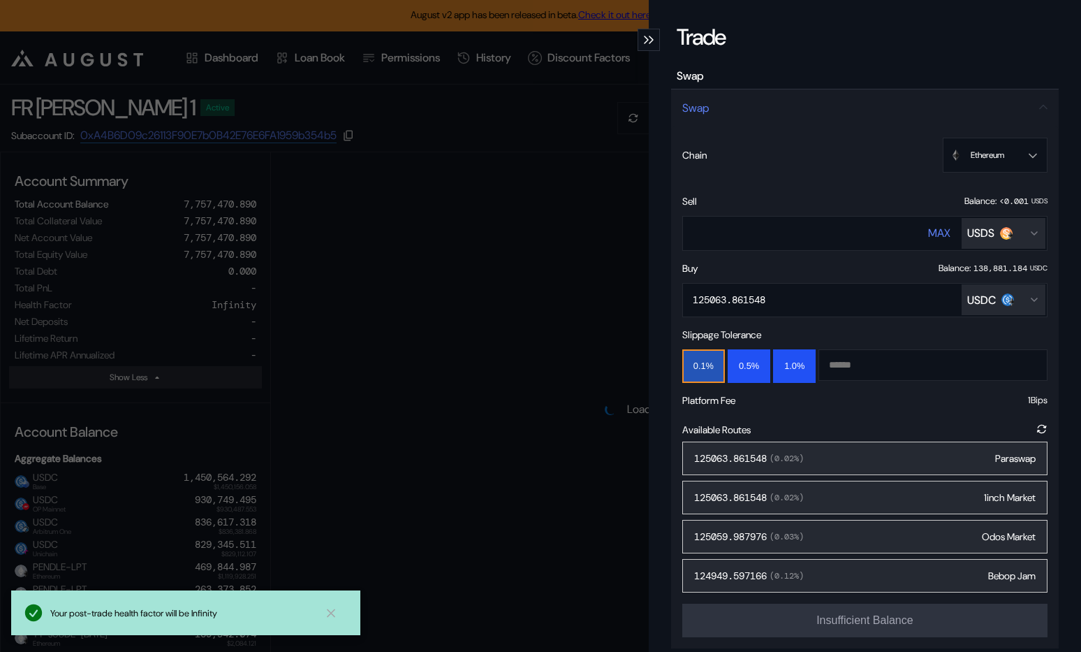
click at [583, 237] on div "**********" at bounding box center [540, 326] width 1081 height 652
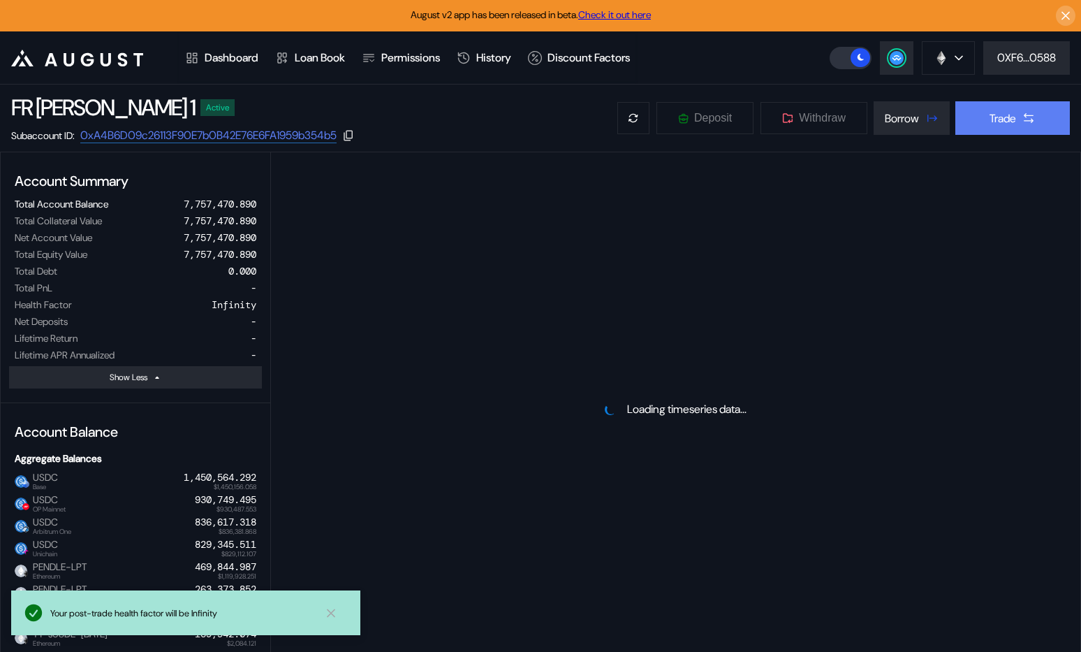
click at [982, 123] on button "Trade" at bounding box center [1013, 118] width 115 height 34
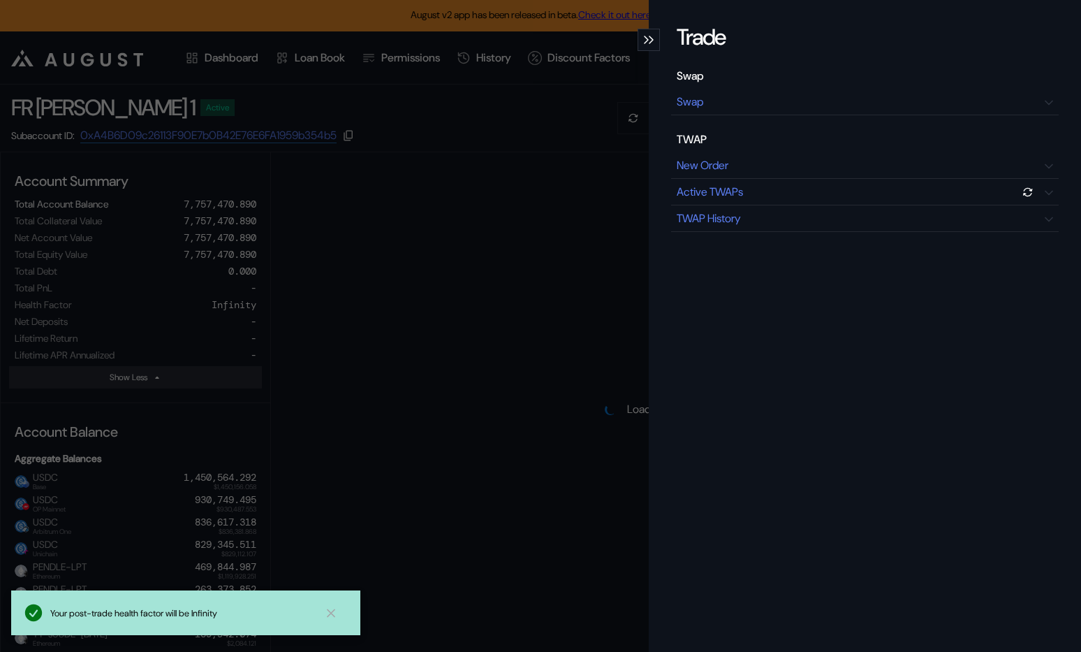
select select "*"
click at [432, 278] on div "Trade Swap Swap TWAP New Order Active TWAPs TWAP History" at bounding box center [540, 326] width 1081 height 652
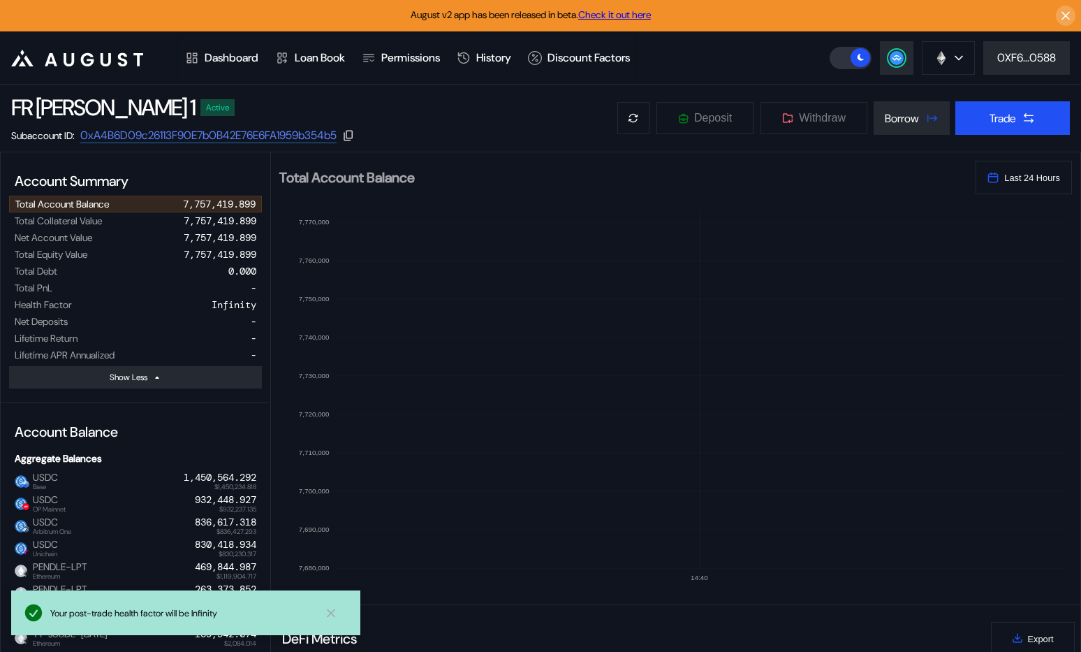
click at [432, 278] on icon "14:40 7,680,000 7,690,000 7,700,000 7,710,000 7,720,000 7,730,000 7,740,000 7,7…" at bounding box center [676, 391] width 810 height 395
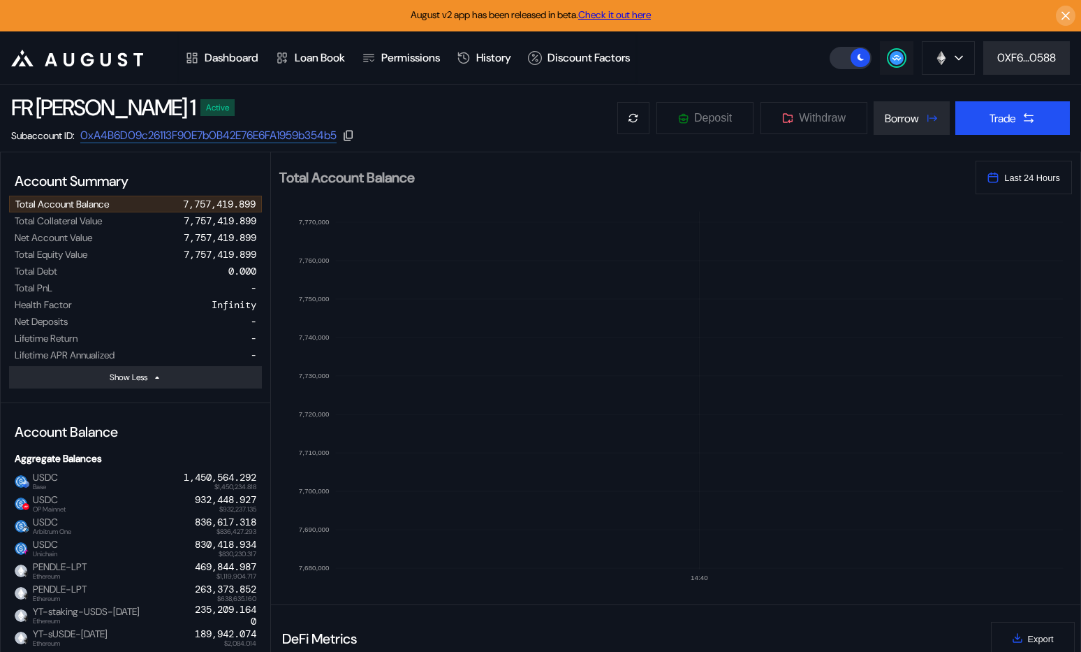
click at [897, 59] on icon at bounding box center [896, 57] width 9 height 6
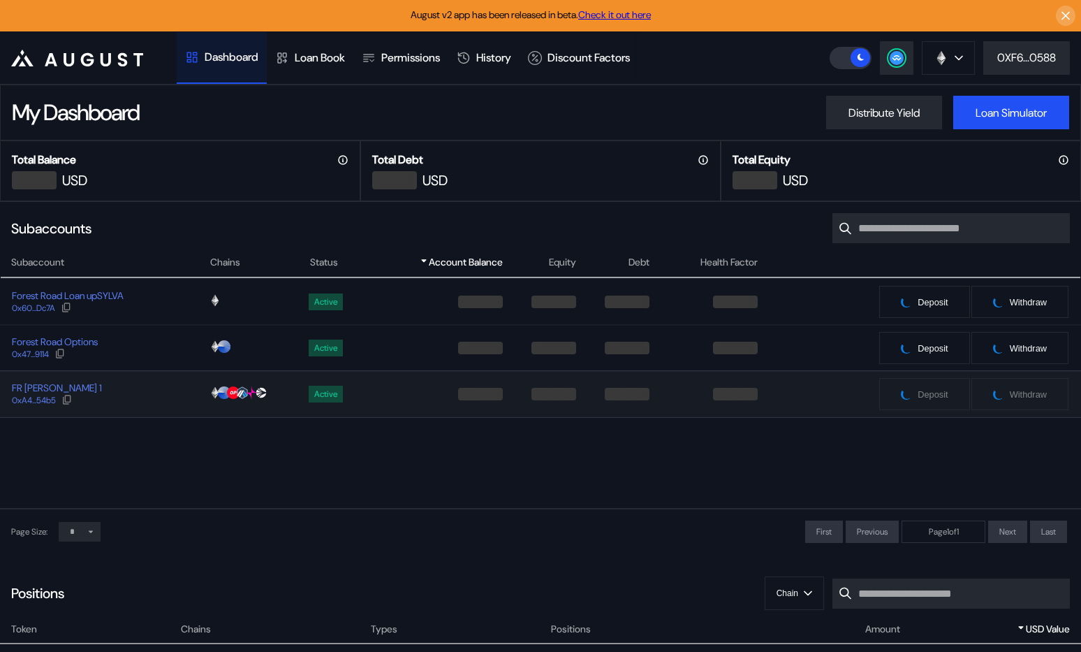
click at [189, 386] on div "FR [PERSON_NAME] 1 0xA4...54b5" at bounding box center [105, 393] width 208 height 25
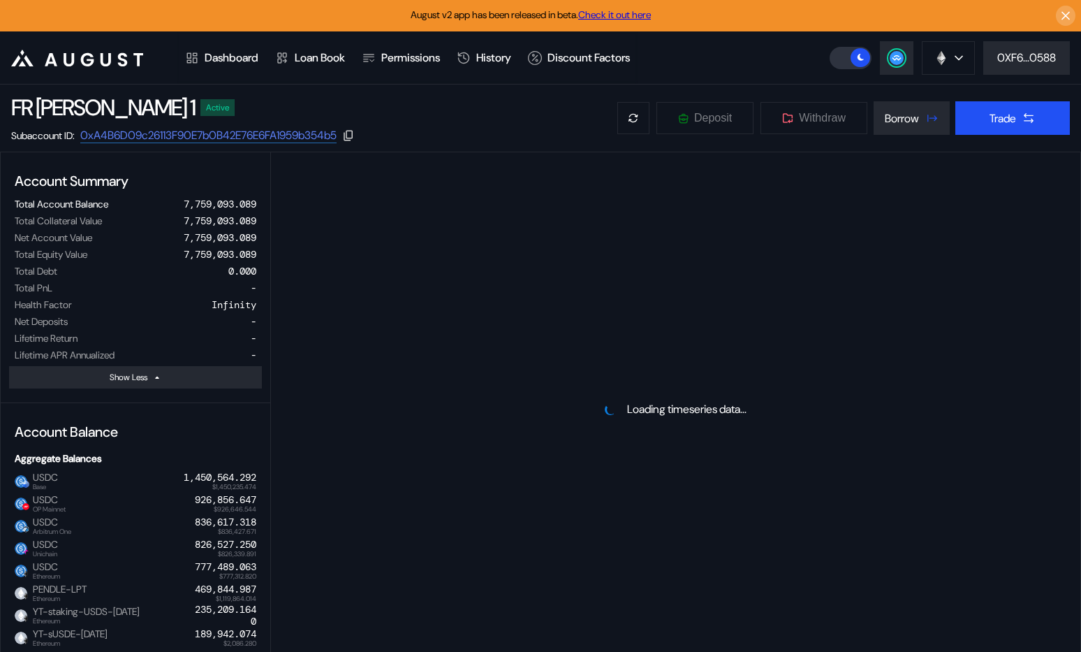
select select "*"
